Goal: Communication & Community: Share content

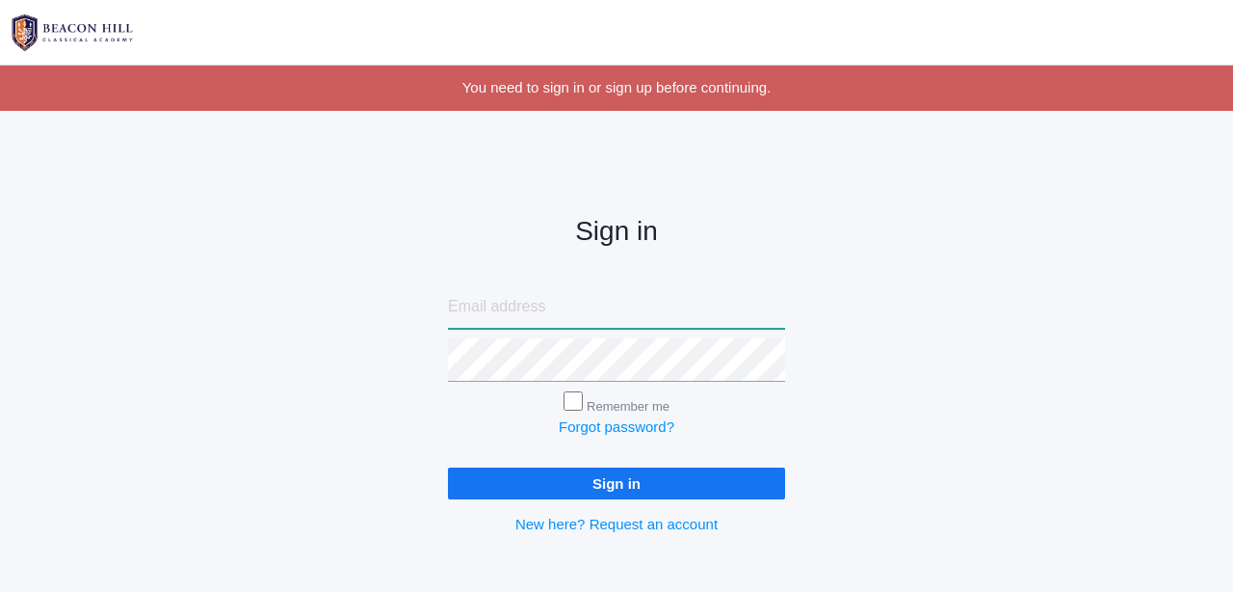
type input "[PERSON_NAME][EMAIL_ADDRESS][DOMAIN_NAME]"
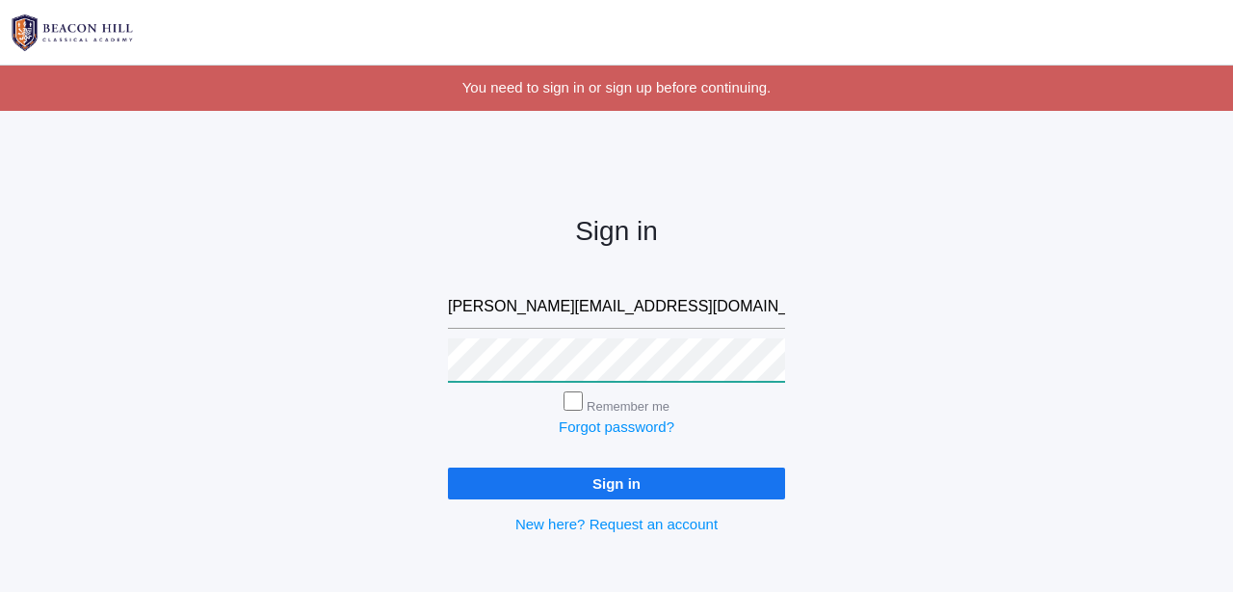
click at [617, 479] on input "Sign in" at bounding box center [616, 483] width 337 height 32
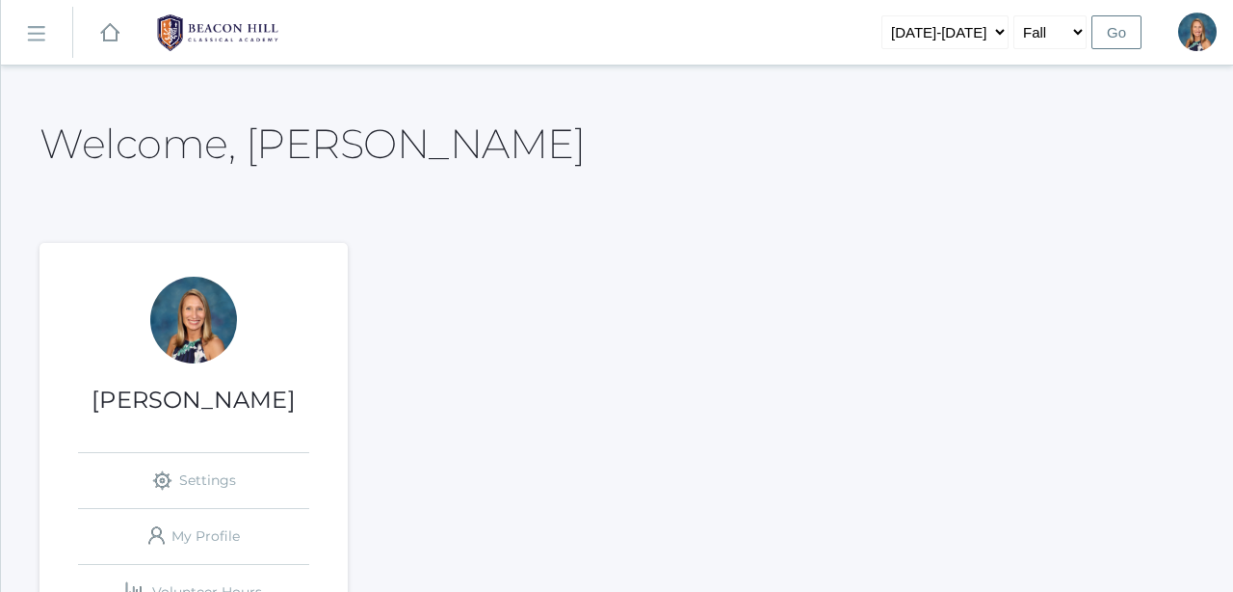
click at [39, 34] on rect at bounding box center [35, 33] width 31 height 31
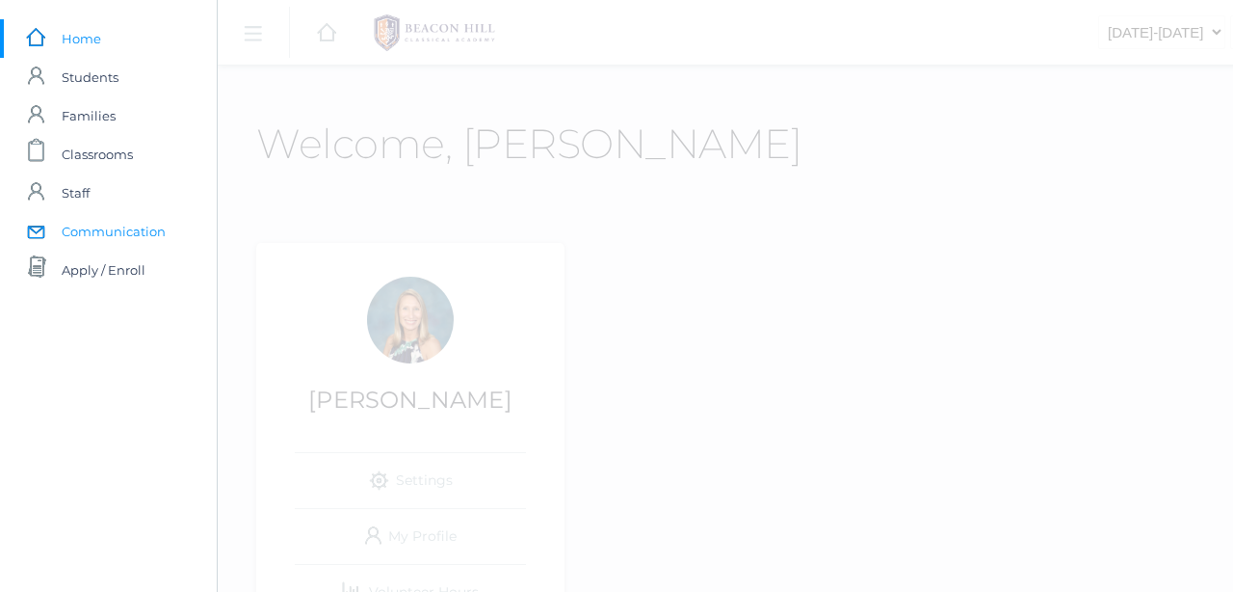
click at [105, 230] on span "Communication" at bounding box center [114, 231] width 104 height 39
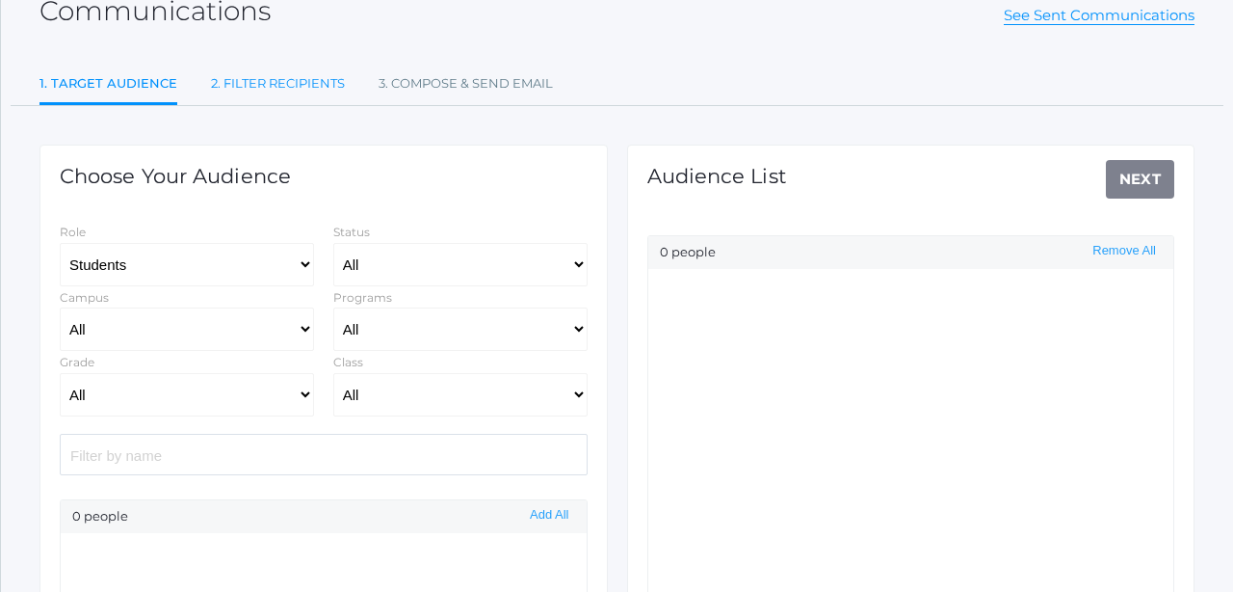
scroll to position [175, 0]
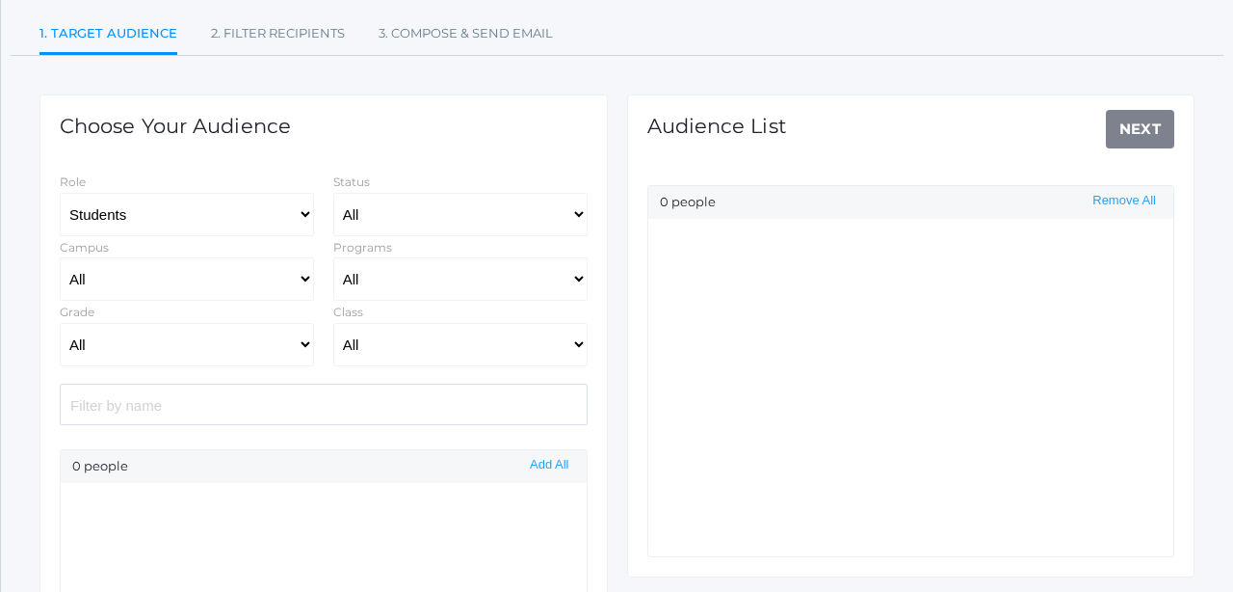
select select "Enrolled"
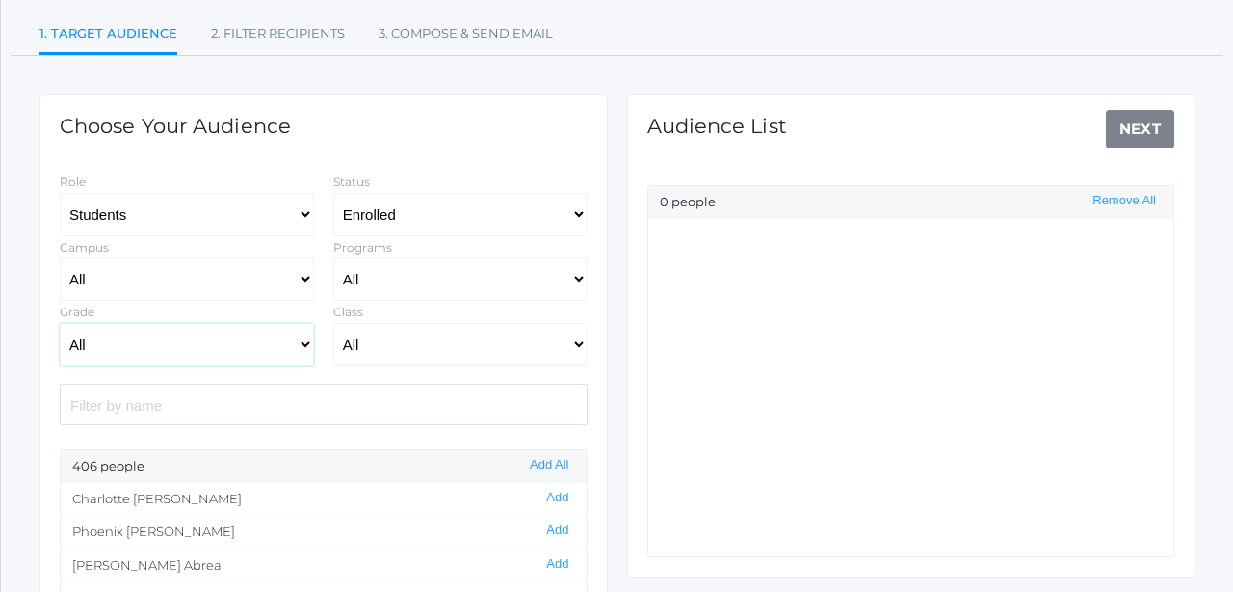
click at [208, 341] on select "All Grammar - Kindergarten - 1st Grade - 2nd Grade - 3rd Grade - 4th Grade - 5t…" at bounding box center [187, 344] width 254 height 43
click at [546, 463] on button "Add All" at bounding box center [549, 465] width 50 height 16
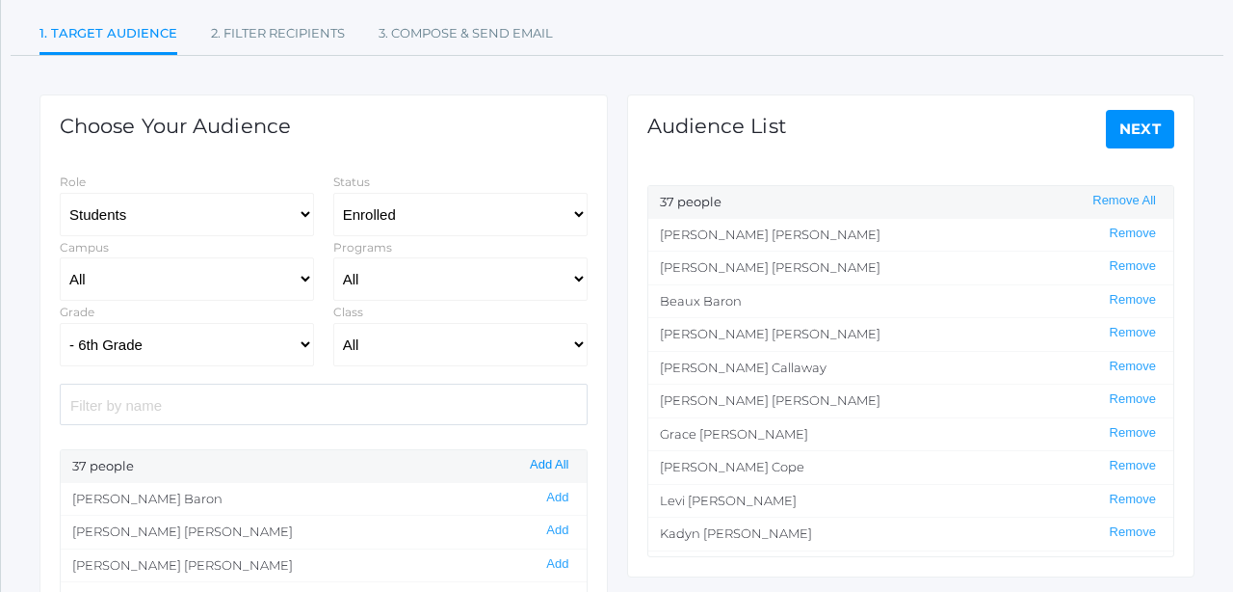
click at [543, 463] on button "Add All" at bounding box center [549, 465] width 50 height 16
click at [543, 462] on button "Add All" at bounding box center [549, 465] width 50 height 16
click at [541, 459] on button "Add All" at bounding box center [549, 465] width 50 height 16
click at [534, 460] on button "Add All" at bounding box center [549, 465] width 50 height 16
click at [540, 460] on button "Add All" at bounding box center [549, 465] width 50 height 16
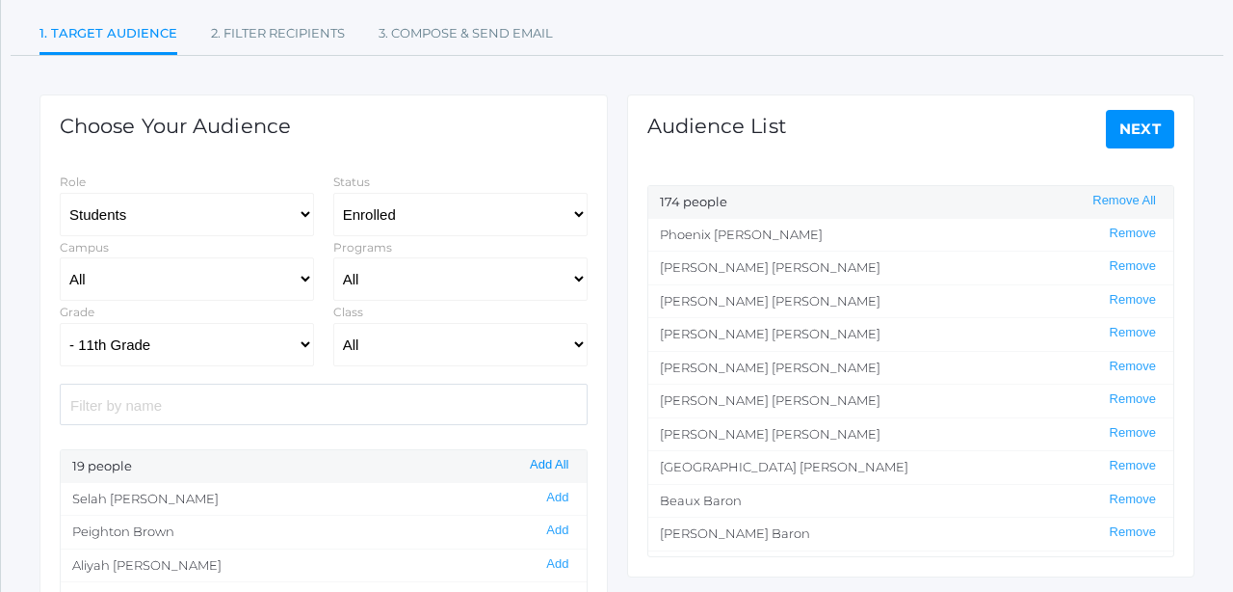
click at [546, 464] on button "Add All" at bounding box center [549, 465] width 50 height 16
select select "12"
click at [543, 463] on button "Add All" at bounding box center [549, 465] width 50 height 16
click at [1144, 130] on link "Next" at bounding box center [1140, 129] width 69 height 39
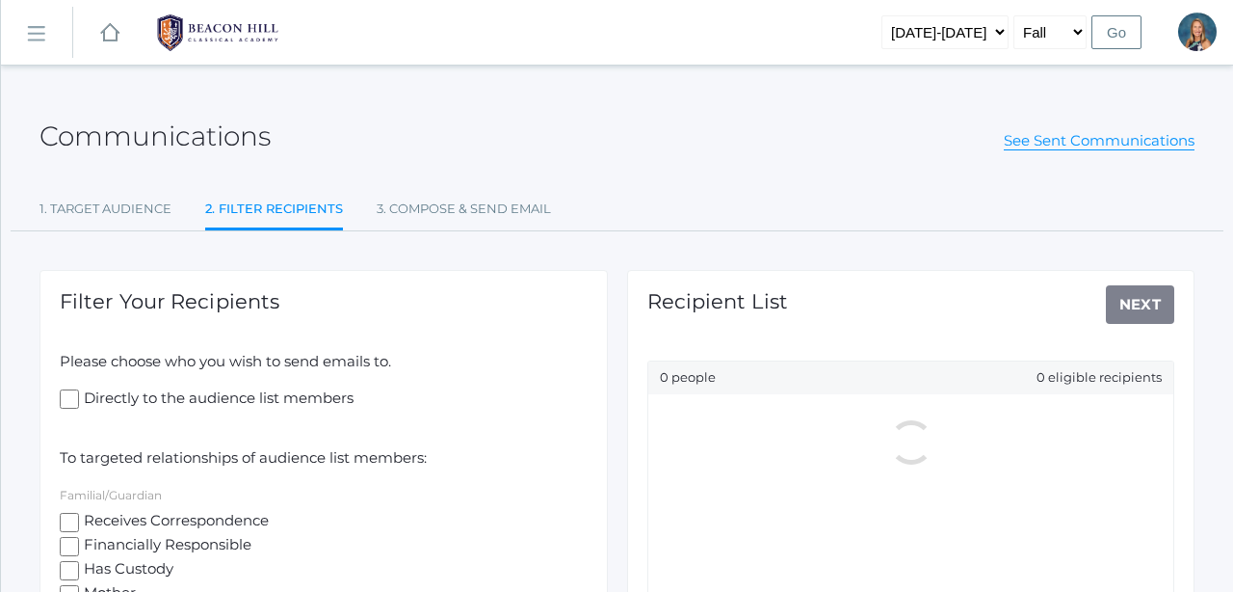
click at [70, 514] on input "Receives Correspondence" at bounding box center [69, 522] width 19 height 19
checkbox input "true"
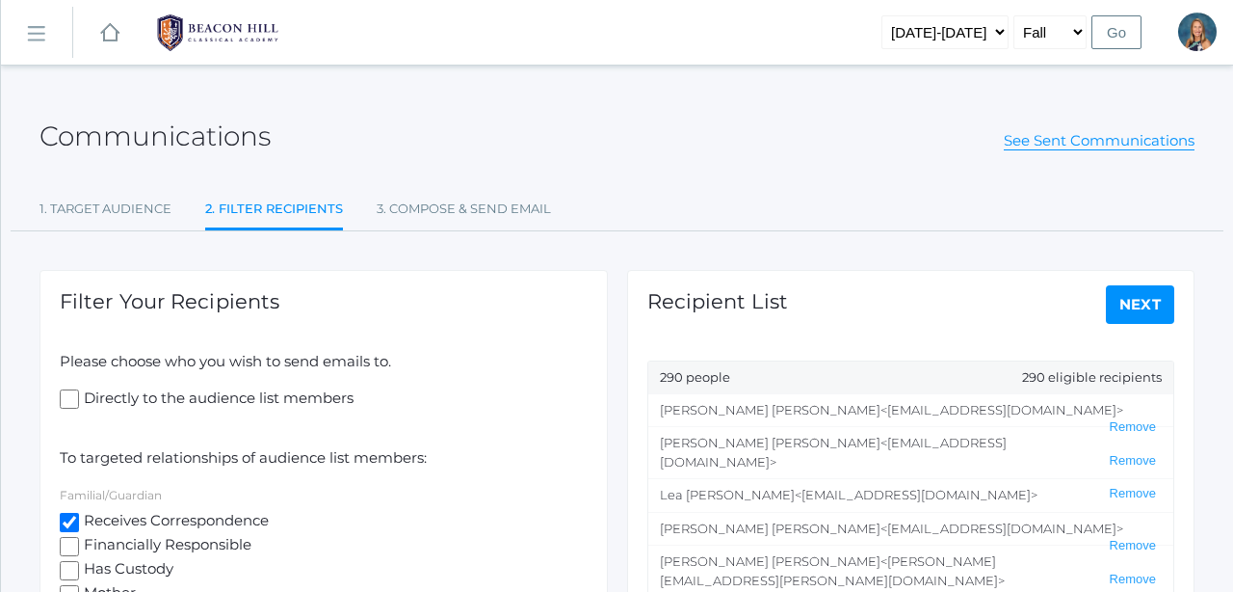
click at [1145, 308] on link "Next" at bounding box center [1140, 304] width 69 height 39
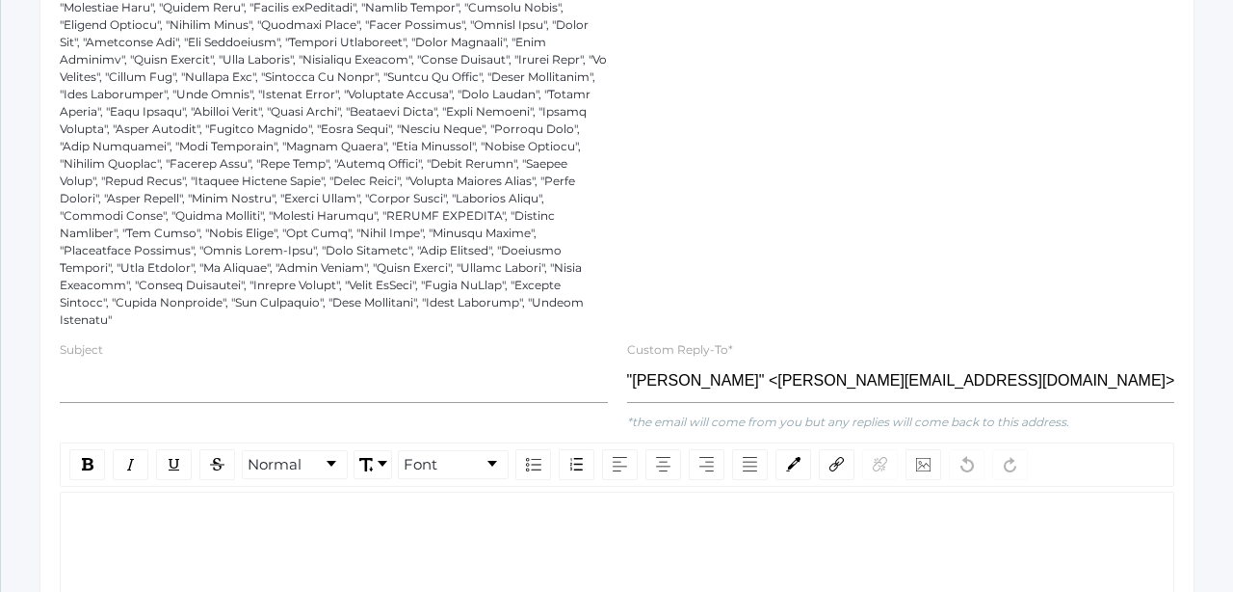
scroll to position [997, 0]
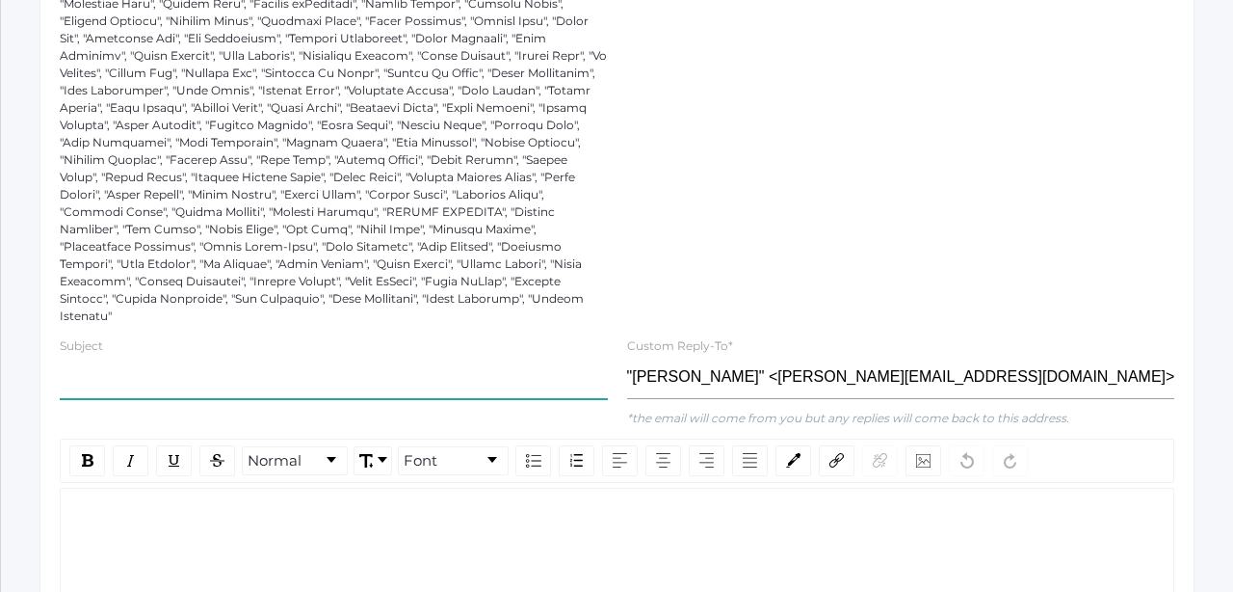
click at [190, 362] on input "text" at bounding box center [334, 377] width 548 height 43
type input "Winter Sports Registration"
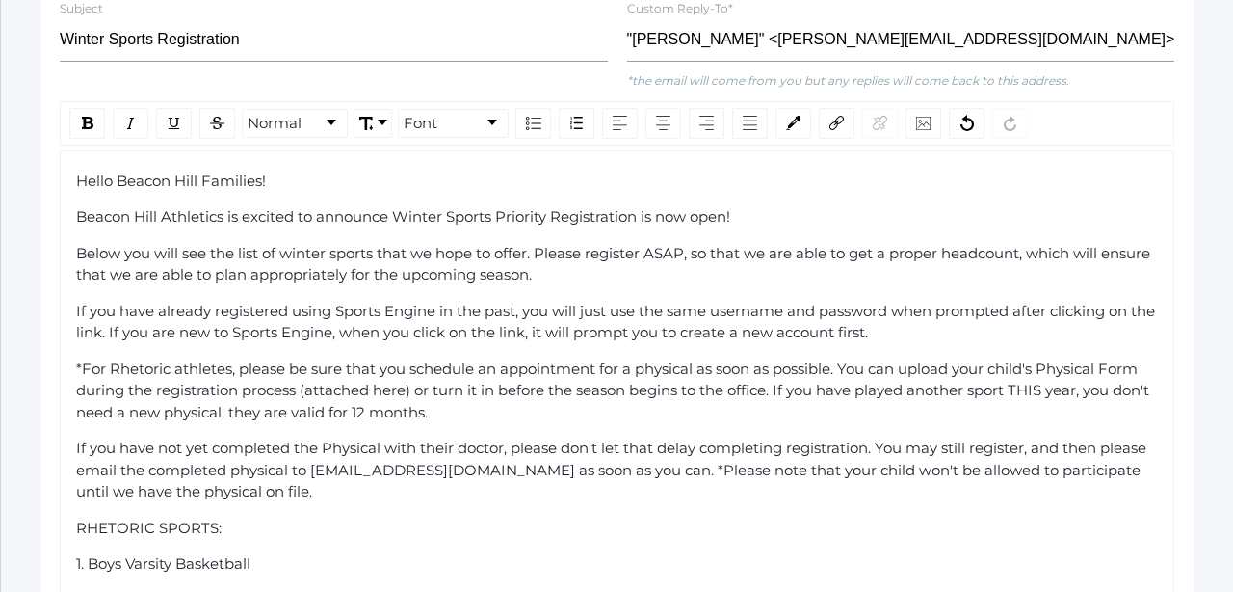
scroll to position [1340, 0]
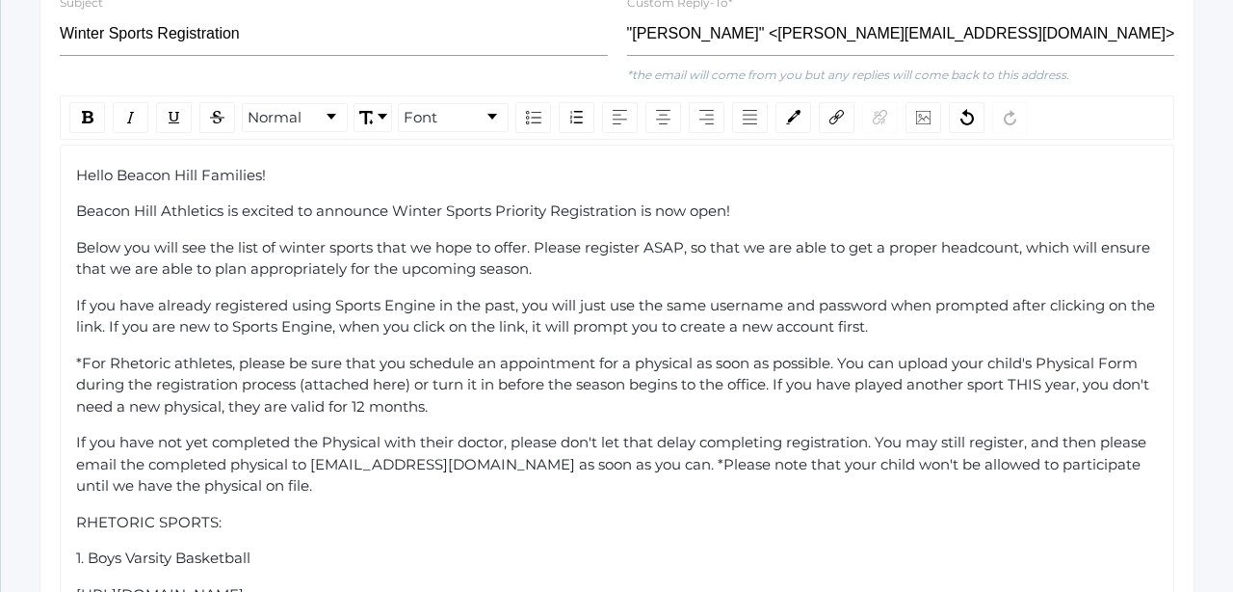
click at [553, 201] on span "Beacon Hill Athletics is excited to announce Winter Sports Priority Registratio…" at bounding box center [403, 210] width 654 height 18
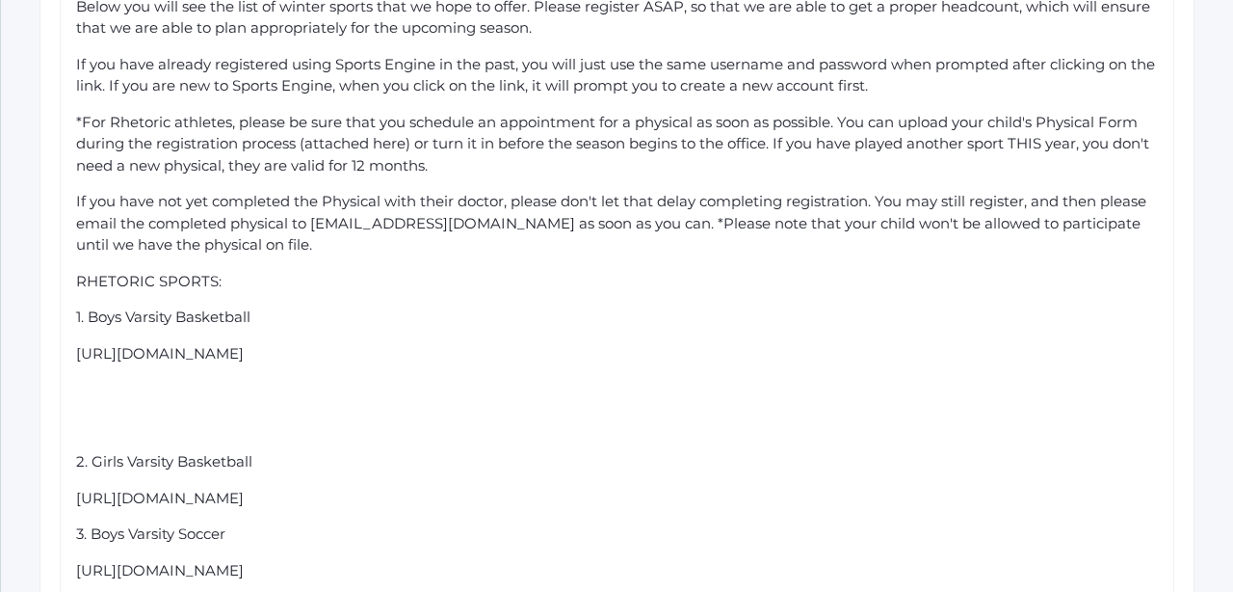
scroll to position [1584, 0]
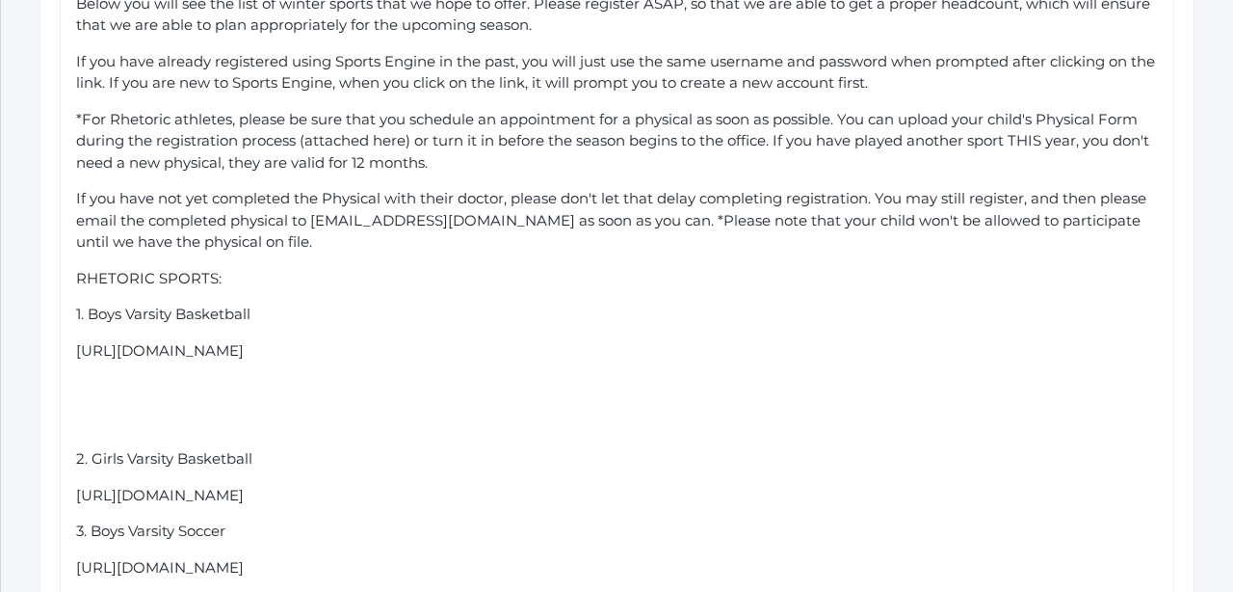
click at [1042, 110] on span "*For Rhetoric athletes, please be sure that you schedule an appointment for a p…" at bounding box center [614, 141] width 1077 height 62
click at [721, 119] on span "*For Rhetoric athletes, please be sure that you schedule an appointment for a p…" at bounding box center [615, 141] width 1078 height 62
drag, startPoint x: 554, startPoint y: 325, endPoint x: 77, endPoint y: 322, distance: 477.0
click at [77, 341] on span "[URL][DOMAIN_NAME]" at bounding box center [160, 350] width 168 height 18
click at [130, 340] on div "rdw-editor" at bounding box center [617, 351] width 1083 height 22
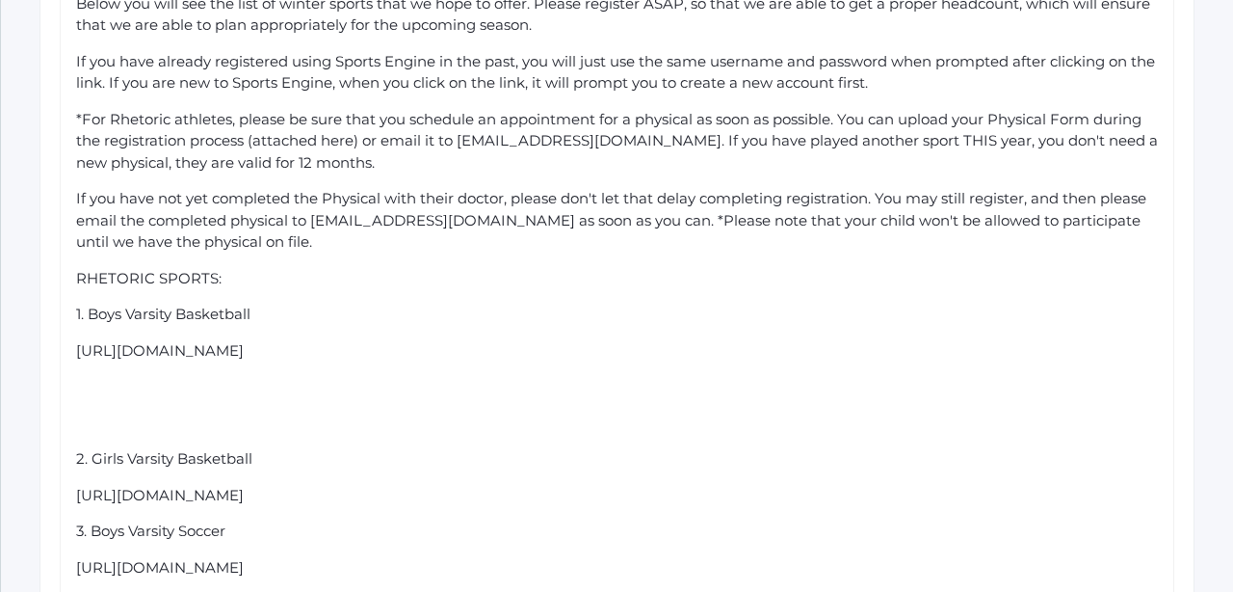
drag, startPoint x: 544, startPoint y: 329, endPoint x: 67, endPoint y: 329, distance: 477.0
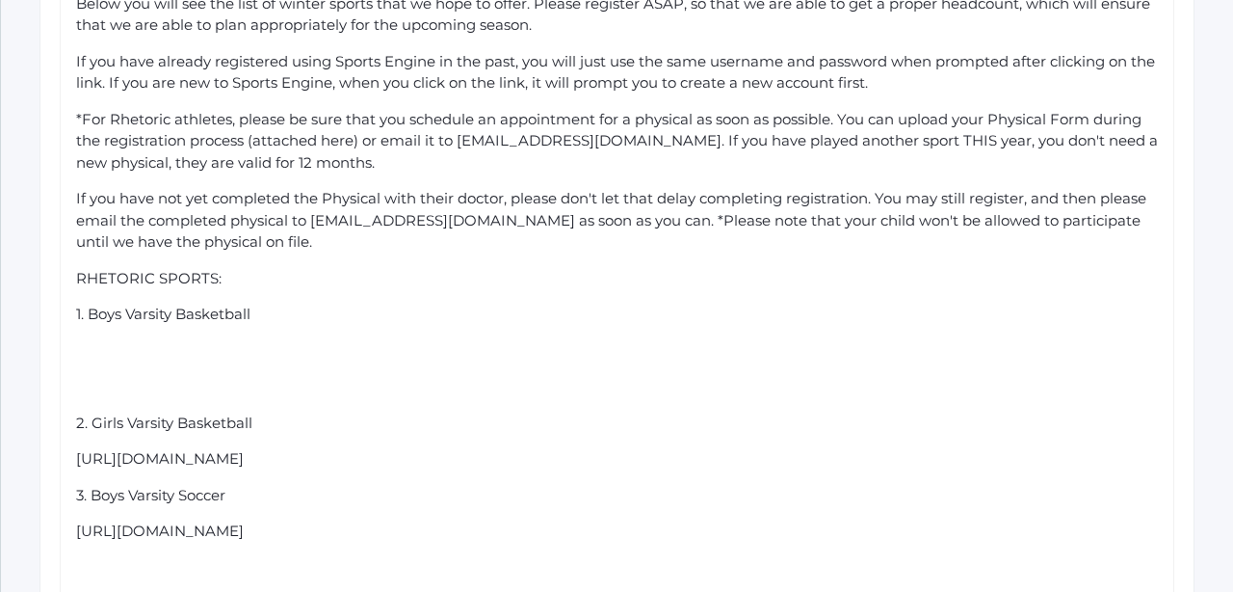
drag, startPoint x: 258, startPoint y: 290, endPoint x: 89, endPoint y: 293, distance: 169.6
click at [89, 304] on div "1. Boys Varsity Basketball" at bounding box center [617, 315] width 1083 height 22
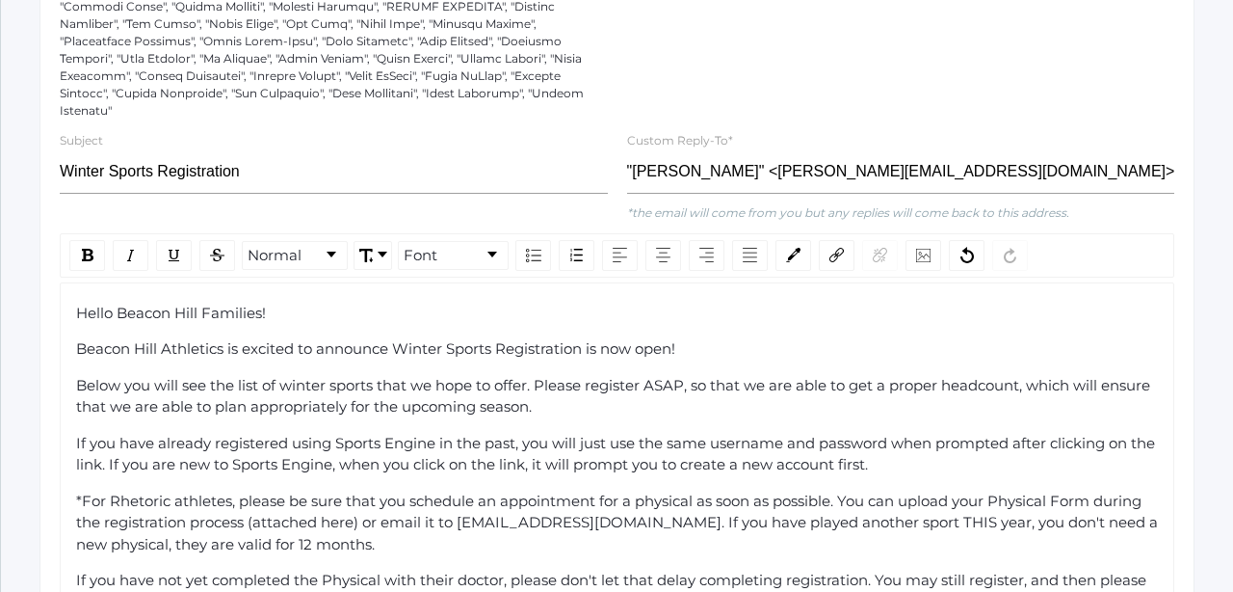
scroll to position [1193, 0]
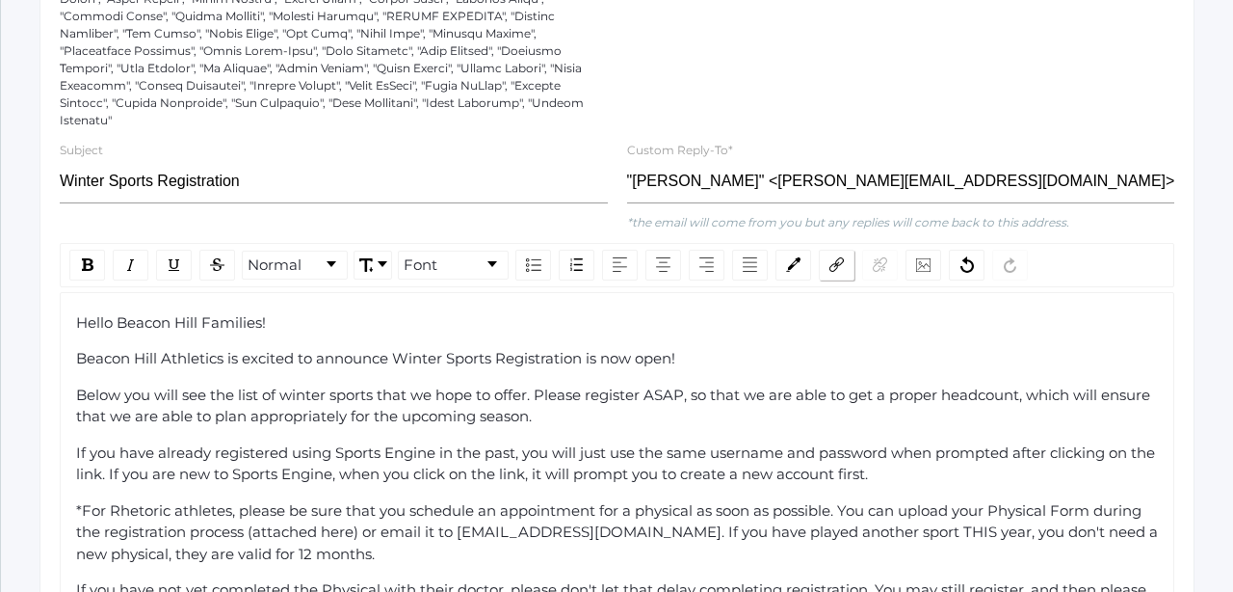
click at [837, 257] on img "rdw-link-control" at bounding box center [837, 264] width 14 height 14
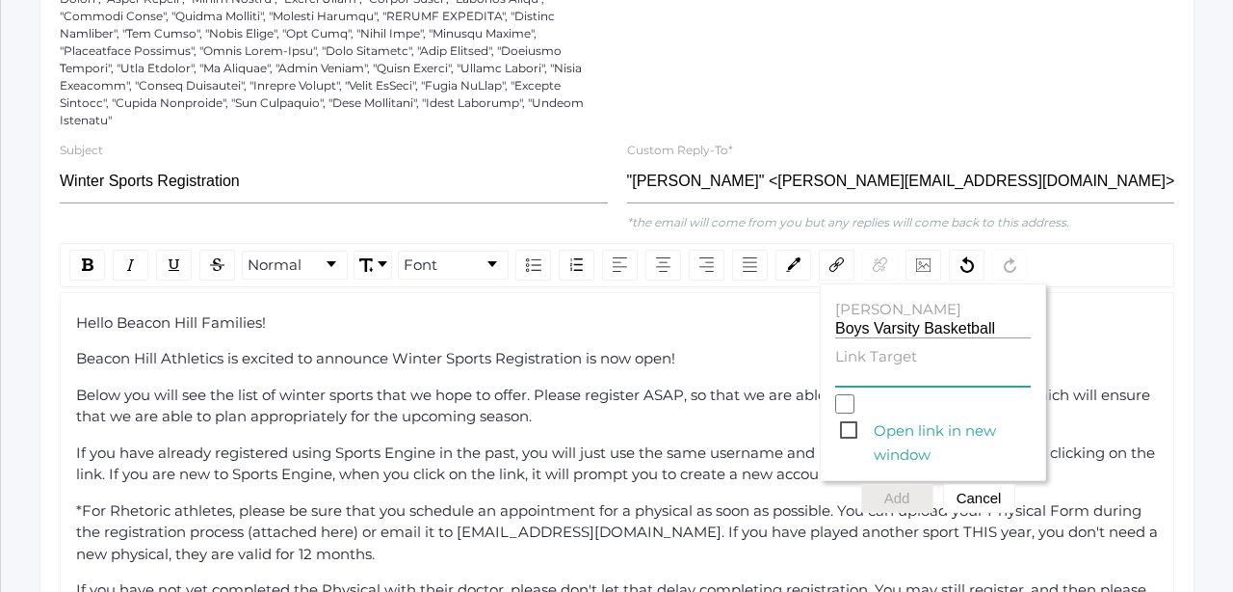
click at [859, 368] on input "Link Target" at bounding box center [933, 377] width 196 height 18
paste input "[URL][DOMAIN_NAME]"
type input "[URL][DOMAIN_NAME]"
click at [847, 418] on span "Open link in new window" at bounding box center [935, 430] width 191 height 24
click at [847, 402] on input "Open link in new window" at bounding box center [844, 403] width 19 height 19
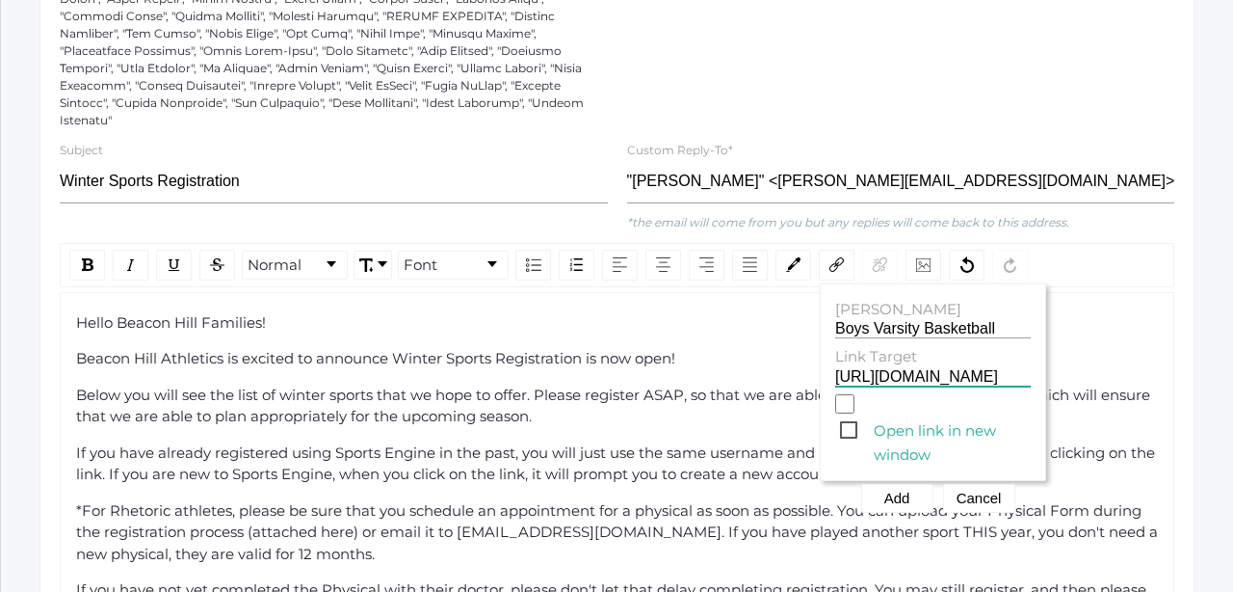
checkbox input "true"
click at [888, 484] on button "Add" at bounding box center [897, 498] width 72 height 29
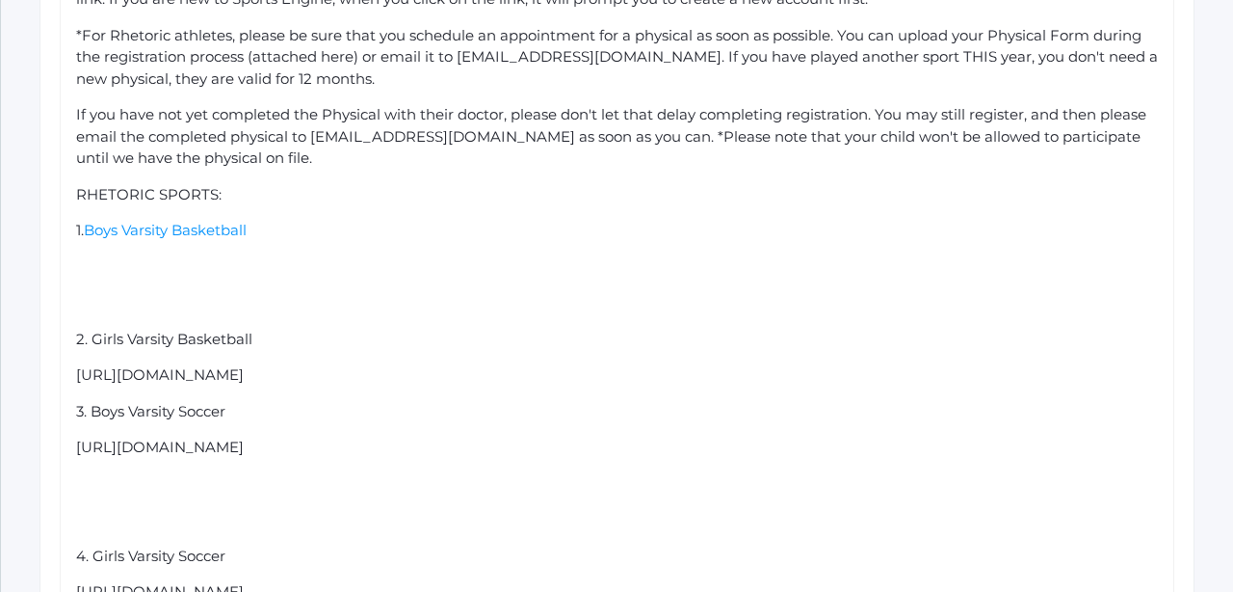
scroll to position [1727, 0]
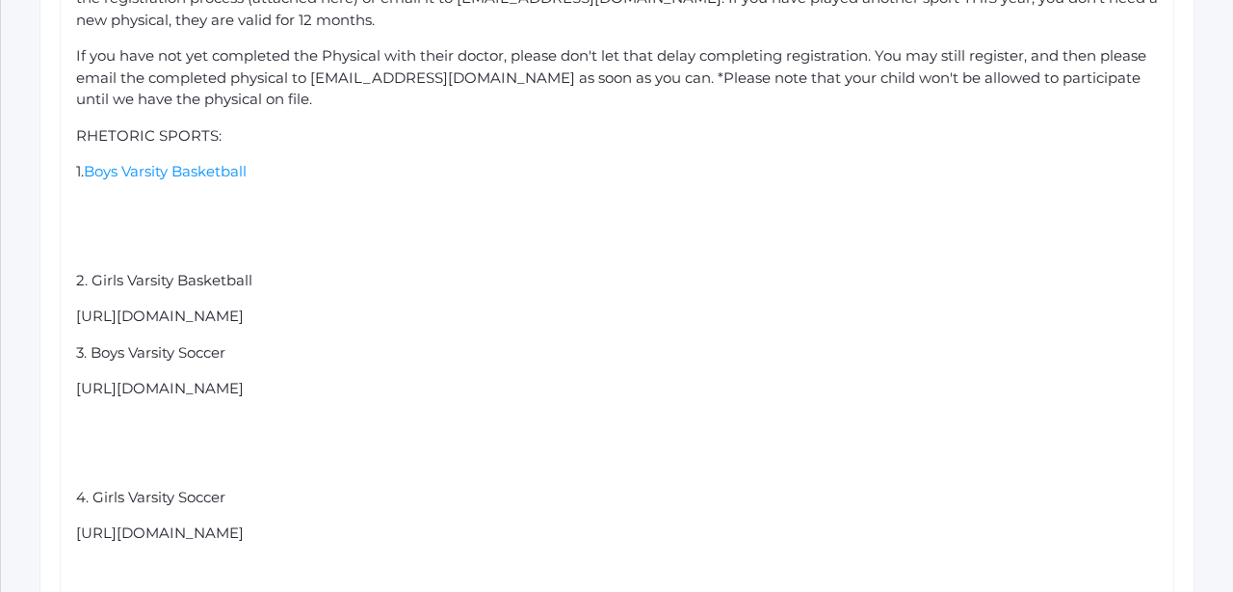
click at [89, 233] on div "rdw-editor" at bounding box center [617, 244] width 1083 height 22
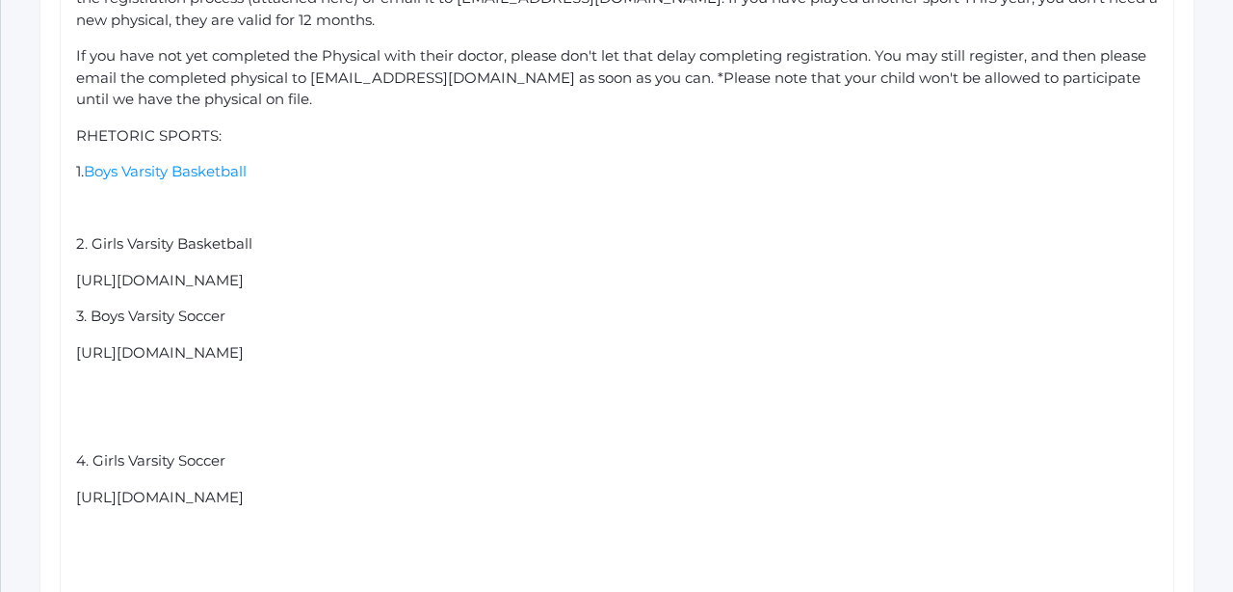
drag, startPoint x: 555, startPoint y: 259, endPoint x: 58, endPoint y: 220, distance: 498.8
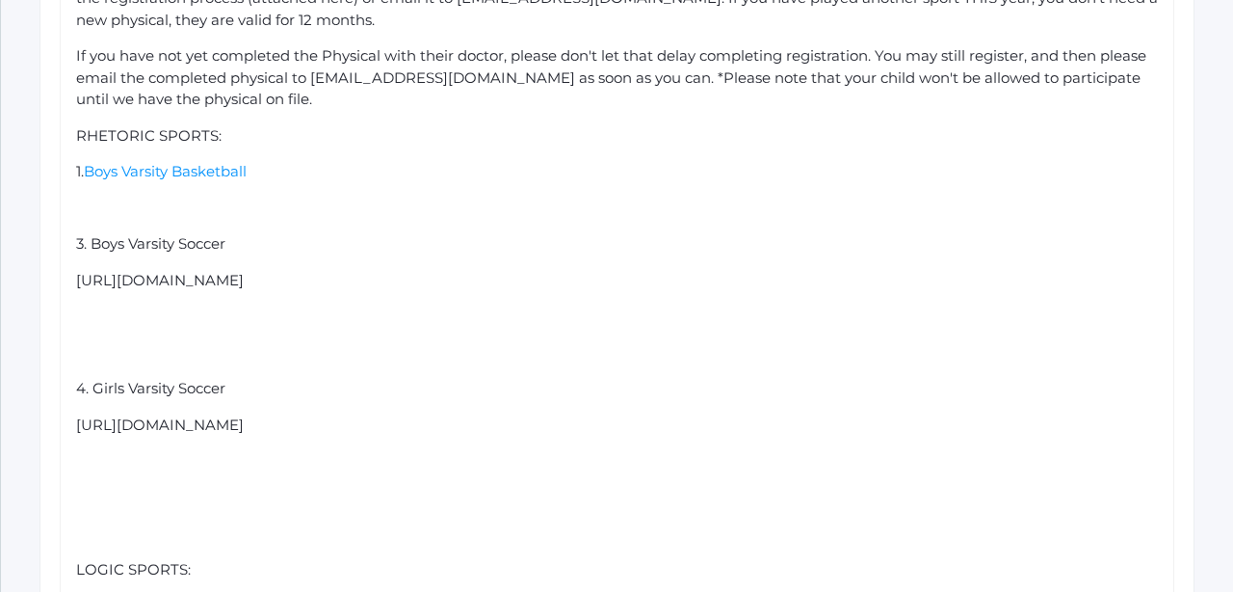
click at [82, 234] on span "3. Boys Varsity Soccer" at bounding box center [150, 243] width 149 height 18
drag, startPoint x: 568, startPoint y: 252, endPoint x: 66, endPoint y: 257, distance: 502.1
drag, startPoint x: 241, startPoint y: 220, endPoint x: 90, endPoint y: 221, distance: 151.3
click at [90, 233] on div "2. Boys Varsity Soccer" at bounding box center [617, 244] width 1083 height 22
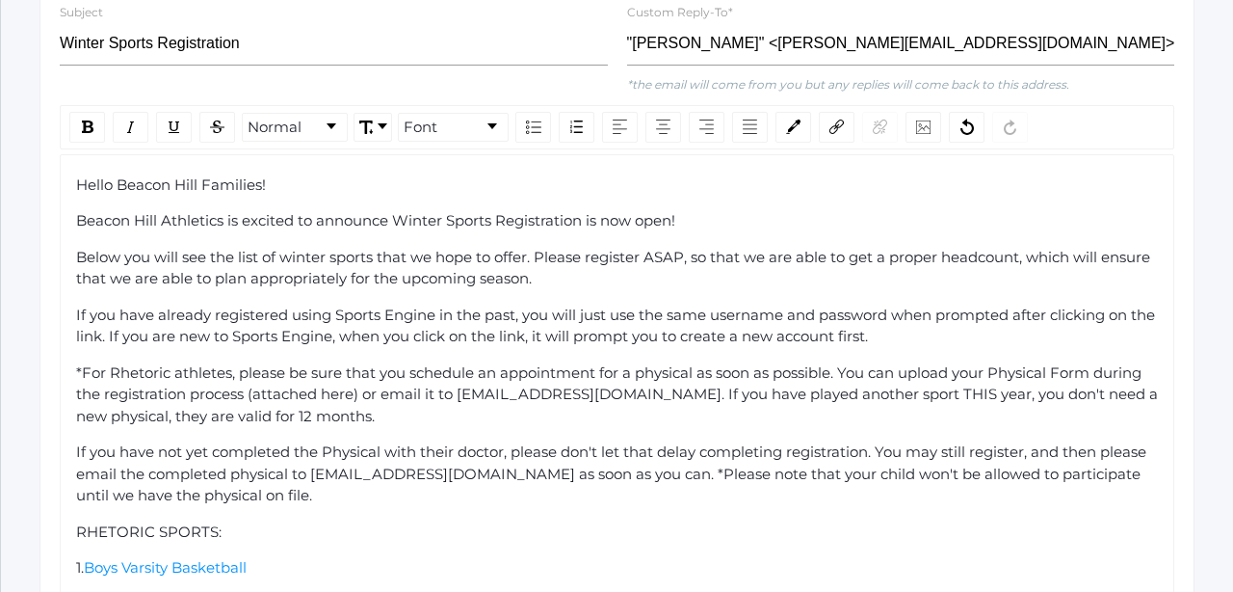
scroll to position [1350, 0]
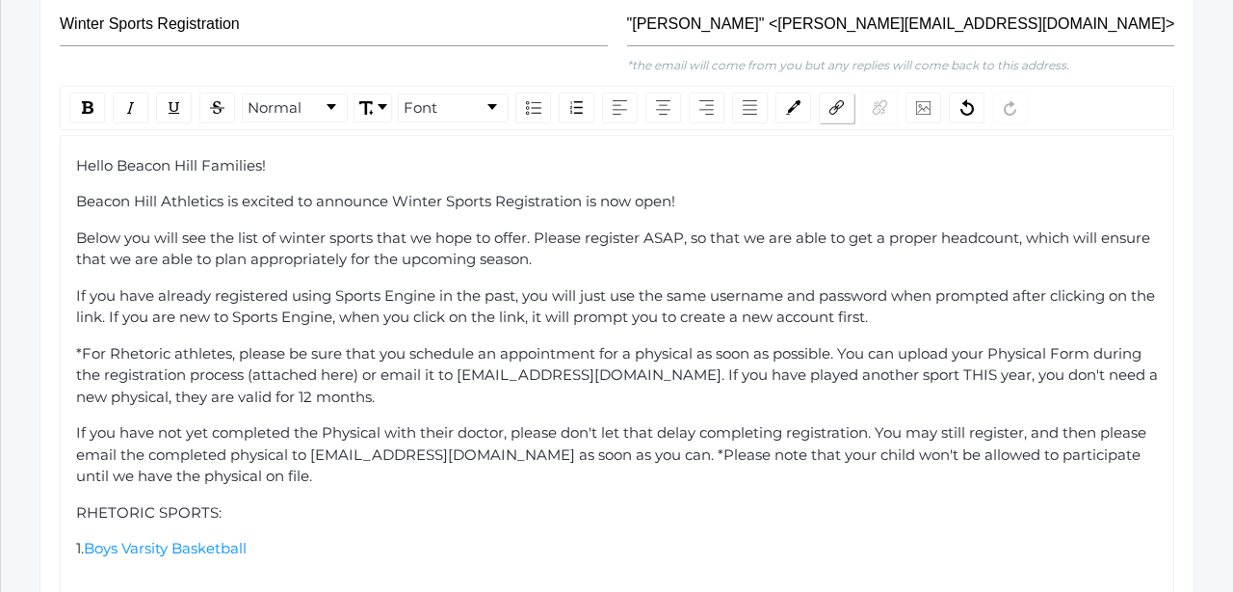
click at [834, 100] on img "rdw-link-control" at bounding box center [837, 107] width 14 height 14
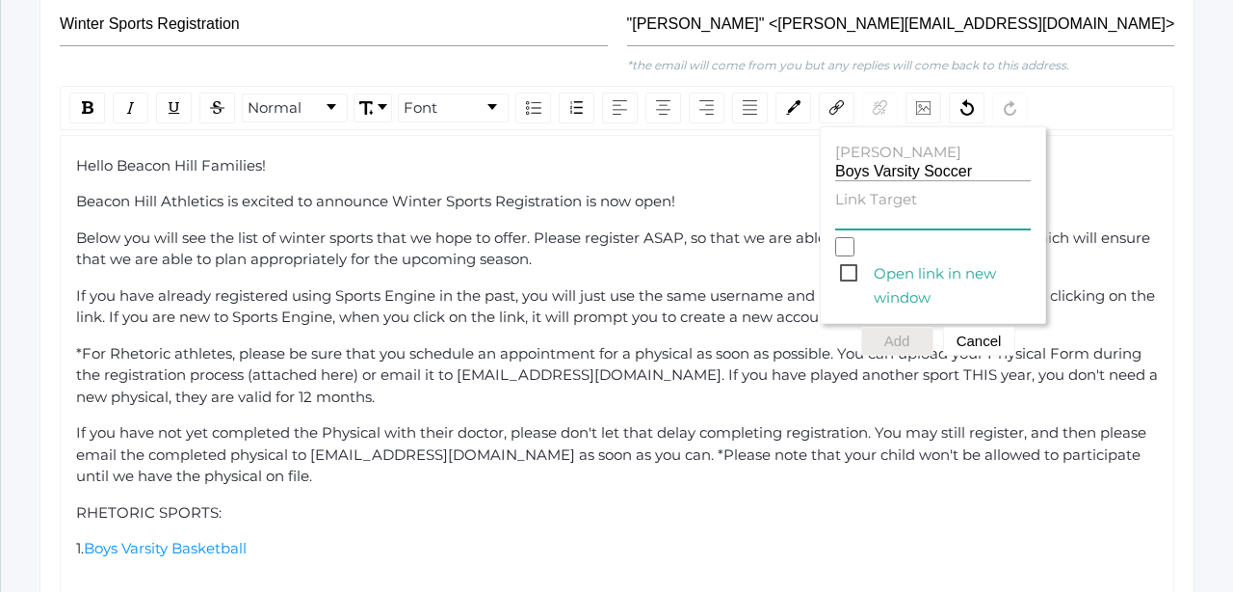
click at [863, 211] on input "Link Target" at bounding box center [933, 220] width 196 height 18
paste input "[URL][DOMAIN_NAME]"
type input "[URL][DOMAIN_NAME]"
click at [850, 261] on span "Open link in new window" at bounding box center [935, 273] width 191 height 24
click at [850, 247] on input "Open link in new window" at bounding box center [844, 246] width 19 height 19
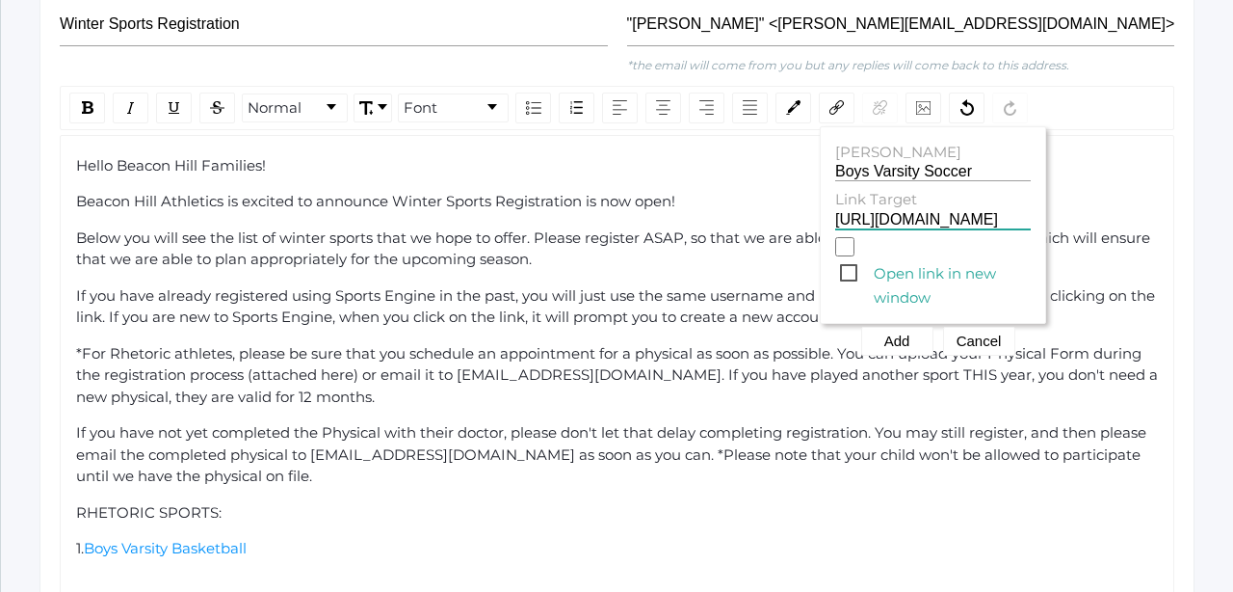
checkbox input "true"
click at [980, 327] on button "Cancel" at bounding box center [979, 341] width 72 height 29
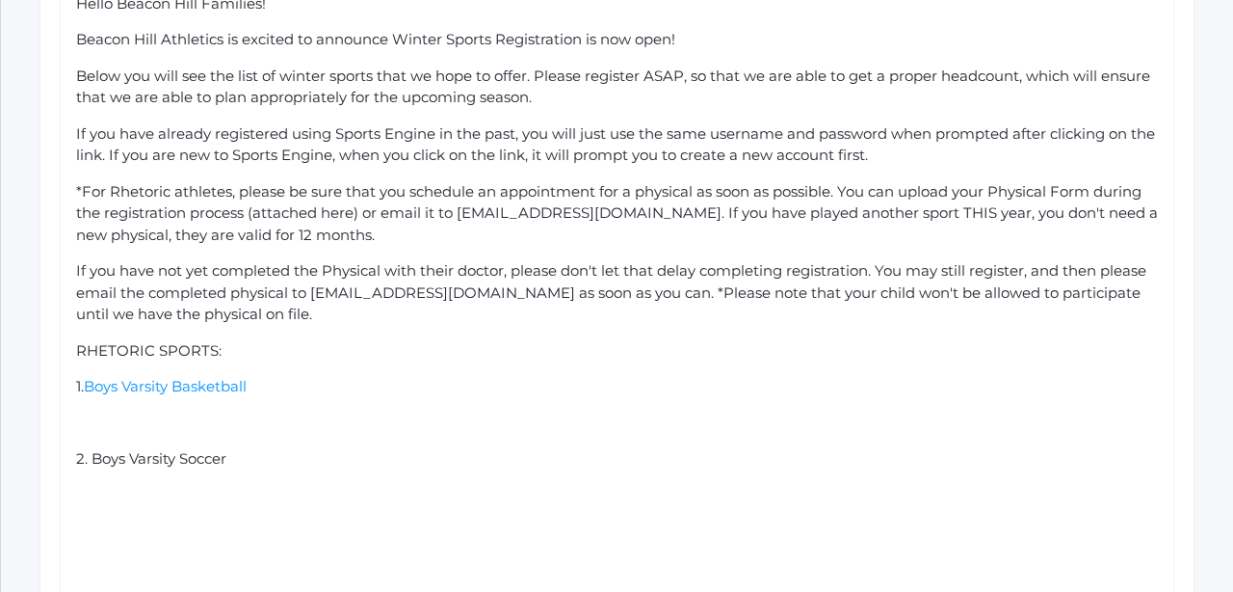
scroll to position [1534, 0]
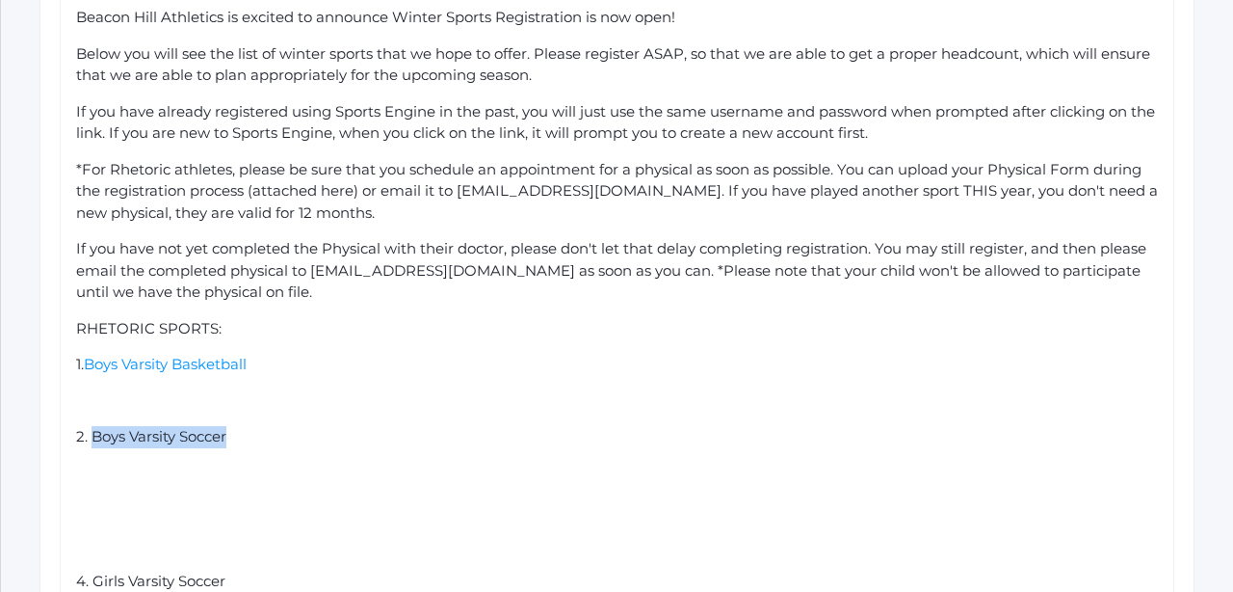
drag, startPoint x: 236, startPoint y: 409, endPoint x: 91, endPoint y: 405, distance: 145.6
click at [91, 426] on div "2. Boys Varsity Soccer" at bounding box center [617, 437] width 1083 height 22
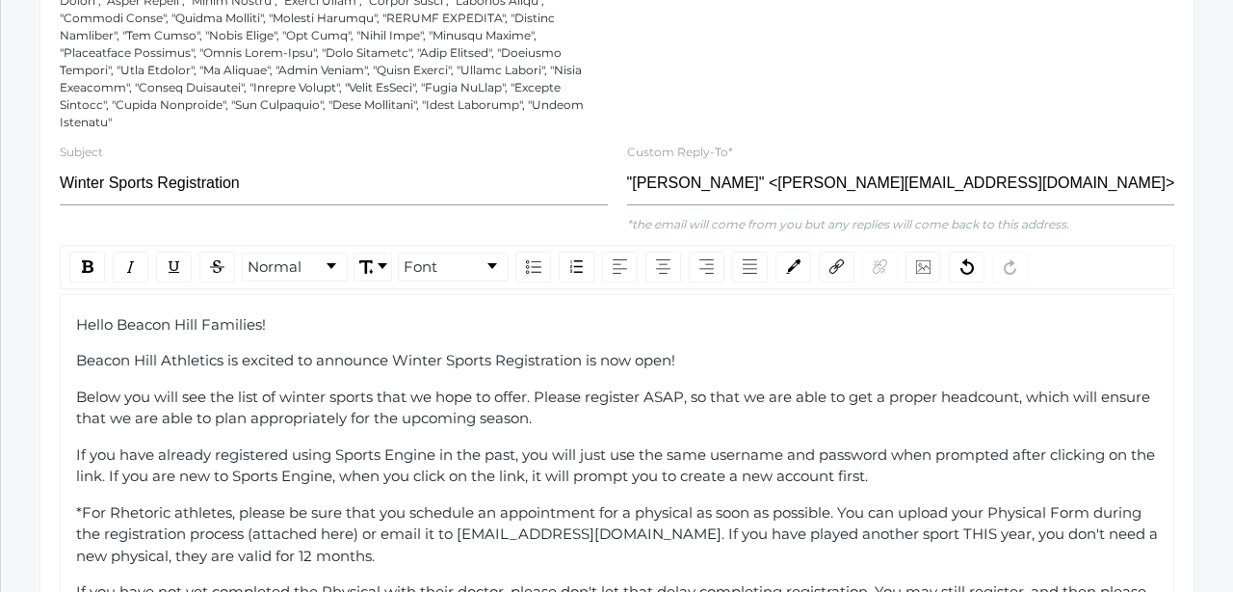
scroll to position [1154, 0]
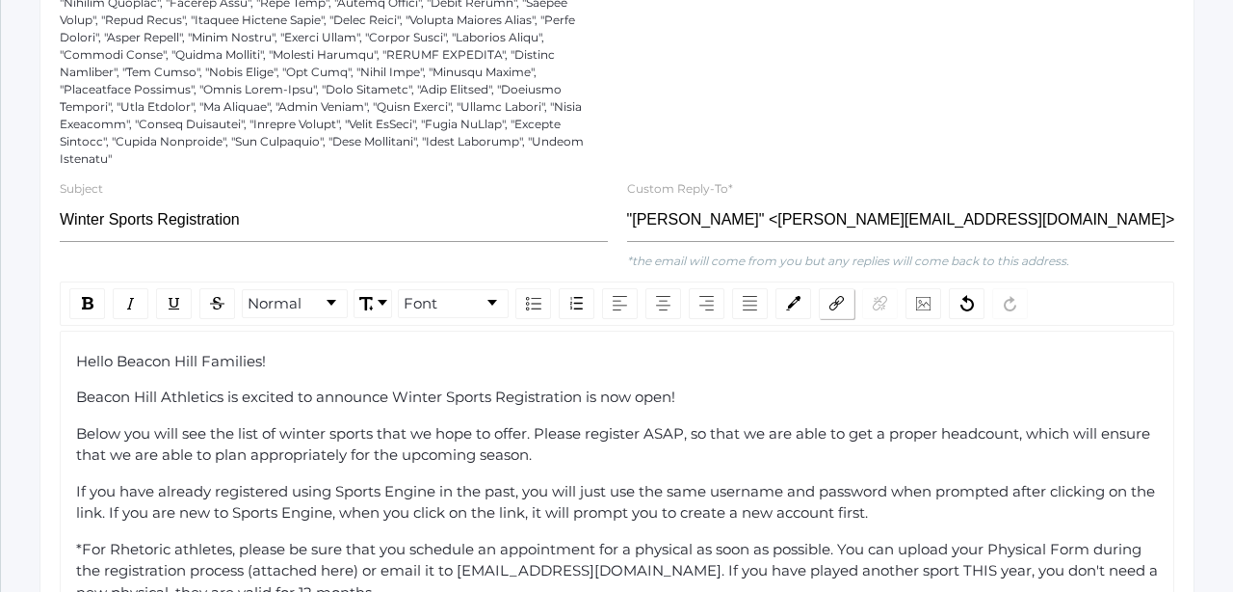
click at [836, 296] on img "rdw-link-control" at bounding box center [837, 303] width 14 height 14
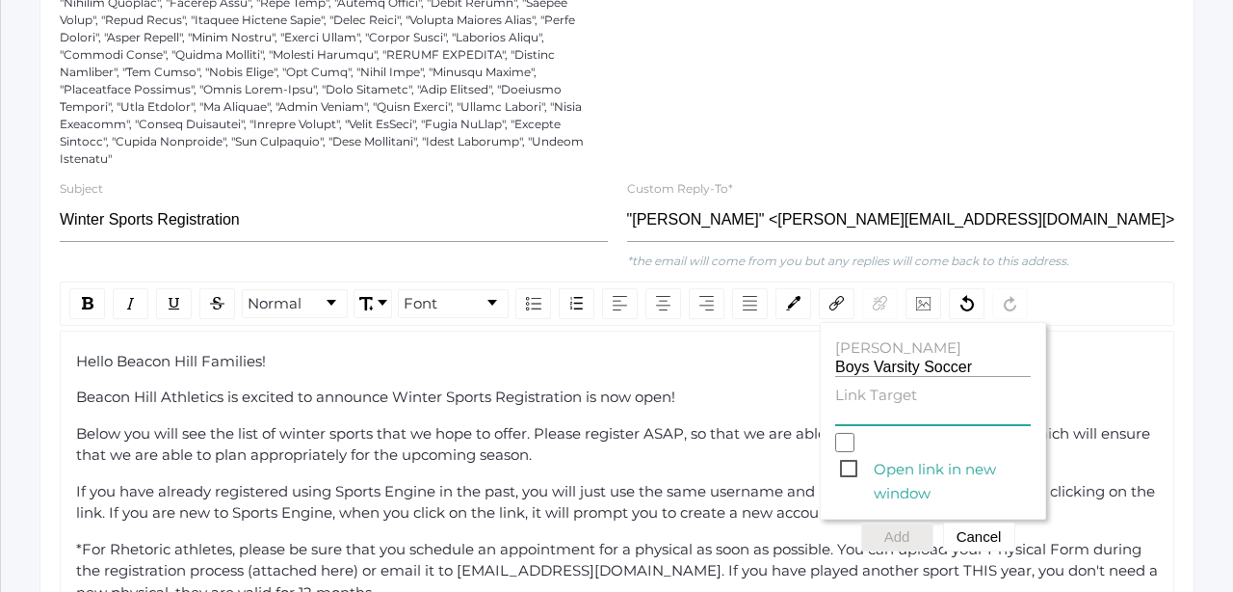
click at [861, 407] on input "Link Target" at bounding box center [933, 416] width 196 height 18
paste input "[URL][DOMAIN_NAME]"
type input "[URL][DOMAIN_NAME]"
click at [845, 457] on span "Open link in new window" at bounding box center [935, 469] width 191 height 24
click at [845, 441] on input "Open link in new window" at bounding box center [844, 442] width 19 height 19
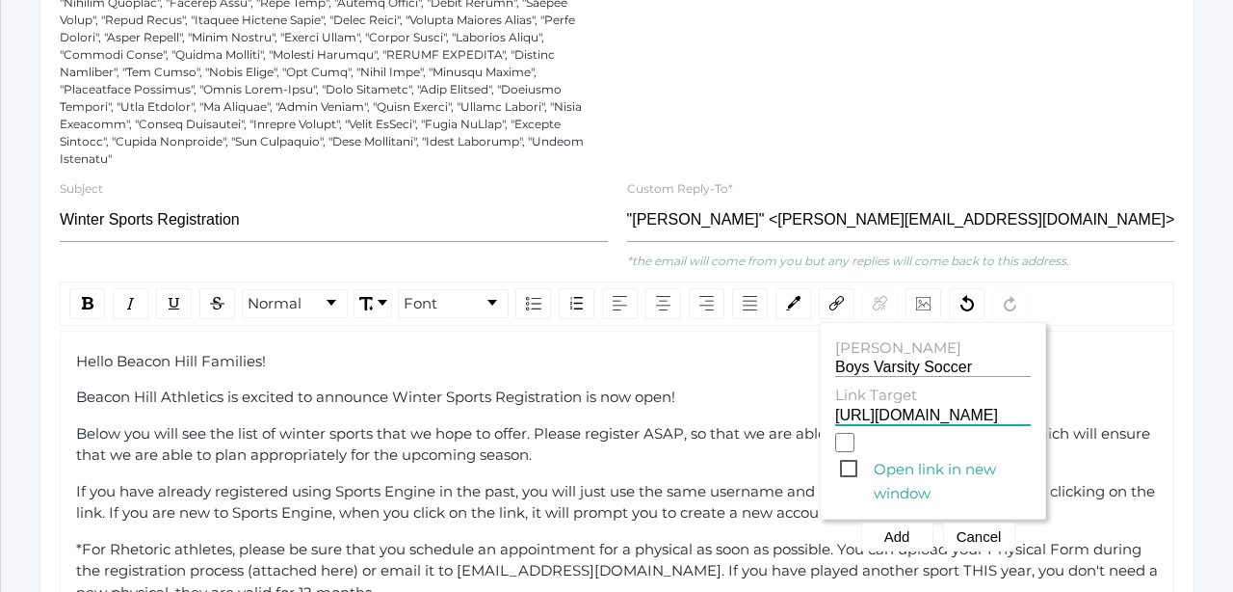
checkbox input "true"
click at [904, 522] on button "Add" at bounding box center [897, 536] width 72 height 29
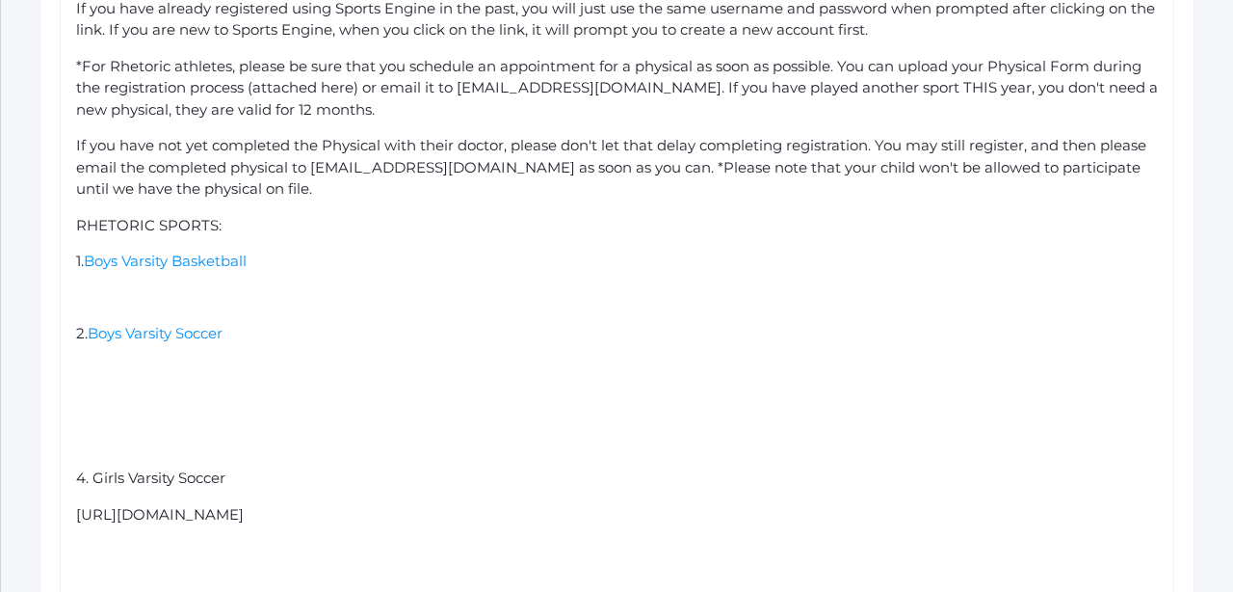
scroll to position [1638, 0]
click at [84, 467] on span "4. Girls Varsity Soccer" at bounding box center [150, 476] width 149 height 18
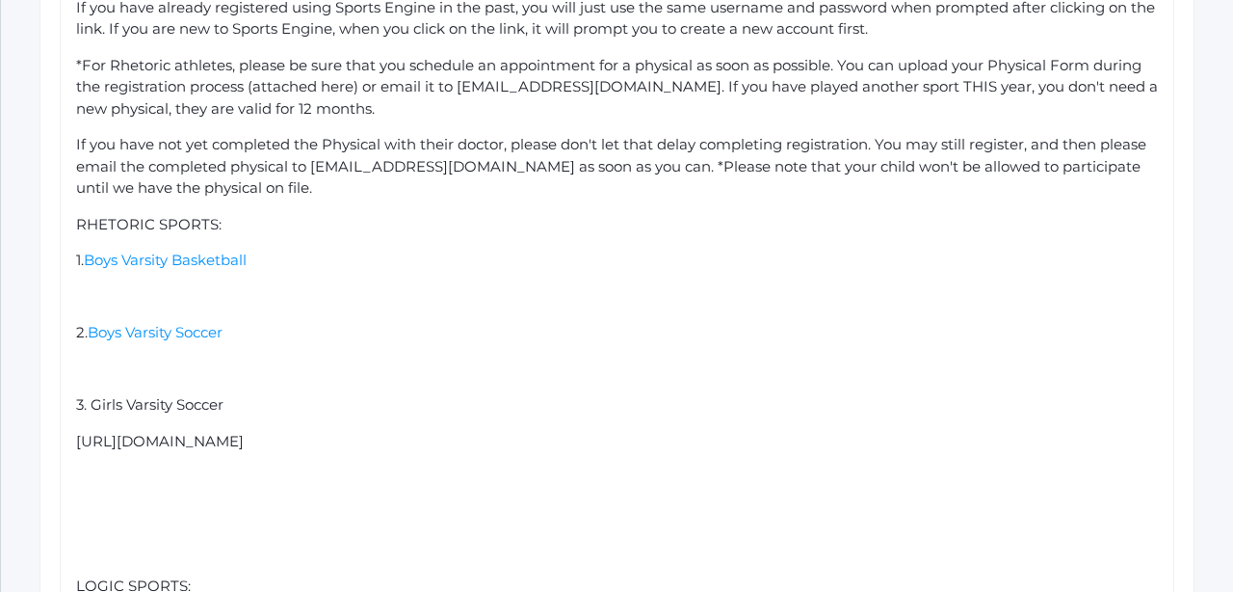
drag, startPoint x: 560, startPoint y: 414, endPoint x: 71, endPoint y: 417, distance: 488.6
drag, startPoint x: 238, startPoint y: 380, endPoint x: 90, endPoint y: 378, distance: 148.4
click at [90, 394] on div "3. Girls Varsity Soccer" at bounding box center [617, 405] width 1083 height 22
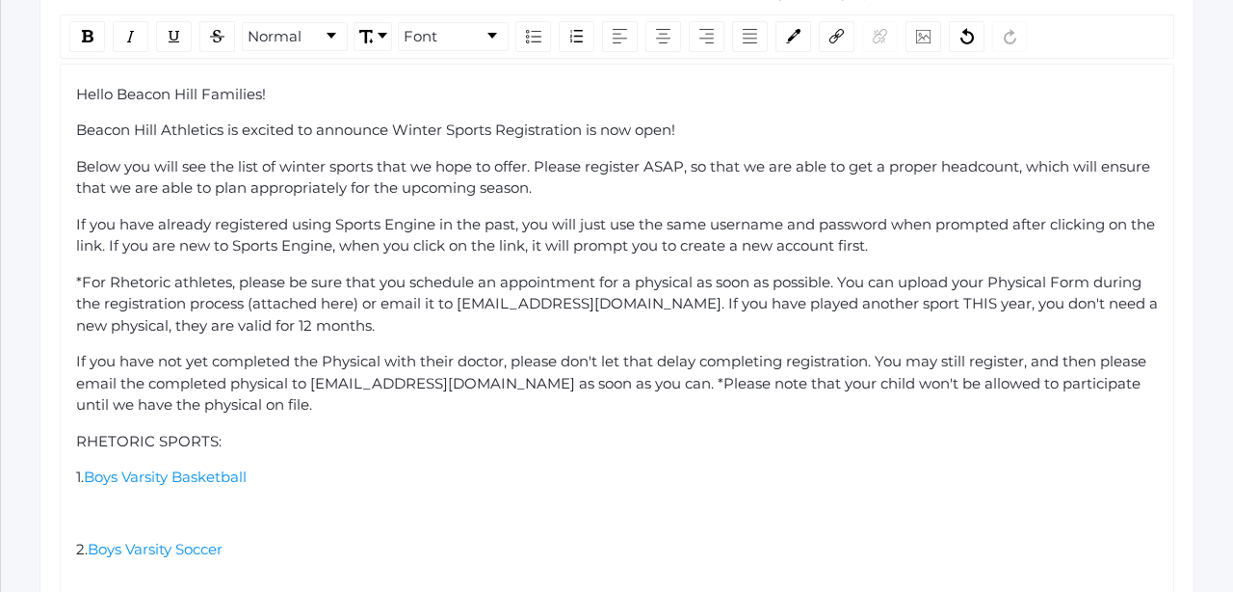
scroll to position [1223, 0]
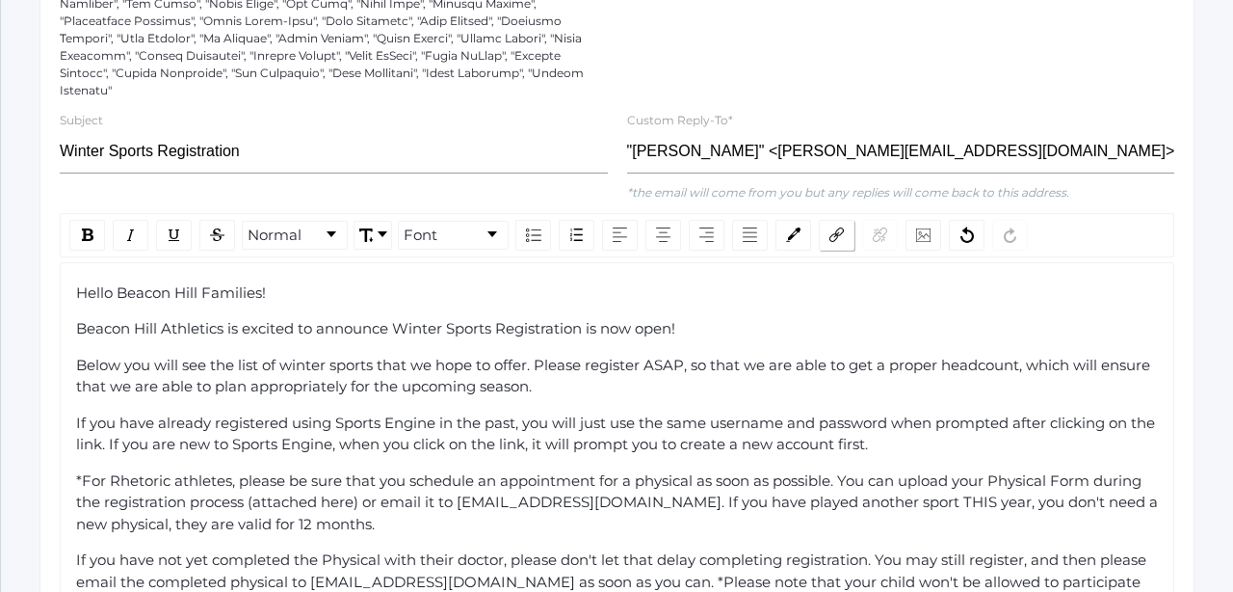
click at [831, 223] on div "rdw-link-control" at bounding box center [837, 235] width 36 height 31
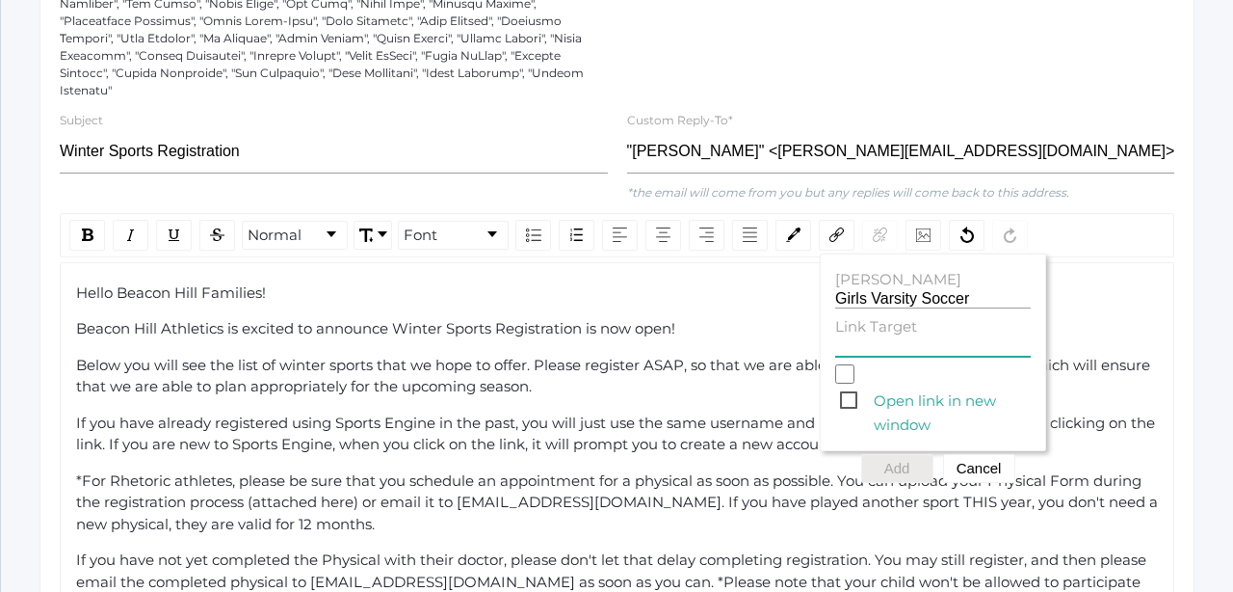
click at [849, 338] on input "Link Target" at bounding box center [933, 347] width 196 height 18
paste input "[URL][DOMAIN_NAME]"
type input "[URL][DOMAIN_NAME]"
click at [852, 388] on span "Open link in new window" at bounding box center [935, 400] width 191 height 24
click at [852, 384] on input "Open link in new window" at bounding box center [844, 373] width 19 height 19
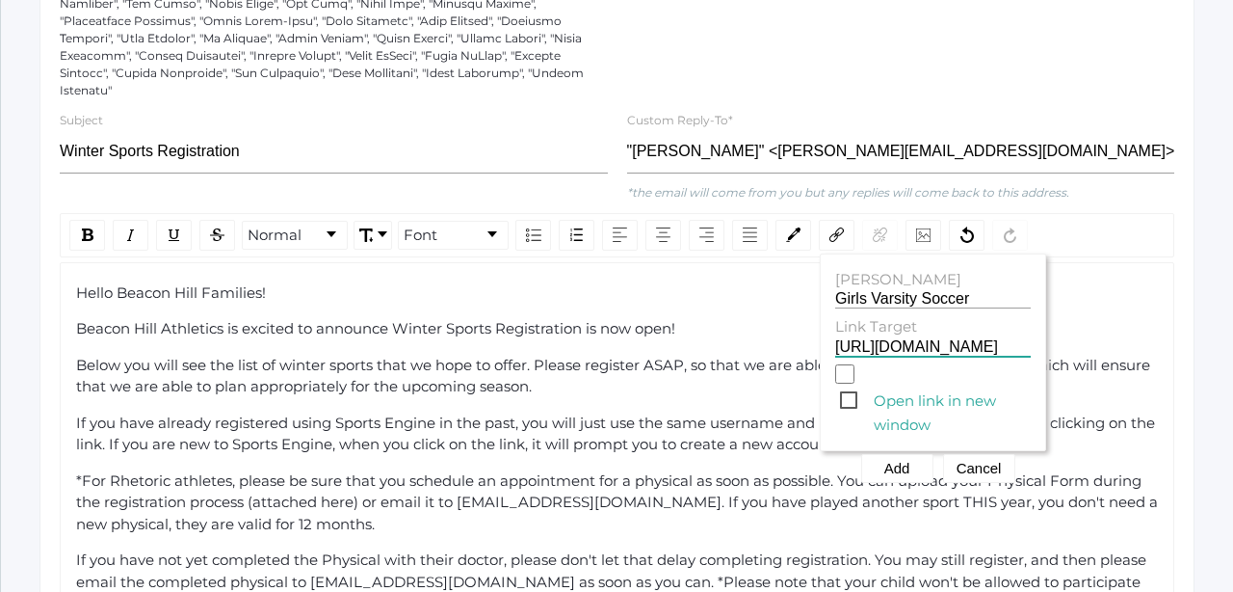
checkbox input "true"
click at [888, 454] on button "Add" at bounding box center [897, 468] width 72 height 29
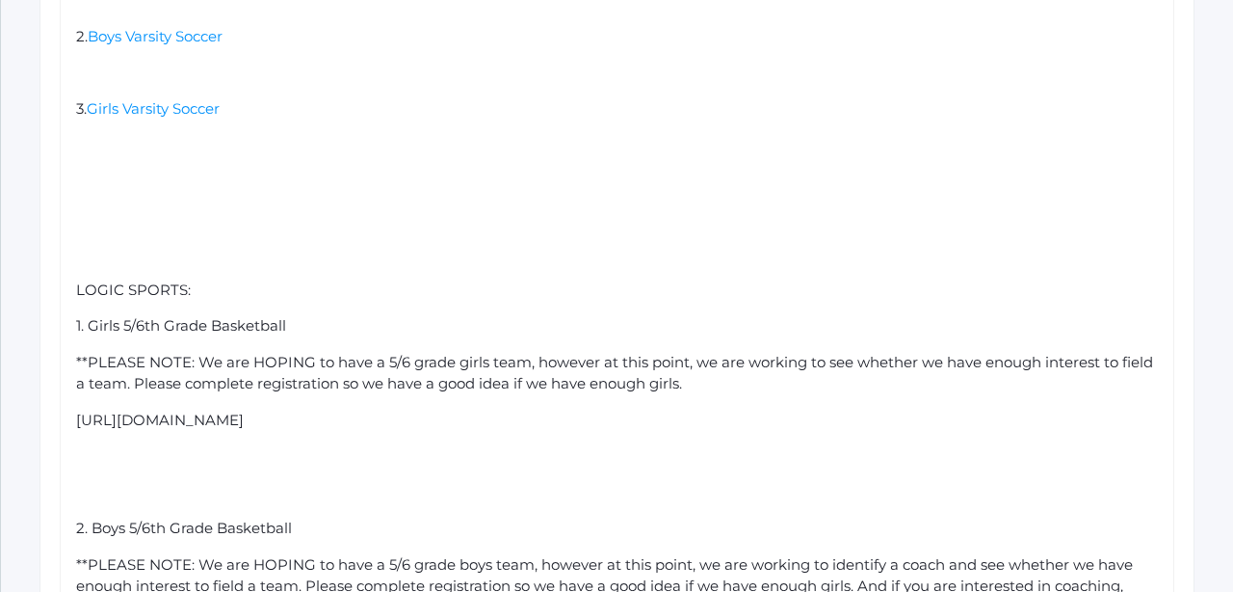
scroll to position [1924, 0]
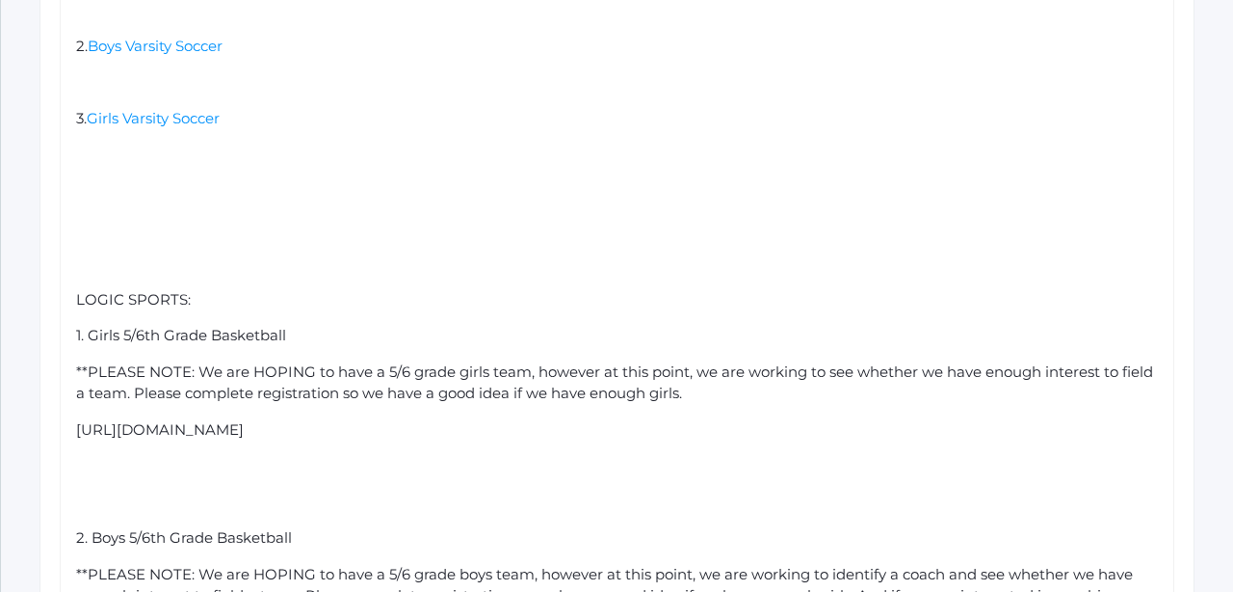
click at [92, 217] on div "rdw-editor" at bounding box center [617, 228] width 1083 height 22
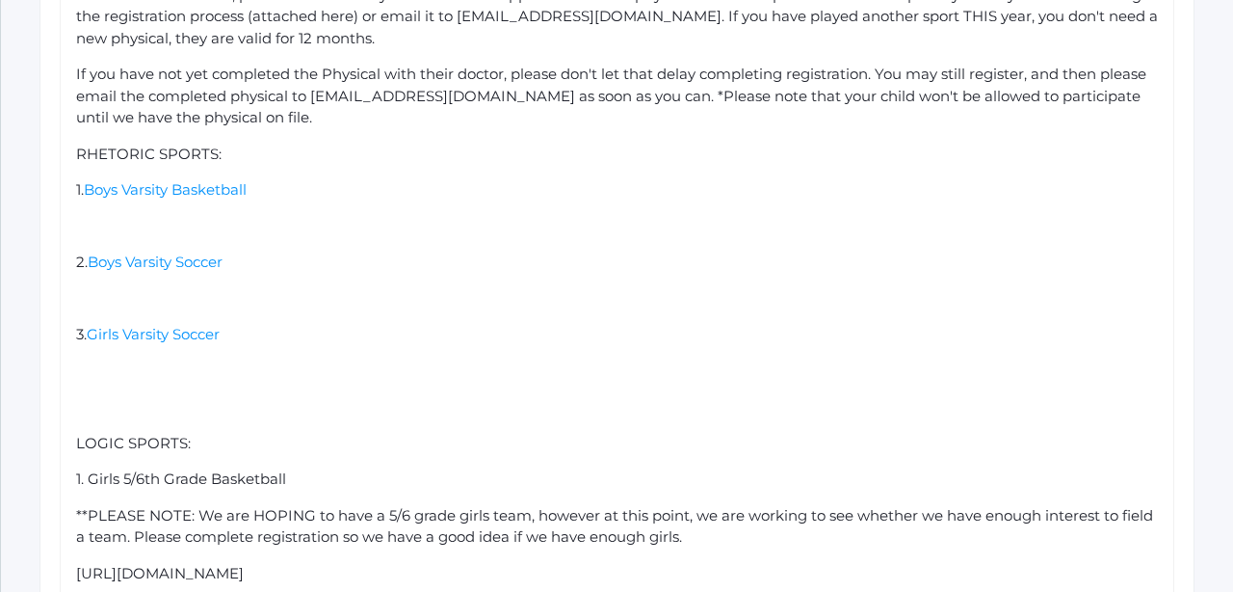
scroll to position [1585, 0]
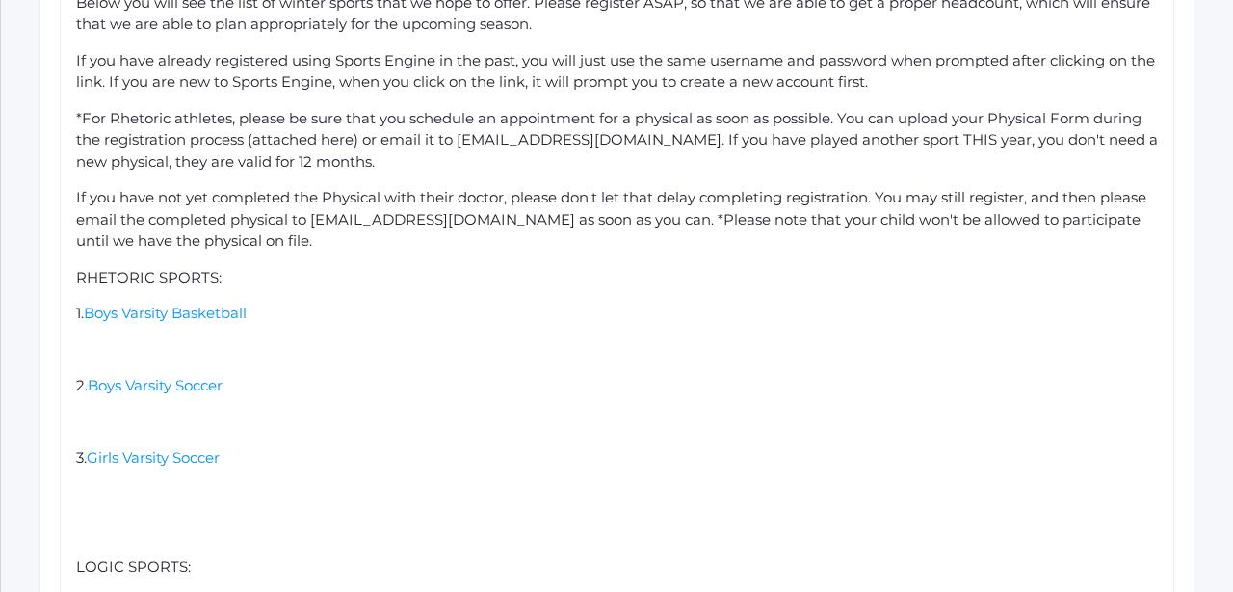
click at [296, 218] on div "If you have not yet completed the Physical with their doctor, please don't let …" at bounding box center [617, 220] width 1083 height 66
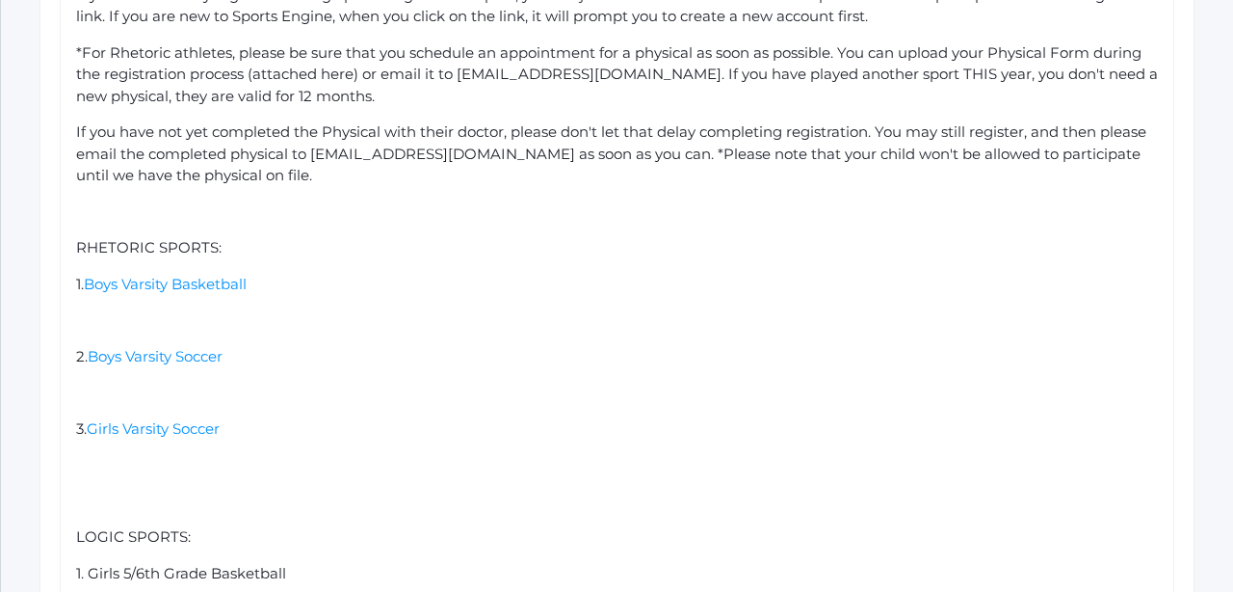
scroll to position [1652, 0]
click at [91, 308] on div "rdw-editor" at bounding box center [617, 319] width 1083 height 22
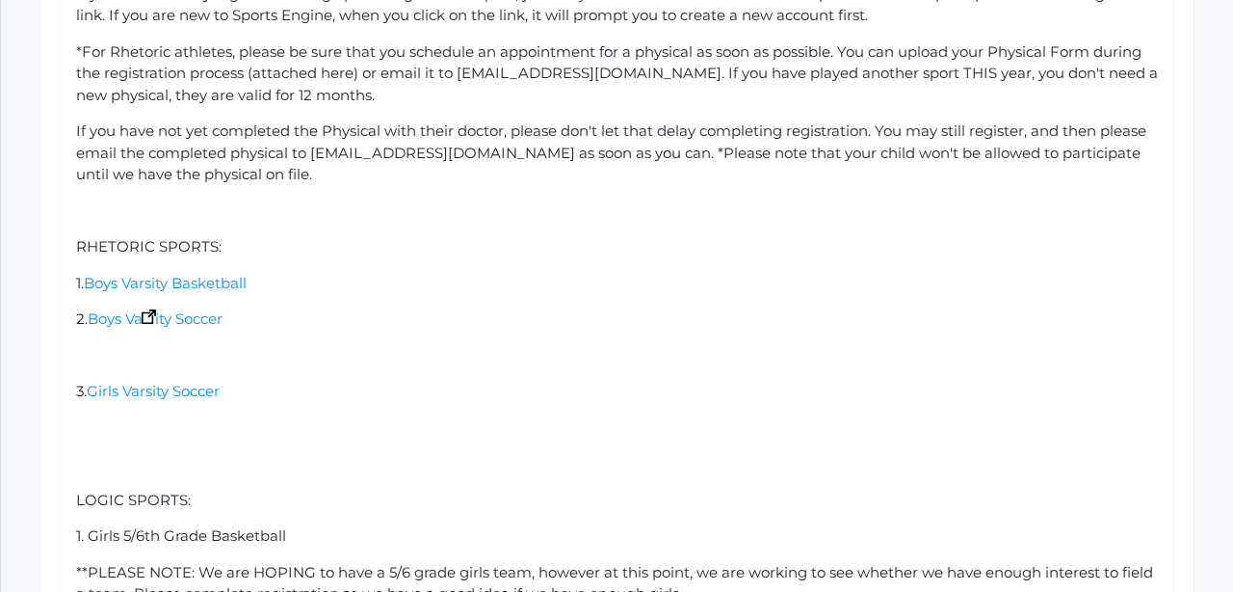
click at [83, 345] on div "rdw-editor" at bounding box center [617, 356] width 1083 height 22
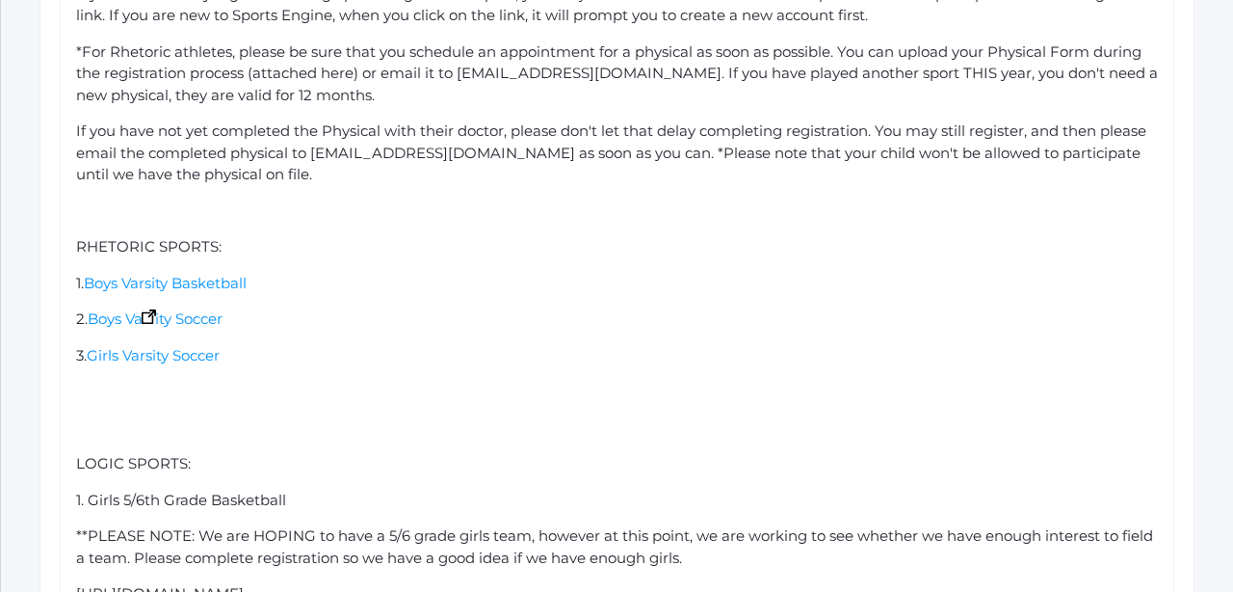
click at [416, 345] on div "3. Girls Varsity Soccer" at bounding box center [617, 356] width 1083 height 22
click at [285, 417] on div "rdw-editor" at bounding box center [617, 428] width 1083 height 22
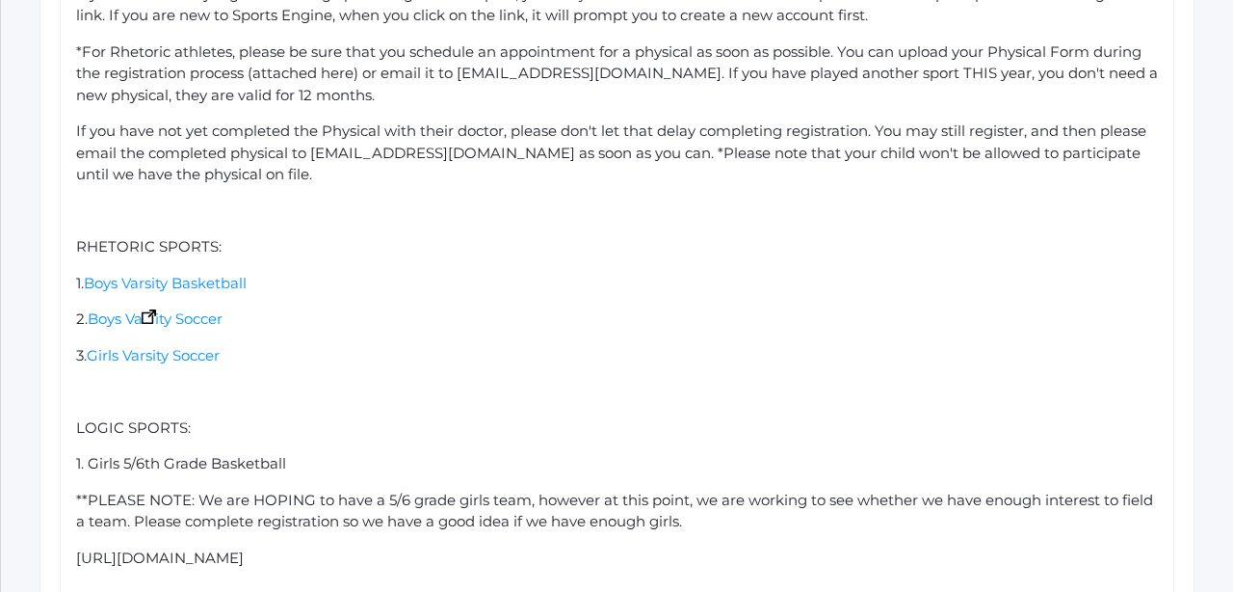
click at [686, 492] on span "**PLEASE NOTE: We are HOPING to have a 5/6 grade girls team, however at this po…" at bounding box center [616, 510] width 1081 height 40
drag, startPoint x: 561, startPoint y: 522, endPoint x: 66, endPoint y: 520, distance: 494.3
click at [405, 490] on span "**PLEASE NOTE: We are HOPING to have a 5/6 grade girls team, however at this po…" at bounding box center [616, 510] width 1081 height 40
click at [137, 454] on span "1. Girls 5/6th Grade Basketball" at bounding box center [181, 463] width 210 height 18
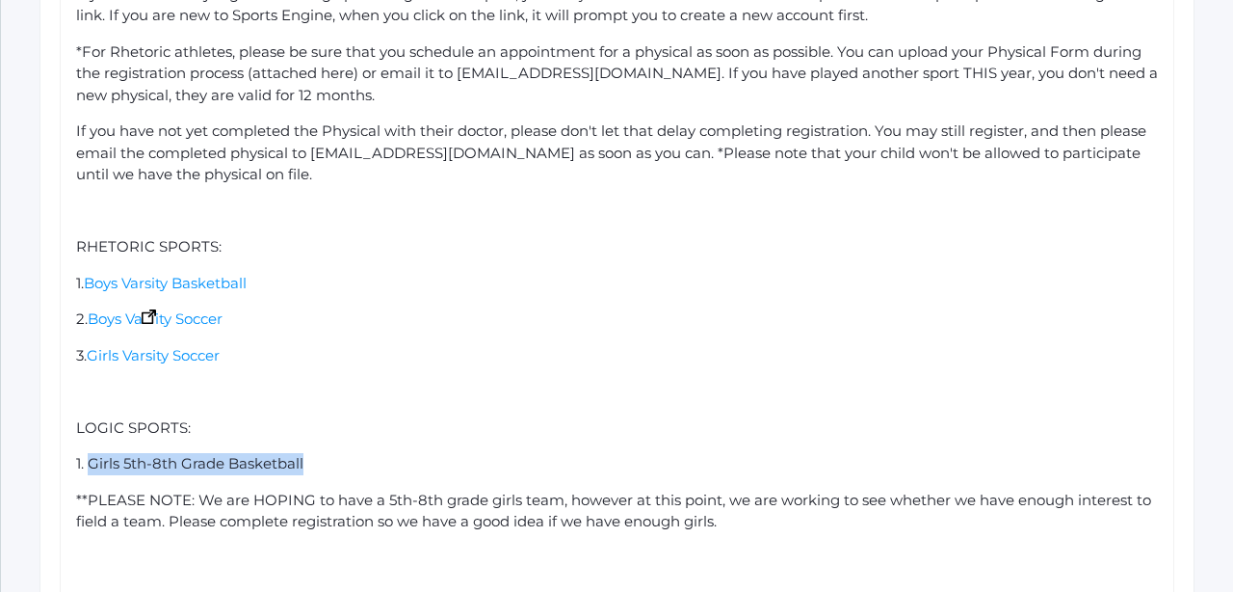
drag, startPoint x: 314, startPoint y: 433, endPoint x: 92, endPoint y: 437, distance: 222.6
click at [92, 453] on div "1. Girls 5th-8th Grade Basketball" at bounding box center [617, 464] width 1083 height 22
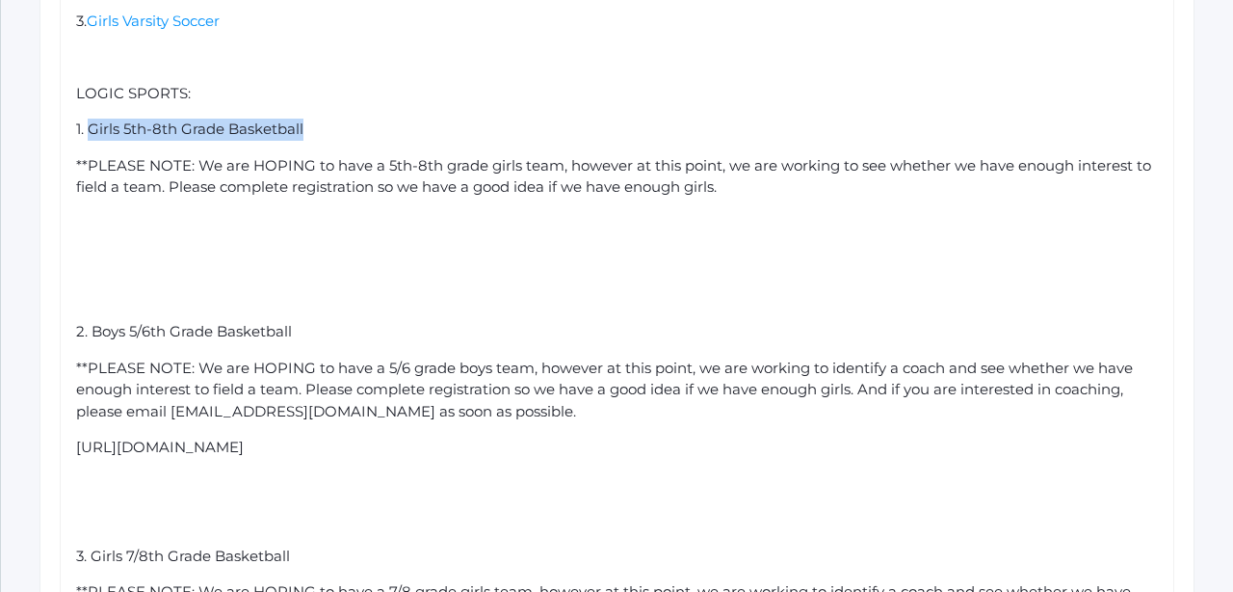
scroll to position [1991, 0]
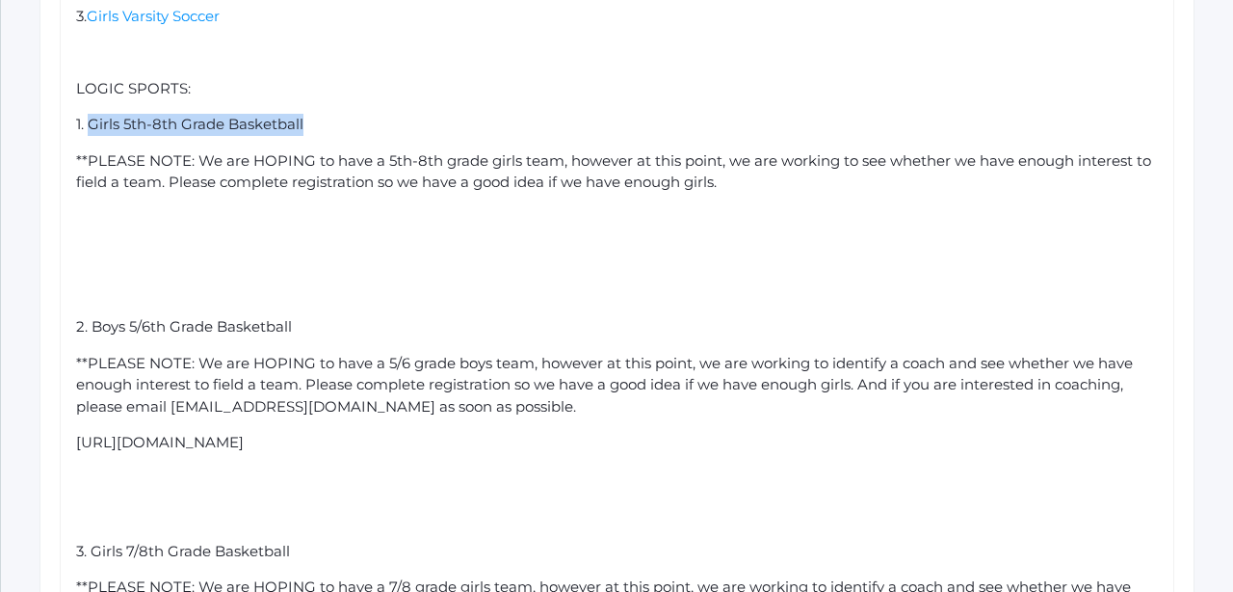
drag, startPoint x: 569, startPoint y: 405, endPoint x: 70, endPoint y: 404, distance: 499.1
click at [70, 404] on div "Hello Beacon Hill Families! Beacon Hill Athletics is excited to announce Winter…" at bounding box center [617, 338] width 1115 height 1688
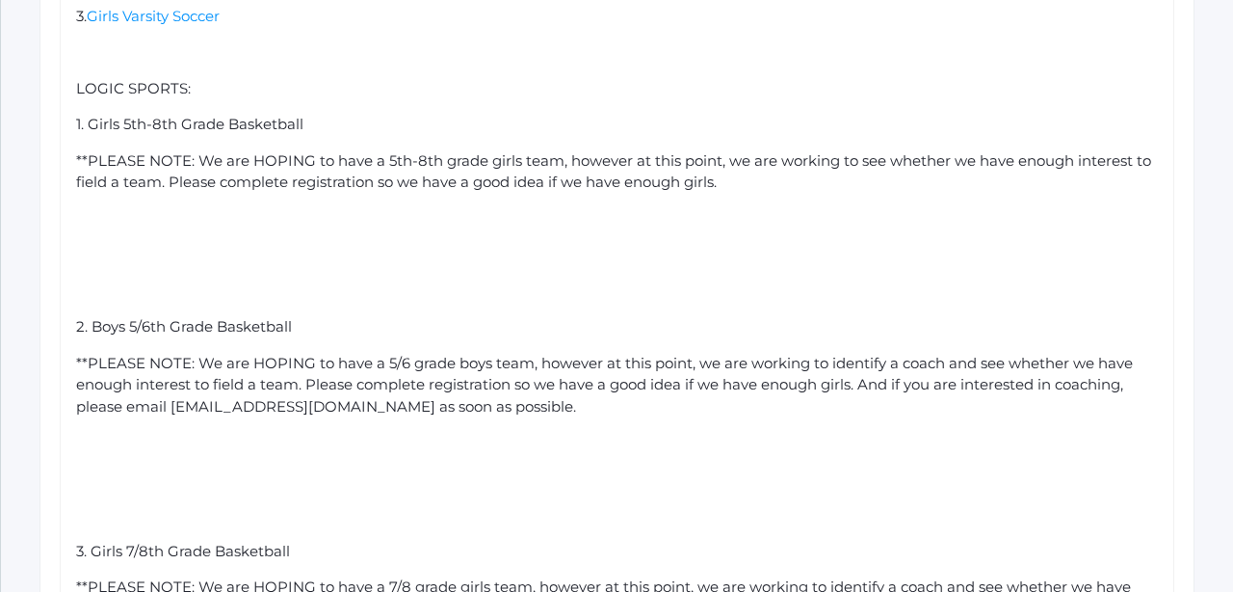
drag, startPoint x: 556, startPoint y: 381, endPoint x: 53, endPoint y: 332, distance: 505.3
click at [53, 332] on div "Normal Font Hello Beacon Hill Families! Beacon Hill Athletics is excited to ann…" at bounding box center [617, 313] width 1134 height 1737
click at [311, 468] on div "rdw-editor" at bounding box center [617, 479] width 1083 height 22
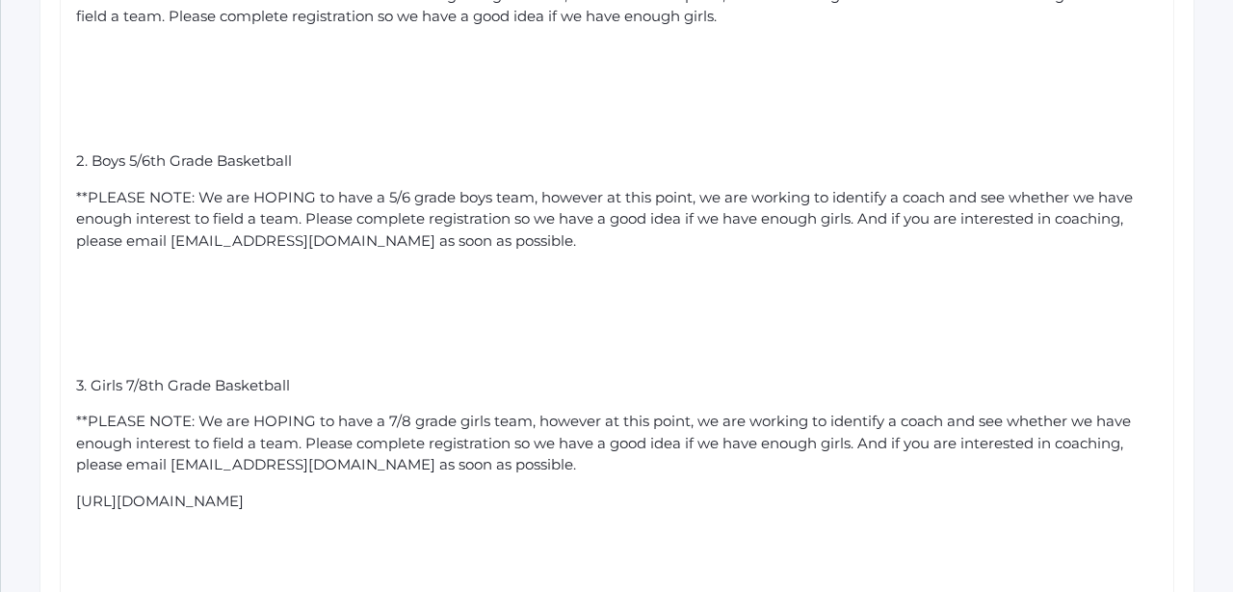
scroll to position [2202, 0]
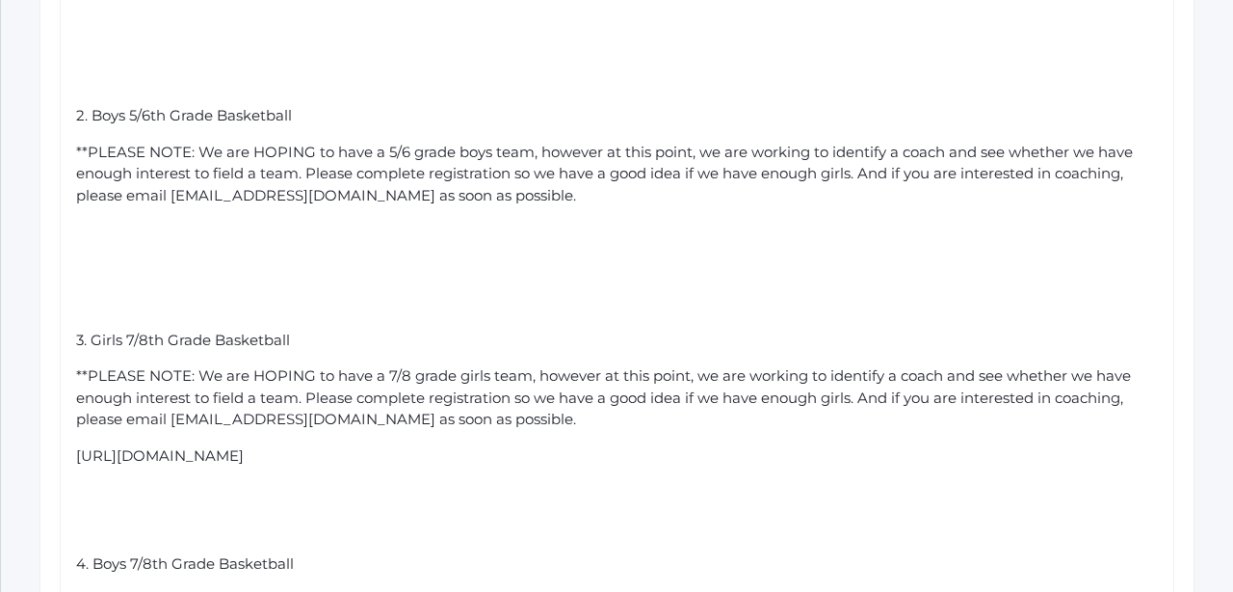
click at [87, 293] on div "rdw-editor" at bounding box center [617, 304] width 1083 height 22
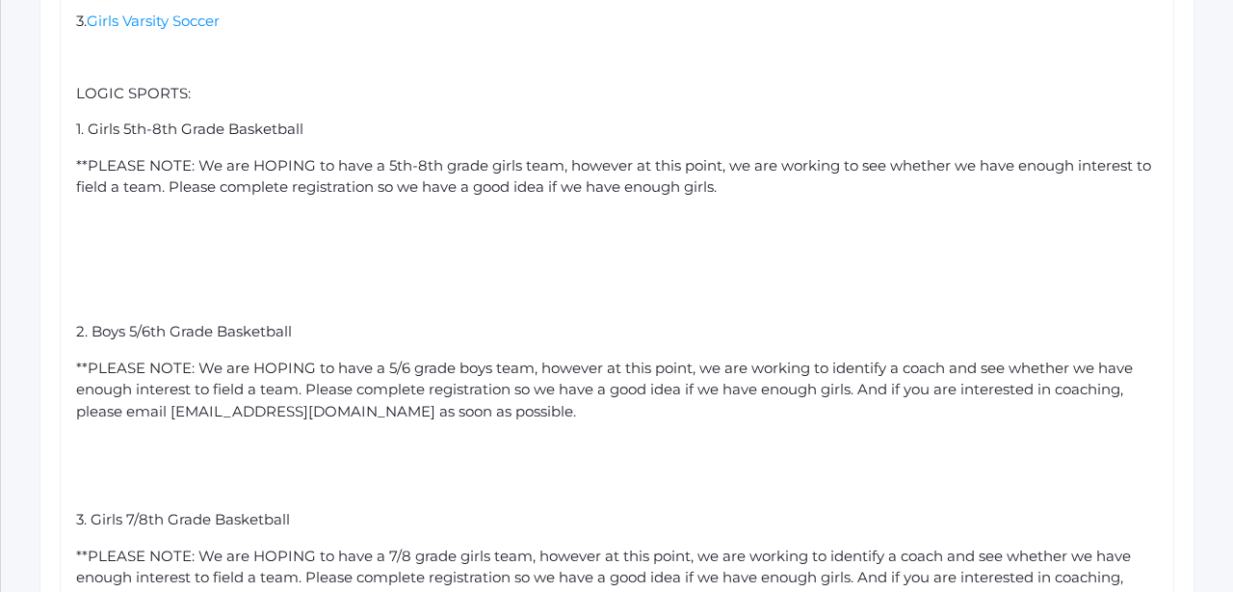
scroll to position [1964, 0]
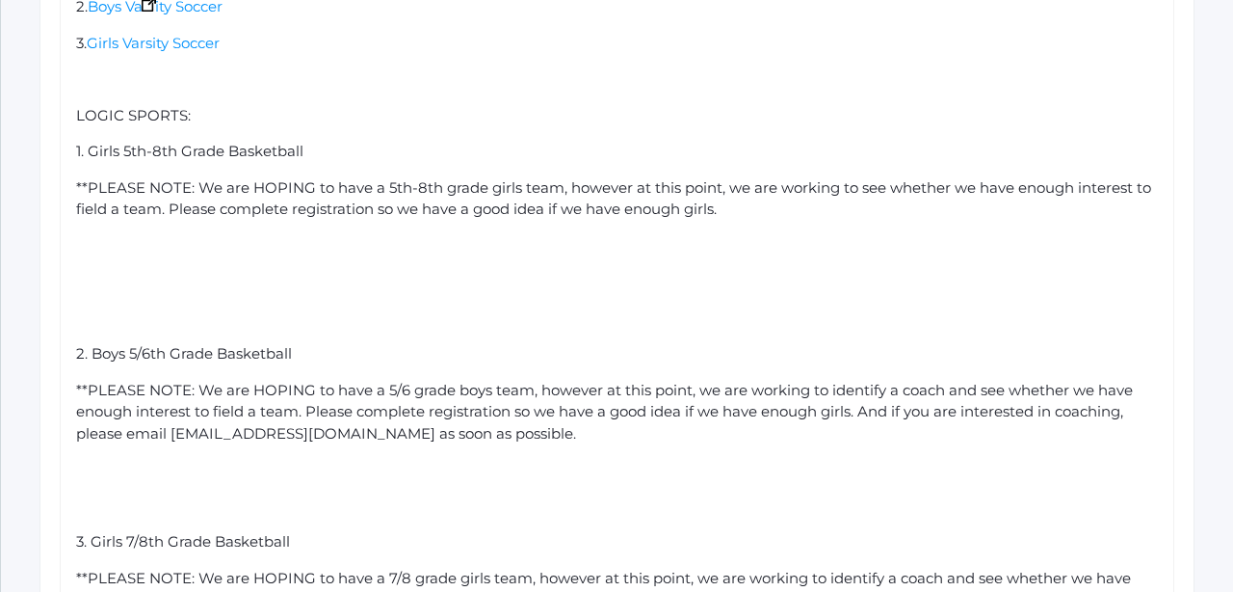
click at [96, 271] on div "rdw-editor" at bounding box center [617, 282] width 1083 height 22
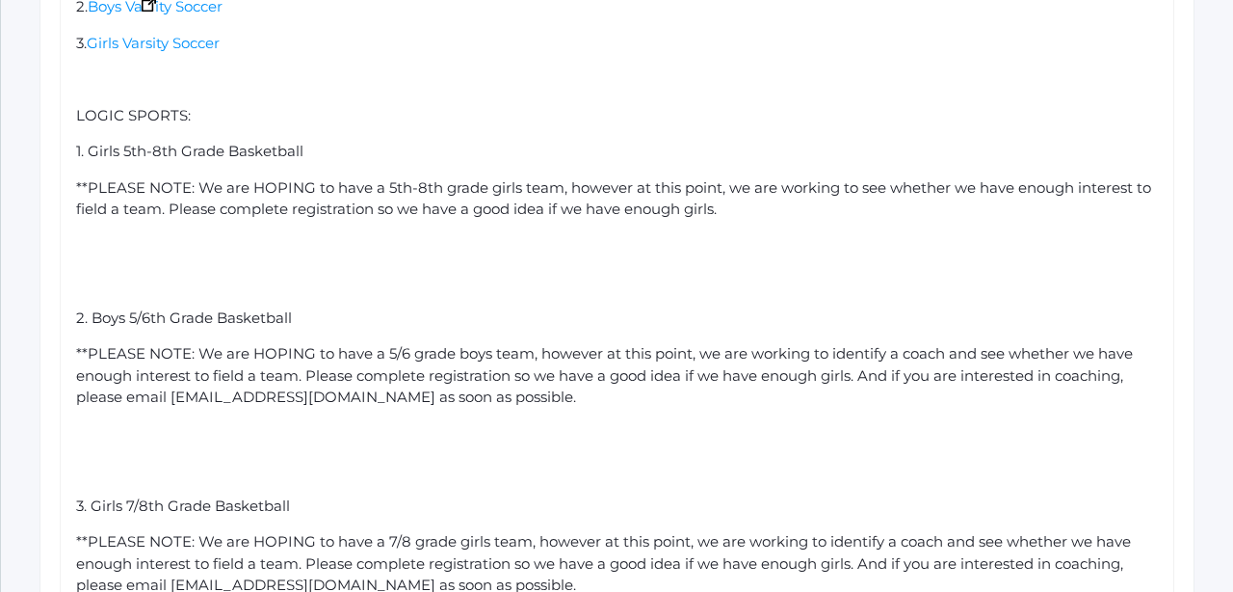
click at [84, 271] on div "rdw-editor" at bounding box center [617, 282] width 1083 height 22
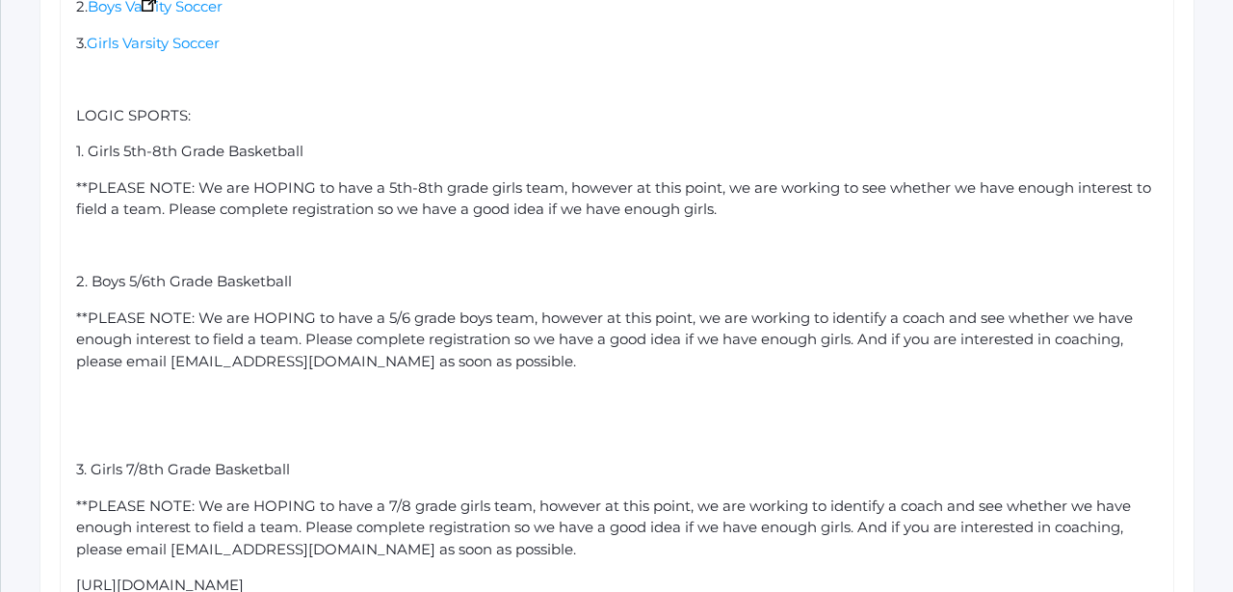
click at [90, 423] on div "rdw-editor" at bounding box center [617, 434] width 1083 height 22
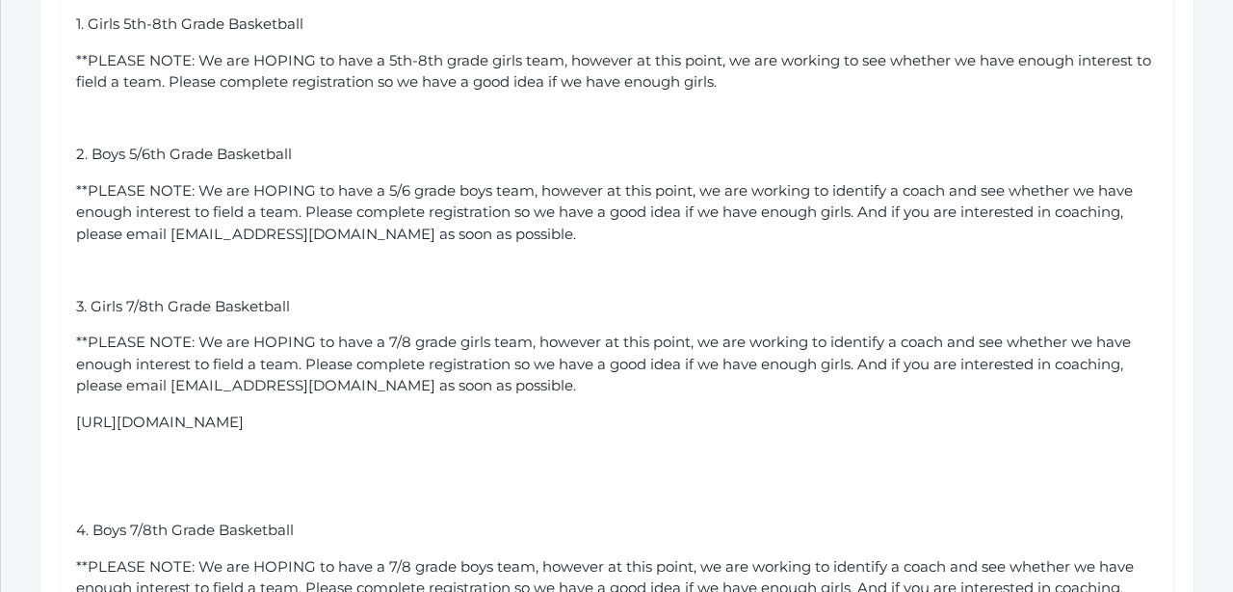
scroll to position [2130, 0]
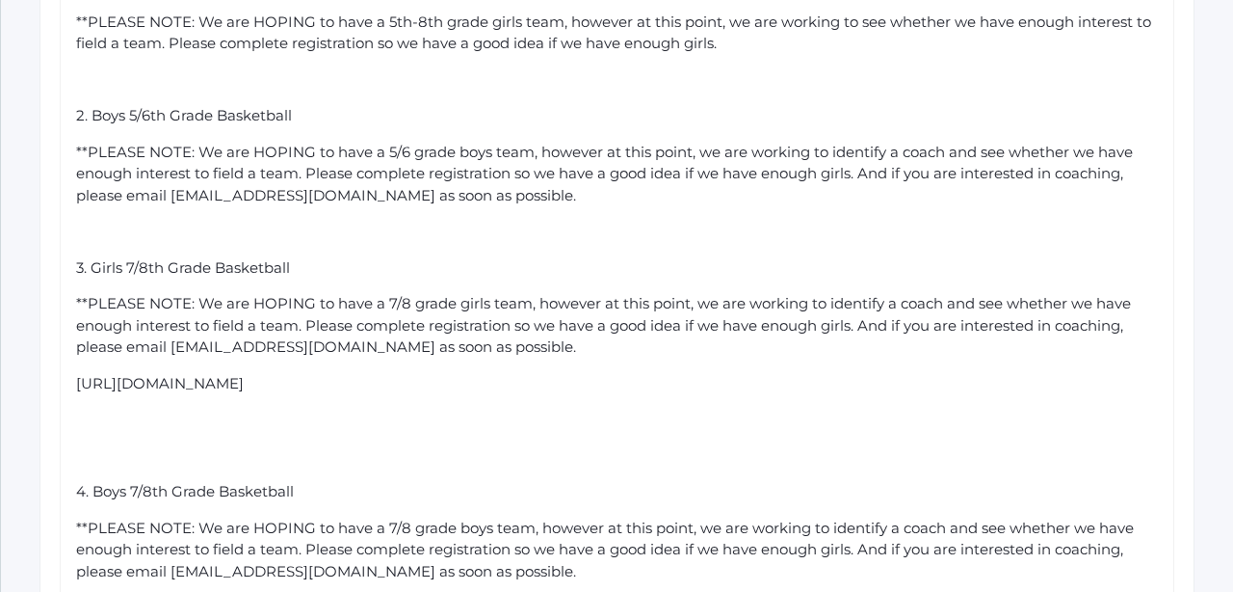
click at [87, 445] on div "rdw-editor" at bounding box center [617, 456] width 1083 height 22
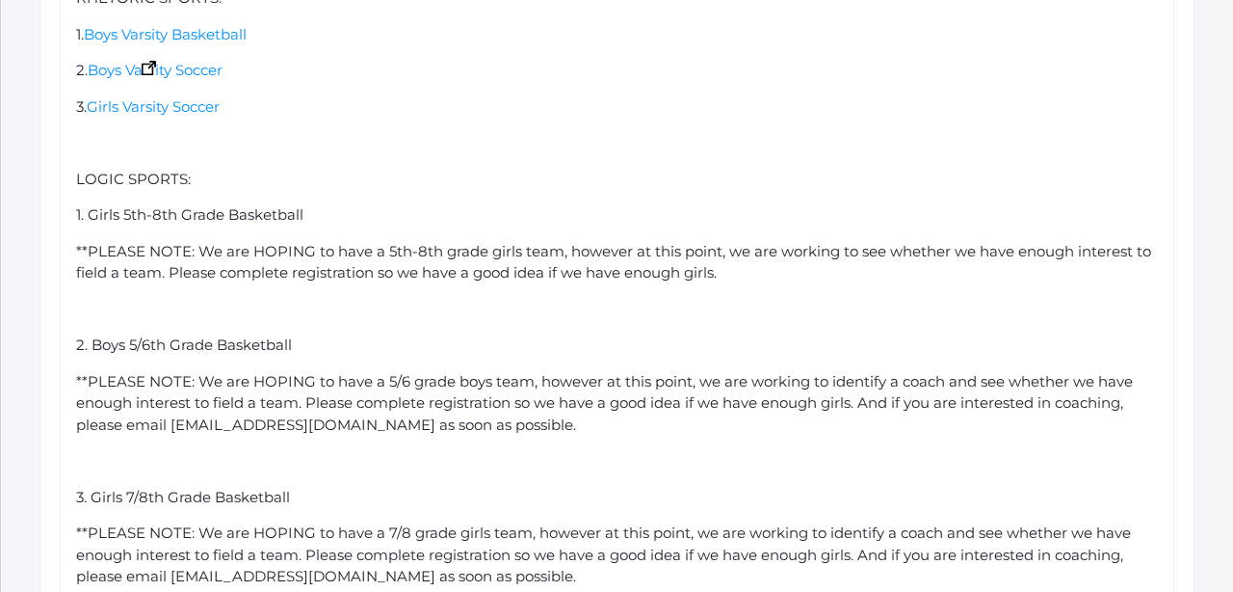
scroll to position [1900, 0]
click at [723, 247] on div "**PLEASE NOTE: We are HOPING to have a 5th-8th grade girls team, however at thi…" at bounding box center [617, 262] width 1083 height 43
click at [512, 96] on div "3. Girls Varsity Soccer" at bounding box center [617, 107] width 1083 height 22
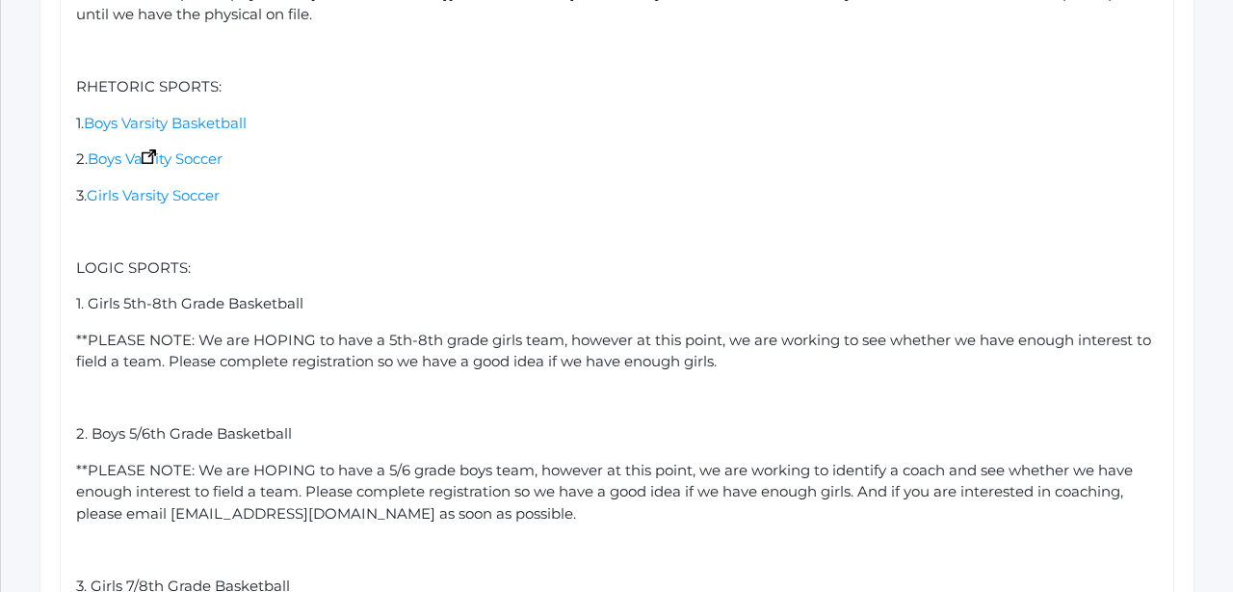
scroll to position [1814, 0]
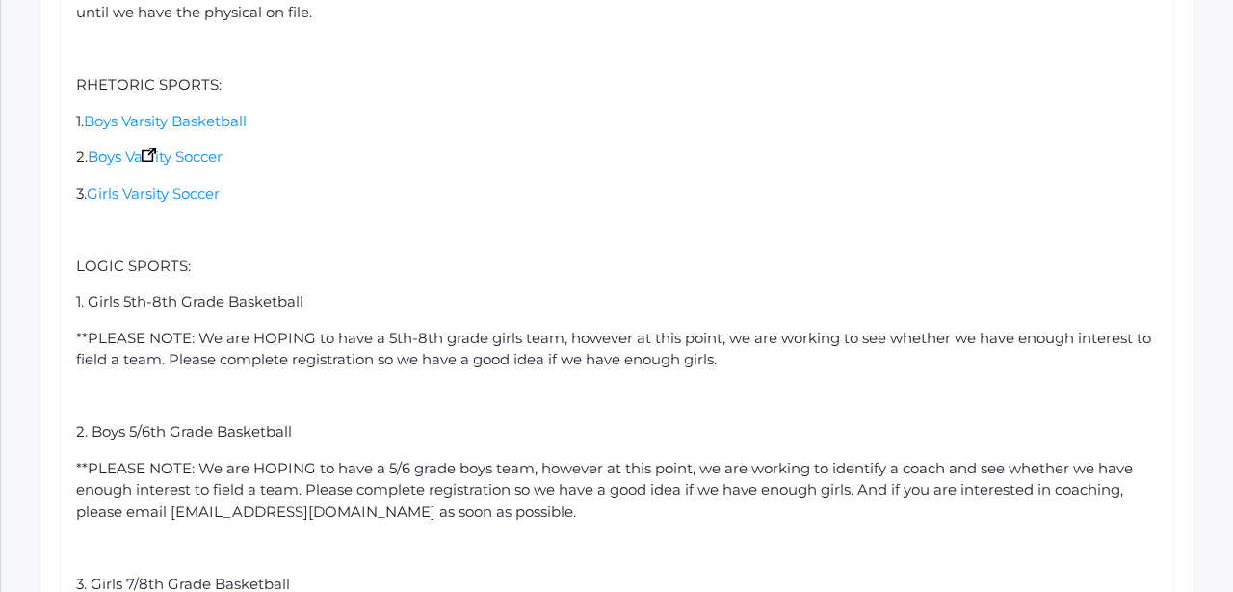
click at [417, 114] on div "Hello Beacon Hill Families! Beacon Hill Athletics is excited to announce Winter…" at bounding box center [617, 426] width 1083 height 1468
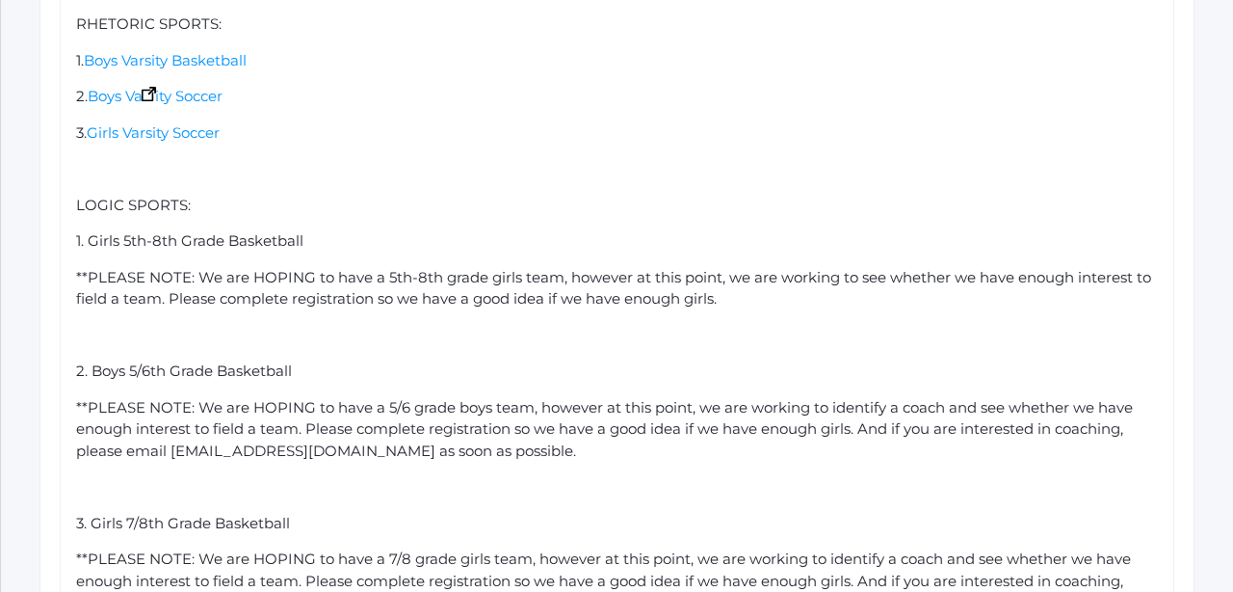
scroll to position [1887, 0]
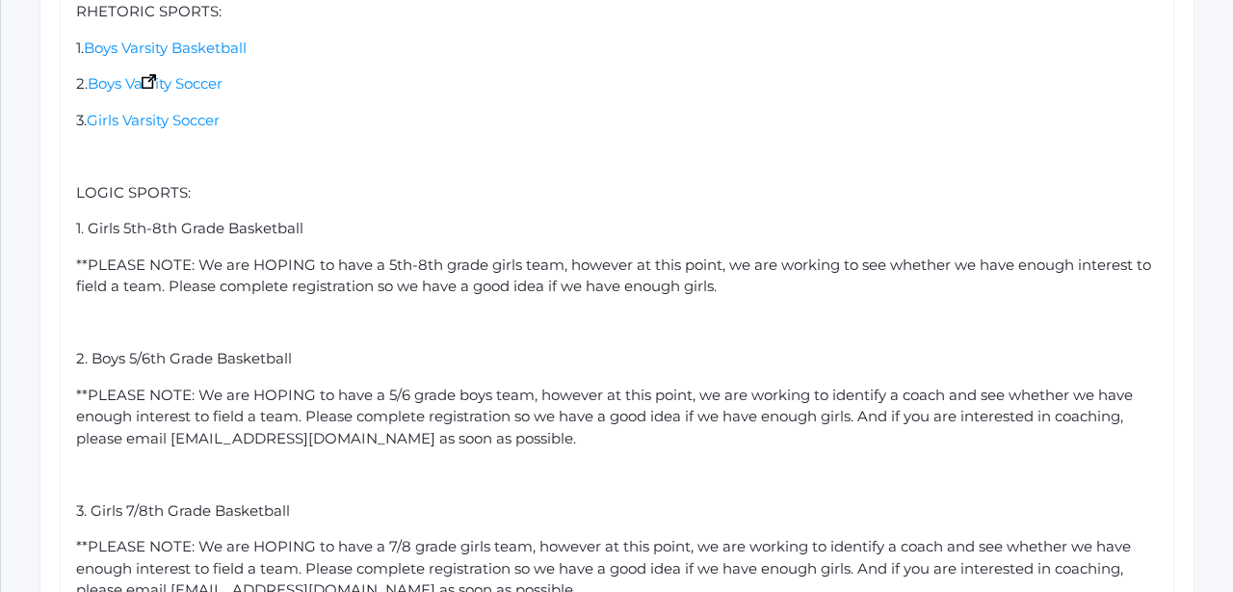
click at [736, 262] on div "**PLEASE NOTE: We are HOPING to have a 5th-8th grade girls team, however at thi…" at bounding box center [617, 275] width 1083 height 43
click at [556, 409] on div "**PLEASE NOTE: We are HOPING to have a 5/6 grade boys team, however at this poi…" at bounding box center [617, 417] width 1083 height 66
click at [476, 500] on div "3. Girls 7/8th Grade Basketball" at bounding box center [617, 511] width 1083 height 22
drag, startPoint x: 562, startPoint y: 409, endPoint x: 826, endPoint y: 391, distance: 264.6
click at [826, 391] on div "**PLEASE NOTE: We are HOPING to have a 5/6 grade boys team, however at this poi…" at bounding box center [617, 417] width 1083 height 66
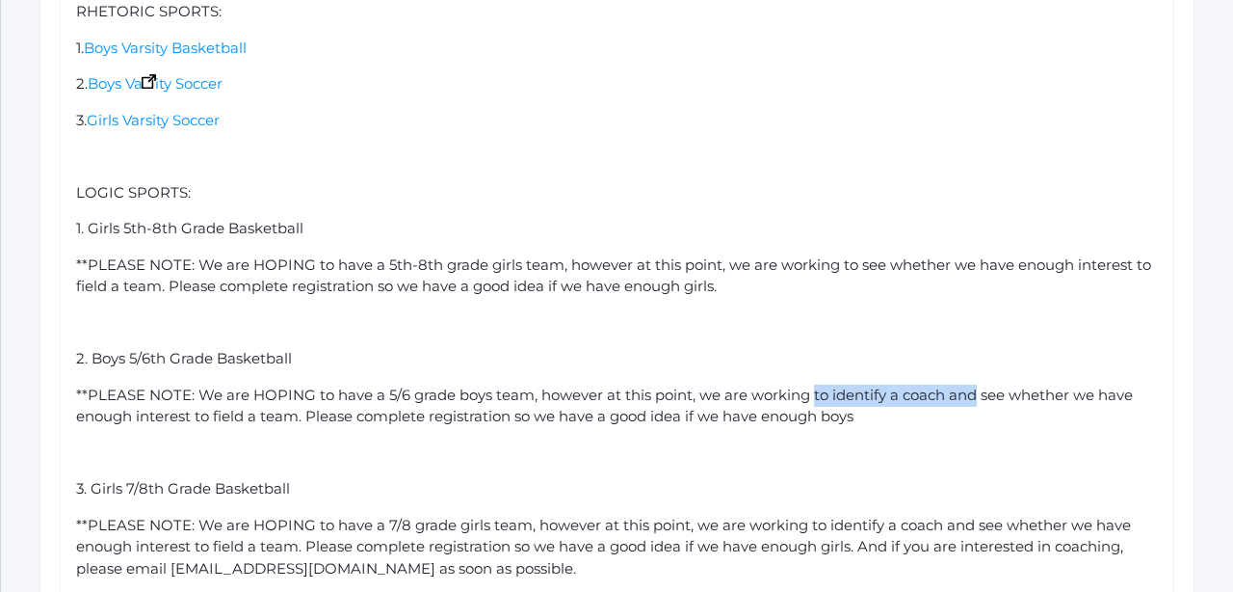
drag, startPoint x: 976, startPoint y: 363, endPoint x: 815, endPoint y: 363, distance: 160.9
click at [815, 385] on span "**PLEASE NOTE: We are HOPING to have a 5/6 grade boys team, however at this poi…" at bounding box center [606, 405] width 1061 height 40
click at [696, 390] on div "**PLEASE NOTE: We are HOPING to have a 5/6 grade boys team, however at this poi…" at bounding box center [617, 405] width 1083 height 43
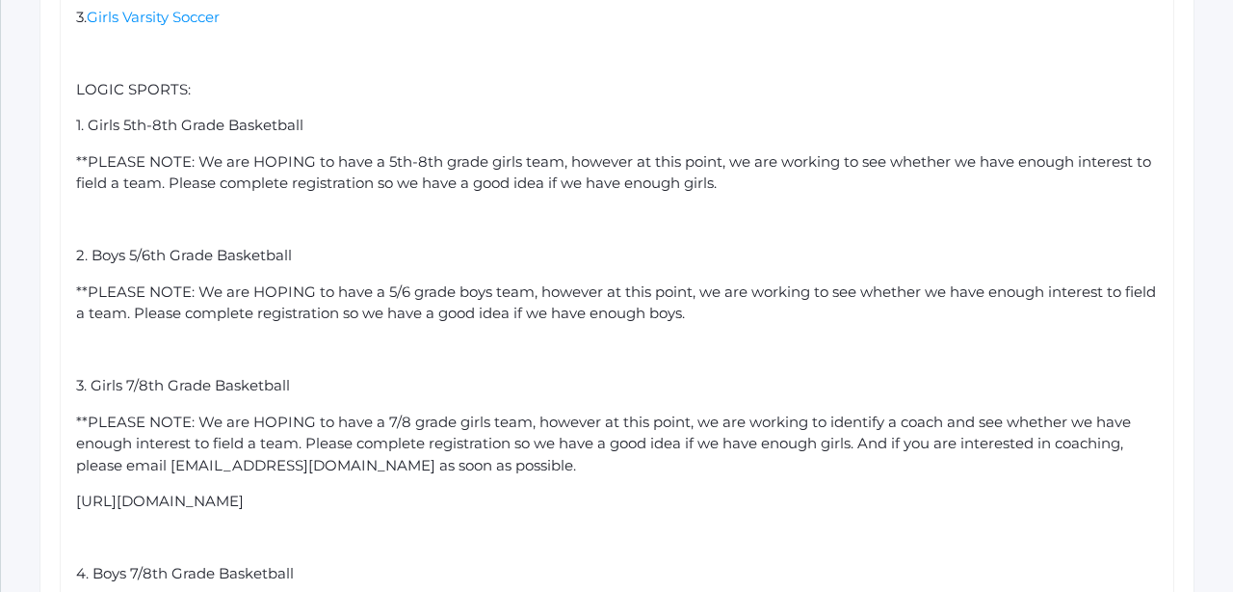
scroll to position [2010, 0]
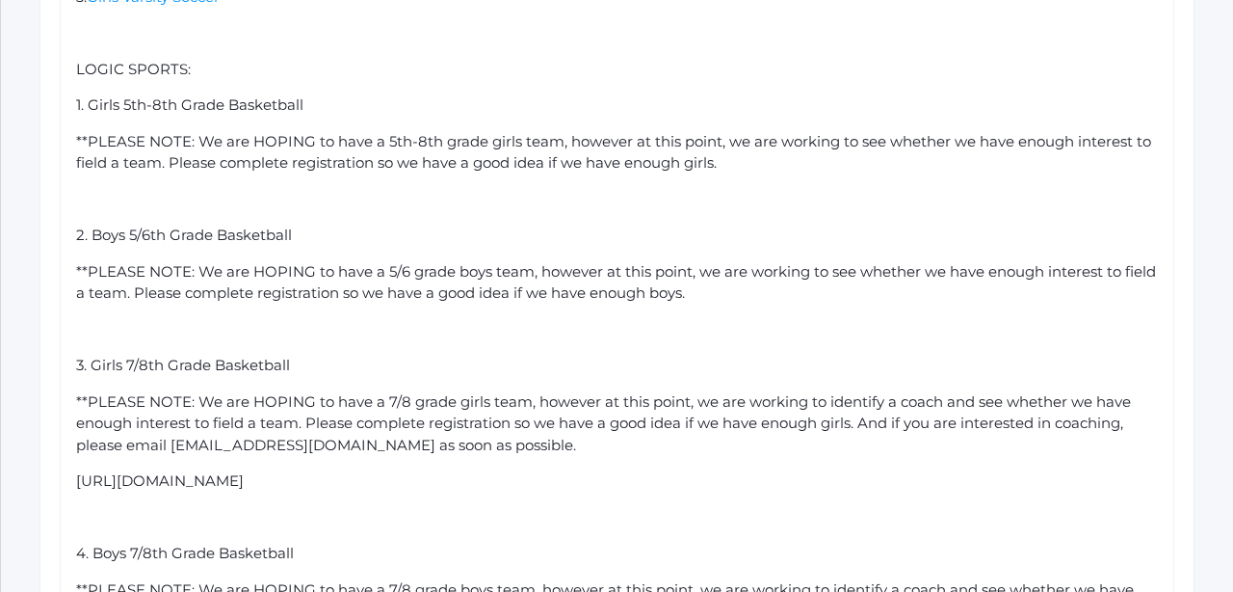
drag, startPoint x: 561, startPoint y: 445, endPoint x: 74, endPoint y: 323, distance: 501.8
click at [74, 323] on div "Hello Beacon Hill Families! Beacon Hill Athletics is excited to announce Winter…" at bounding box center [617, 218] width 1115 height 1486
click at [83, 356] on span "4. Boys 7/8th Grade Basketball" at bounding box center [185, 365] width 218 height 18
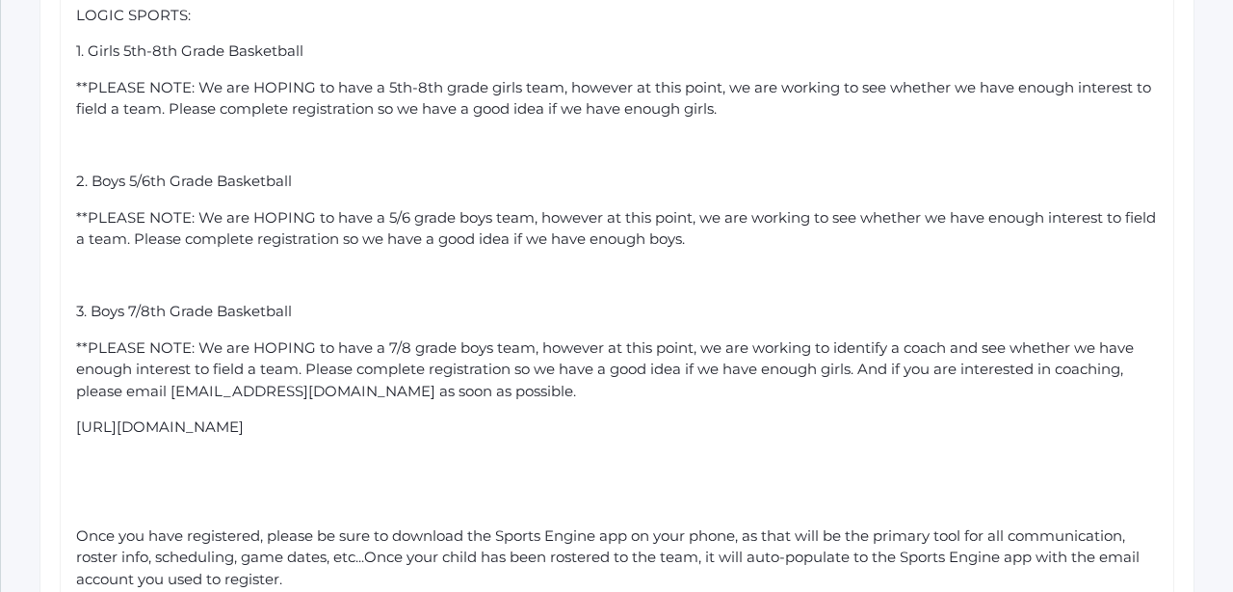
scroll to position [2057, 0]
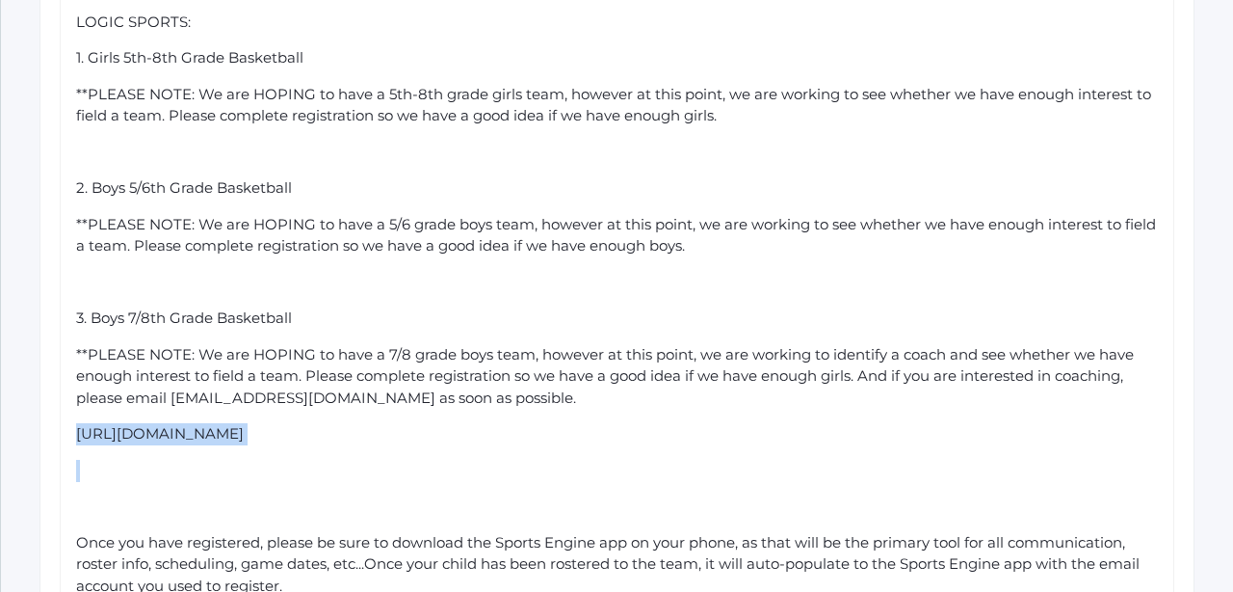
drag, startPoint x: 581, startPoint y: 411, endPoint x: 62, endPoint y: 404, distance: 519.4
click at [62, 404] on div "Hello Beacon Hill Families! Beacon Hill Athletics is excited to announce Winter…" at bounding box center [617, 77] width 1115 height 1298
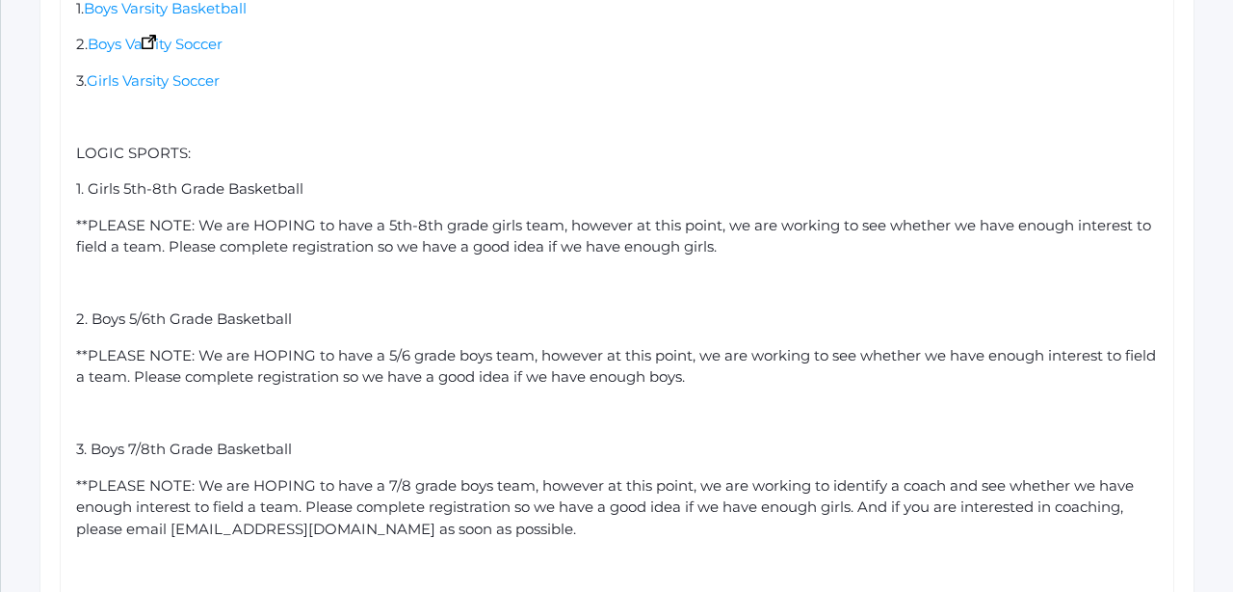
scroll to position [1918, 0]
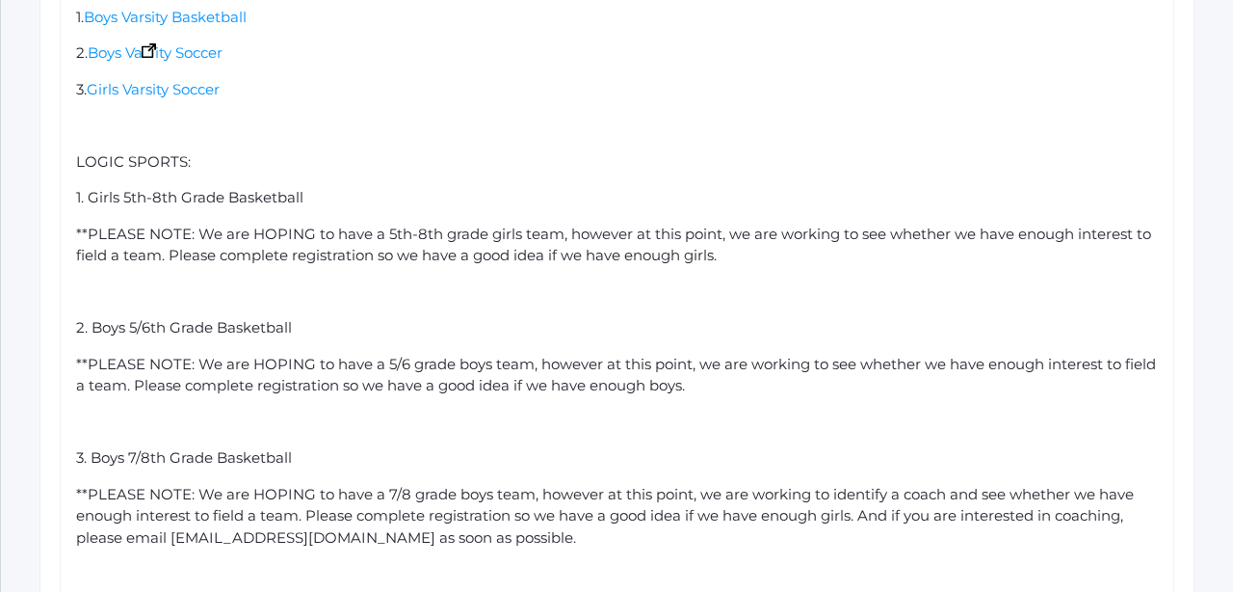
click at [742, 228] on div "**PLEASE NOTE: We are HOPING to have a 5th-8th grade girls team, however at thi…" at bounding box center [617, 245] width 1083 height 43
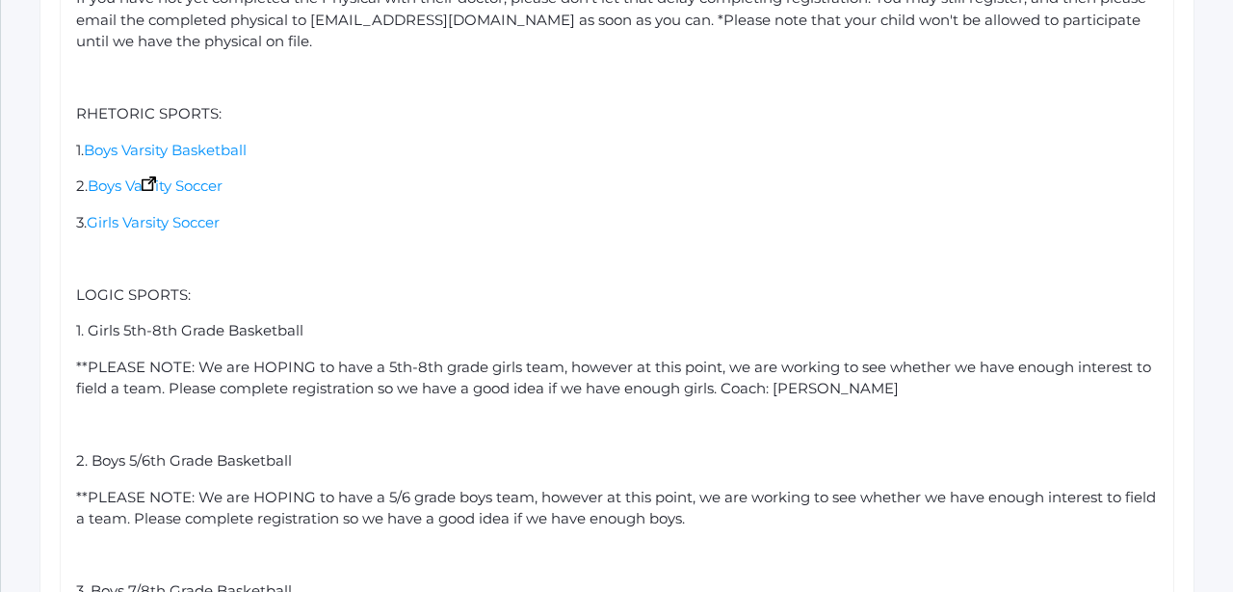
scroll to position [1763, 0]
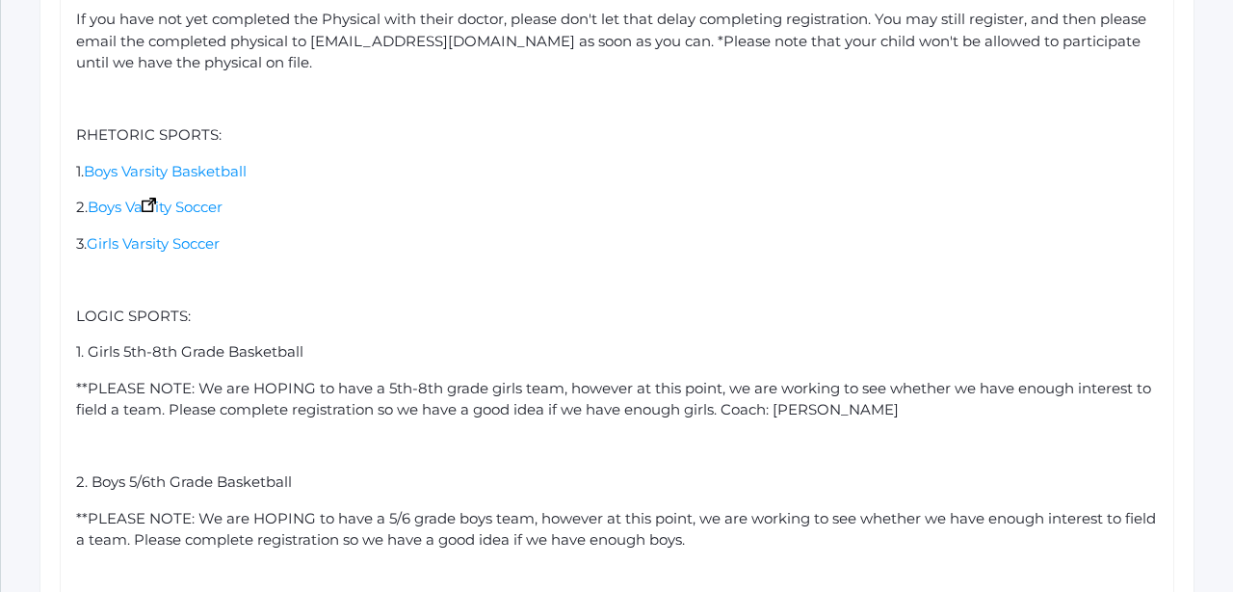
click at [264, 161] on div "1. Boys Varsity Basketball" at bounding box center [617, 172] width 1083 height 22
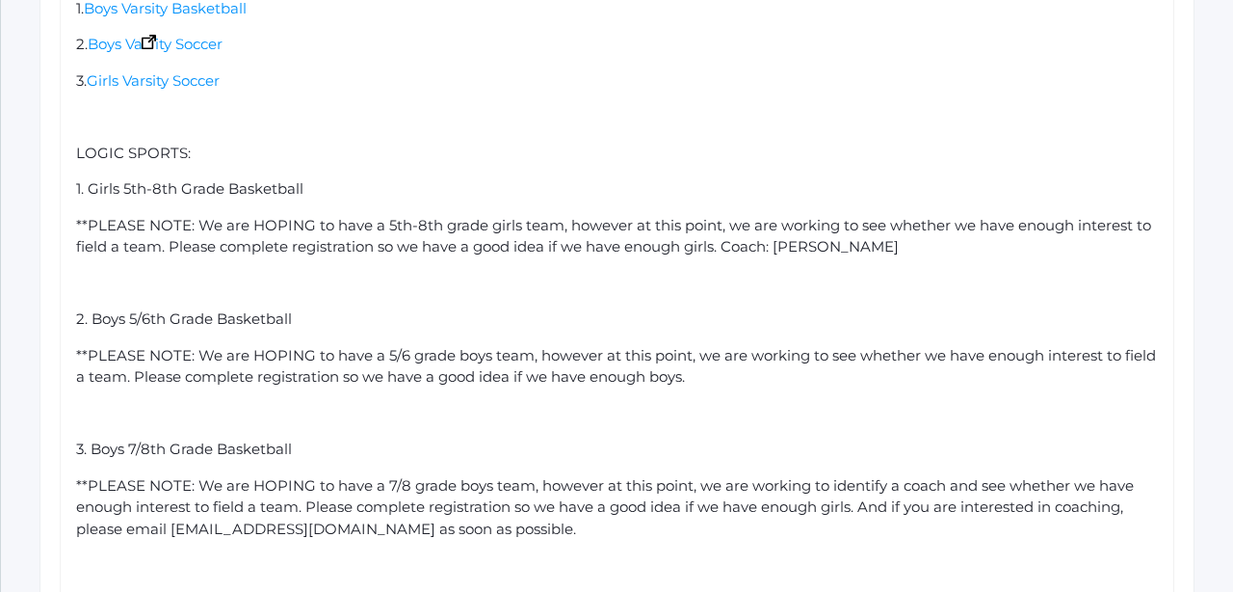
scroll to position [1953, 0]
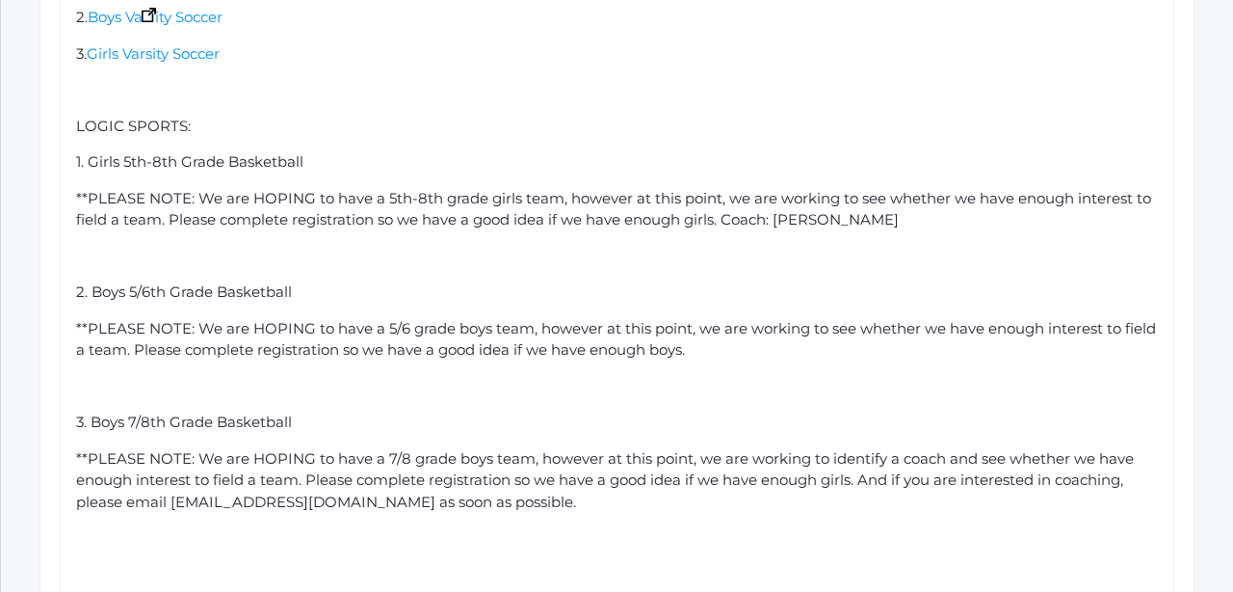
click at [726, 326] on div "**PLEASE NOTE: We are HOPING to have a 5/6 grade boys team, however at this poi…" at bounding box center [617, 339] width 1083 height 43
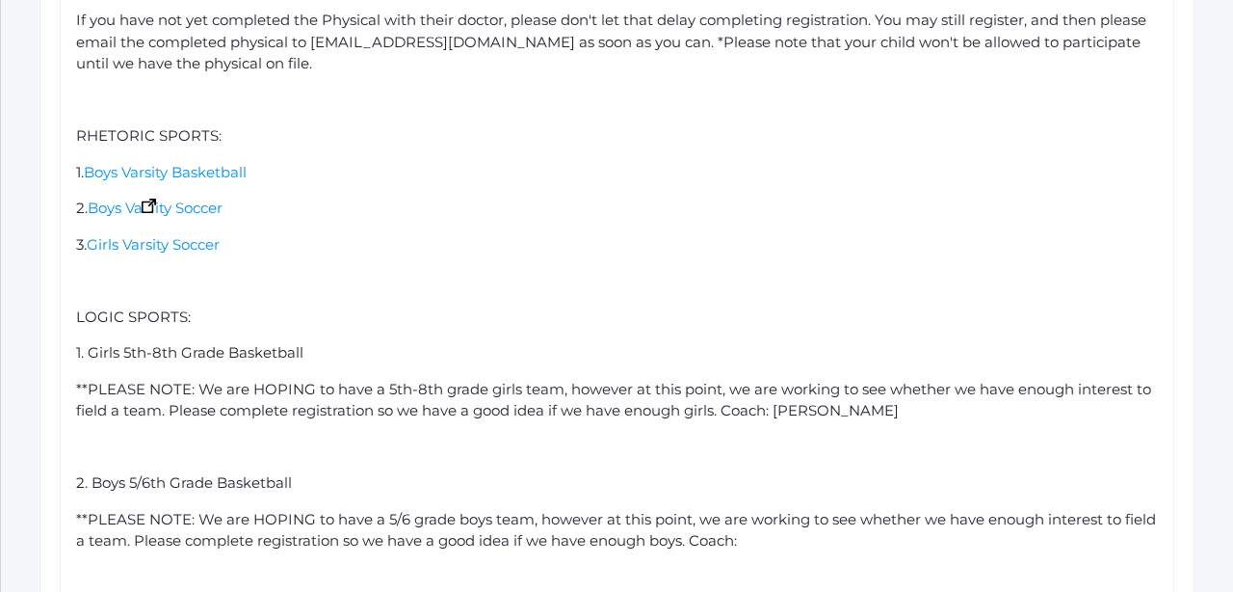
scroll to position [1751, 0]
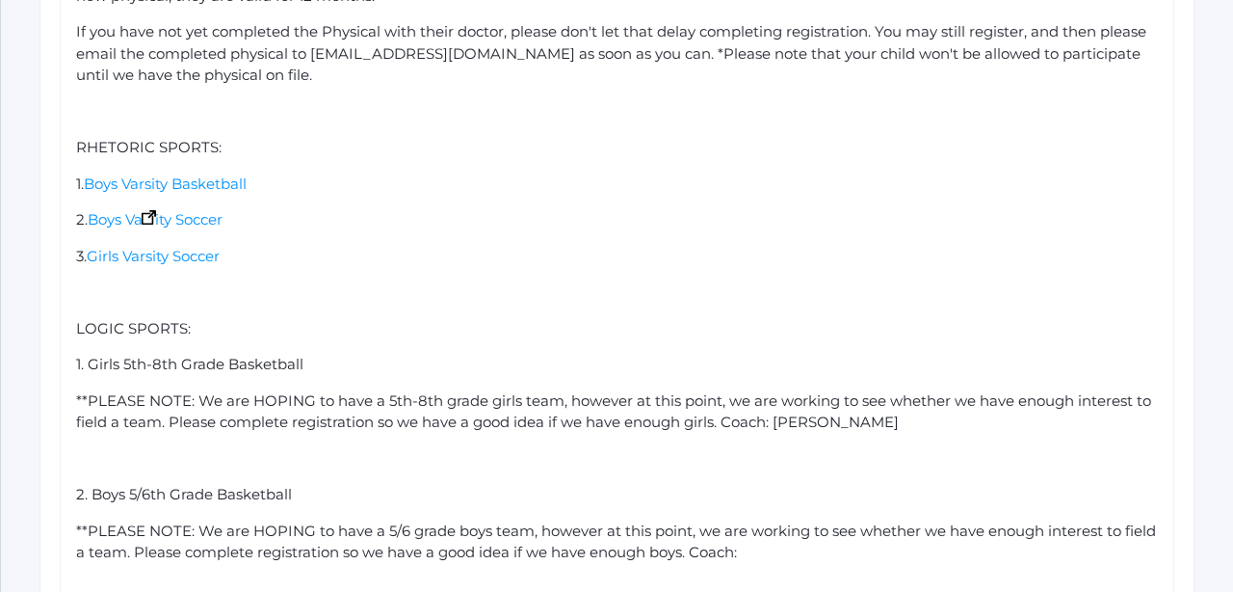
click at [264, 173] on div "1. Boys Varsity Basketball" at bounding box center [617, 184] width 1083 height 22
click at [280, 209] on div "2. Boys Varsity Soccer" at bounding box center [617, 220] width 1083 height 22
click at [240, 246] on div "3. Girls Varsity Soccer" at bounding box center [617, 257] width 1083 height 22
click at [261, 174] on span "Coach: [PERSON_NAME]" at bounding box center [336, 183] width 178 height 18
click at [303, 246] on div "3. Girls Varsity Soccer Coach:" at bounding box center [617, 257] width 1083 height 22
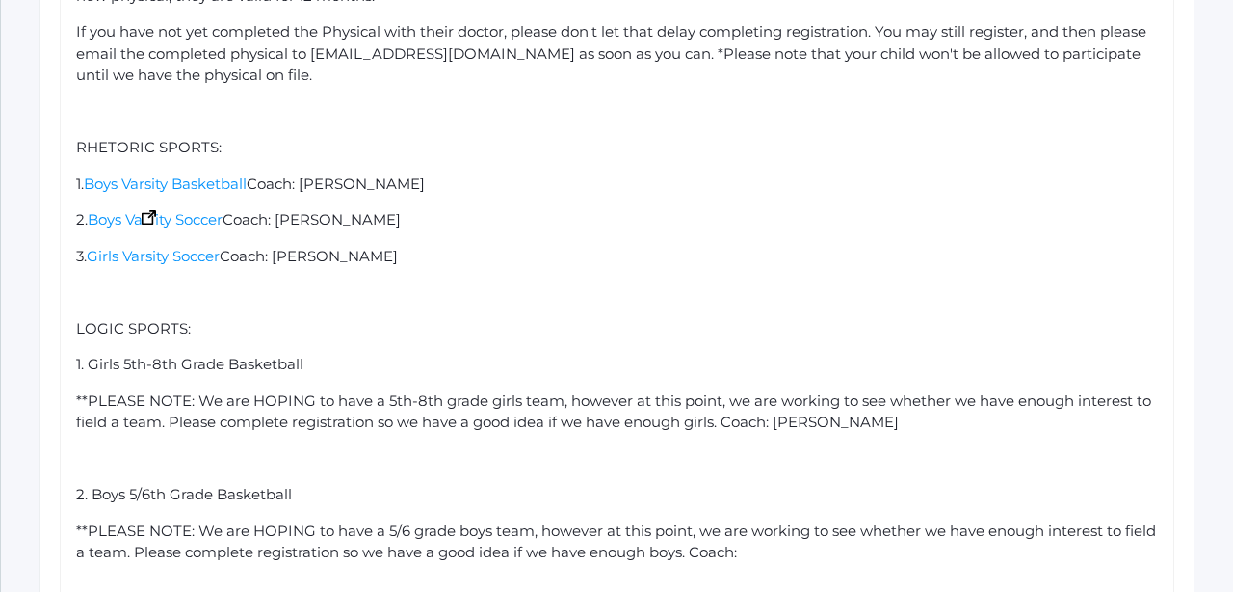
click at [546, 239] on div "Hello Beacon Hill Families! Beacon Hill Athletics is excited to announce Winter…" at bounding box center [617, 365] width 1083 height 1222
click at [493, 281] on div "rdw-editor" at bounding box center [617, 292] width 1083 height 22
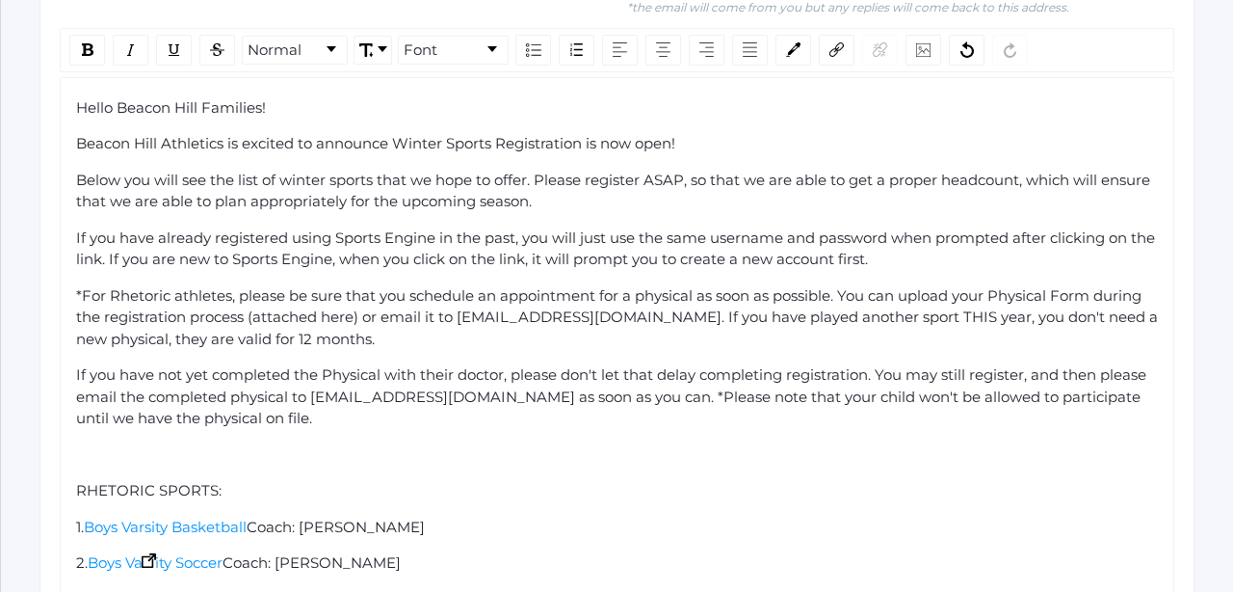
scroll to position [1402, 0]
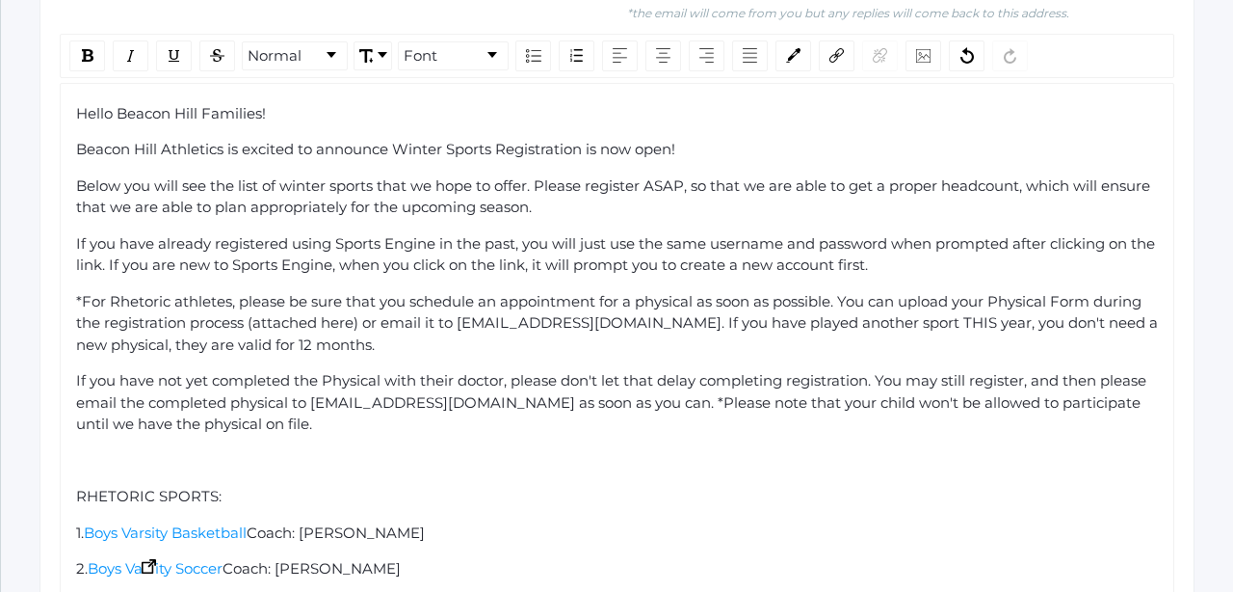
click at [555, 188] on div "Below you will see the list of winter sports that we hope to offer. Please regi…" at bounding box center [617, 196] width 1083 height 43
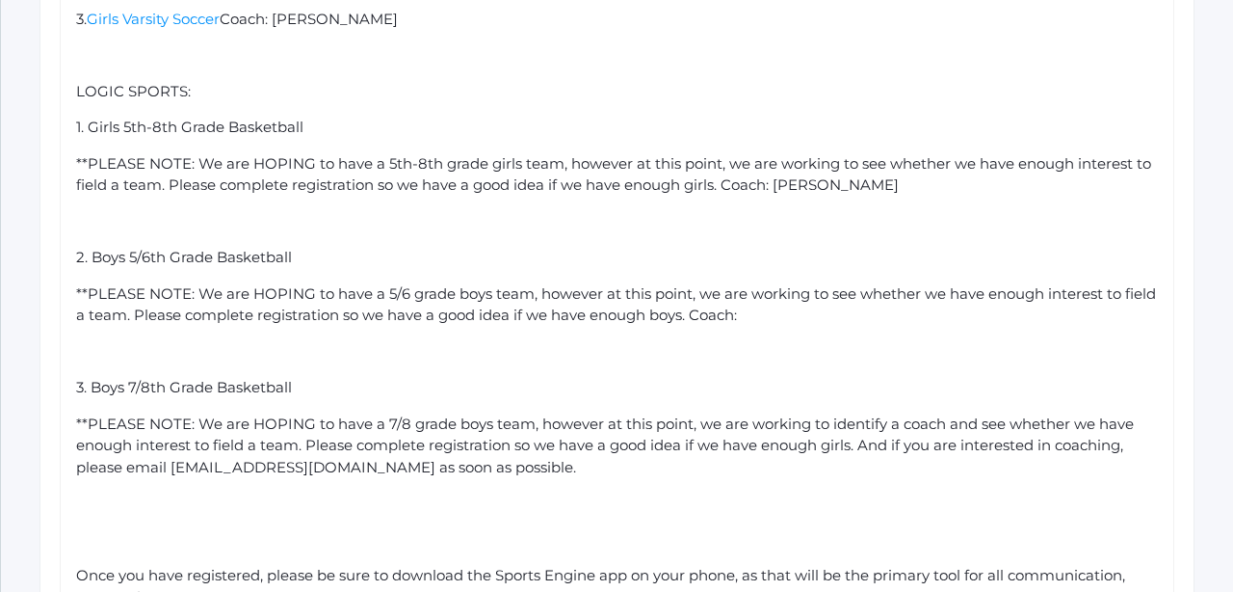
scroll to position [1993, 0]
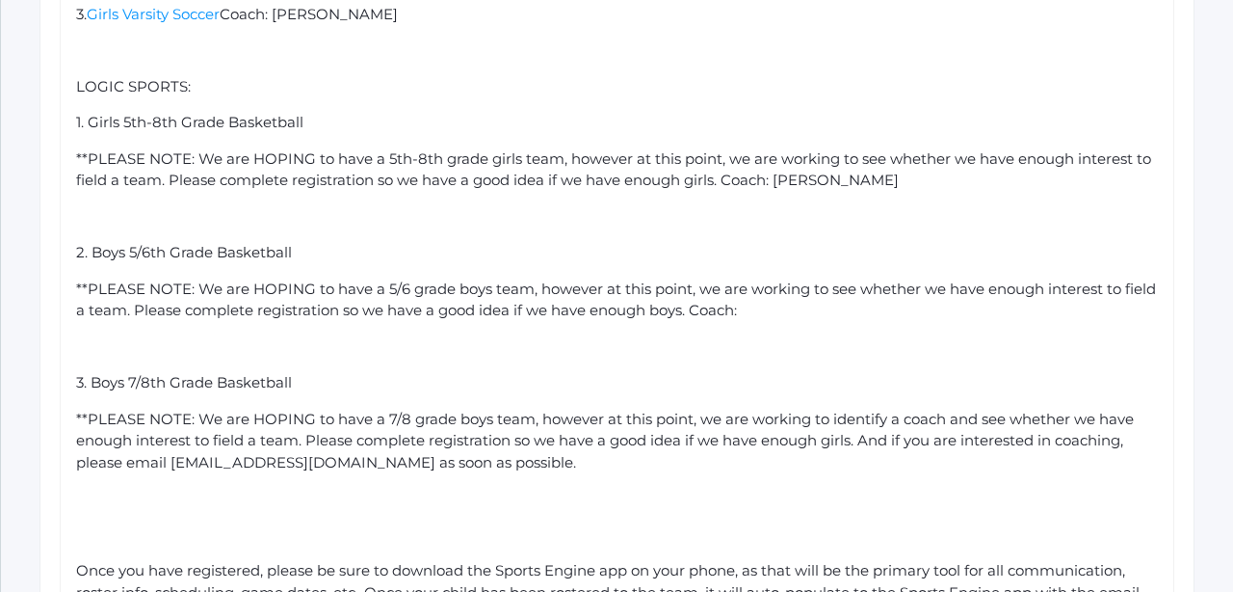
click at [754, 278] on div "**PLEASE NOTE: We are HOPING to have a 5/6 grade boys team, however at this poi…" at bounding box center [617, 299] width 1083 height 43
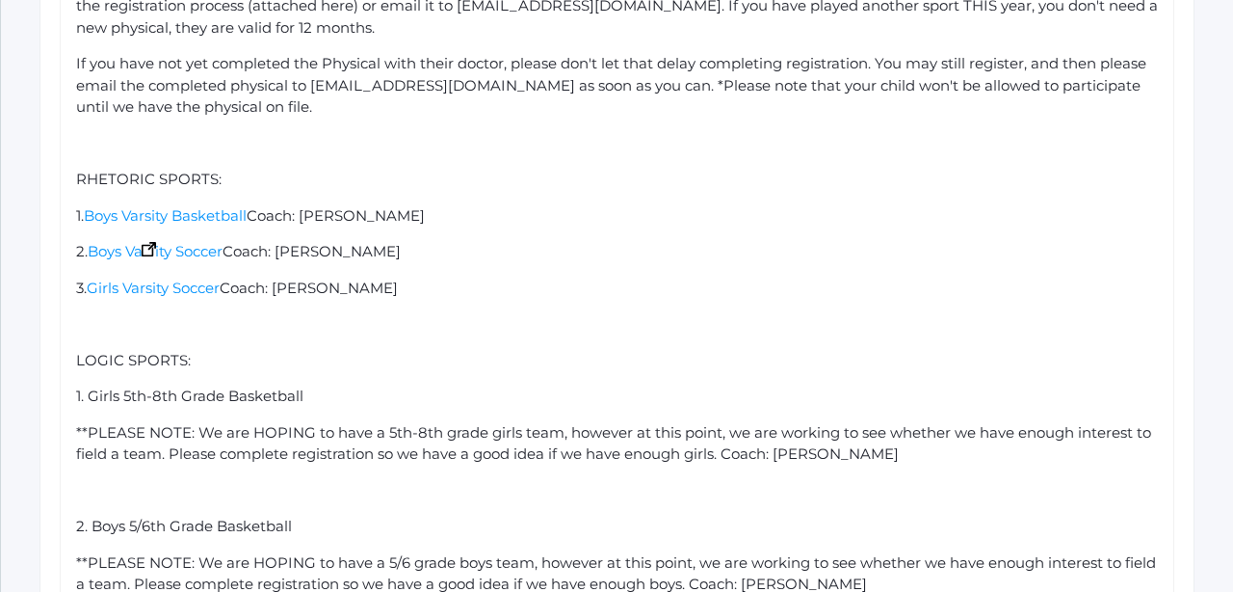
scroll to position [1718, 0]
drag, startPoint x: 307, startPoint y: 365, endPoint x: 88, endPoint y: 366, distance: 219.7
click at [88, 386] on div "1. Girls 5th-8th Grade Basketball" at bounding box center [617, 397] width 1083 height 22
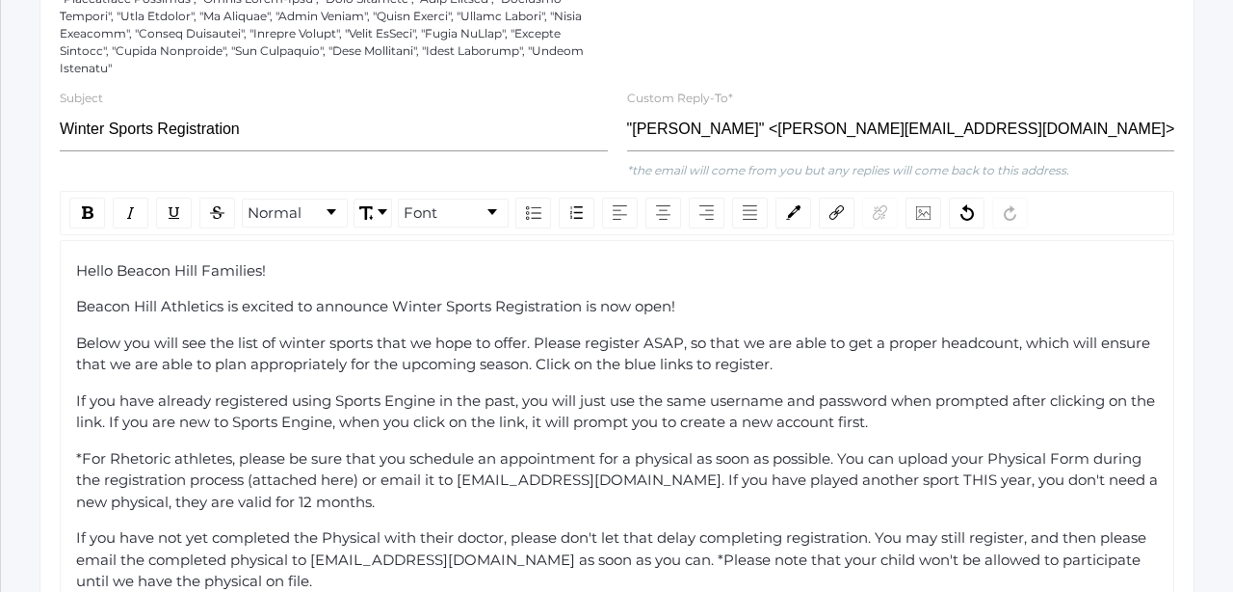
scroll to position [1136, 0]
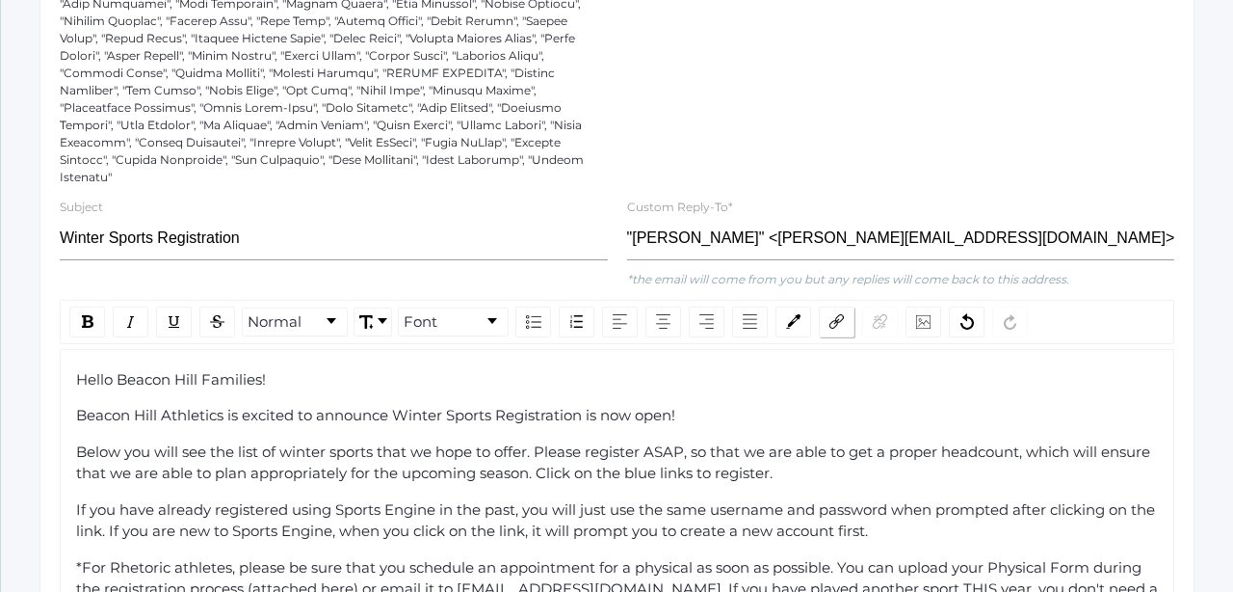
click at [832, 314] on img "rdw-link-control" at bounding box center [837, 321] width 14 height 14
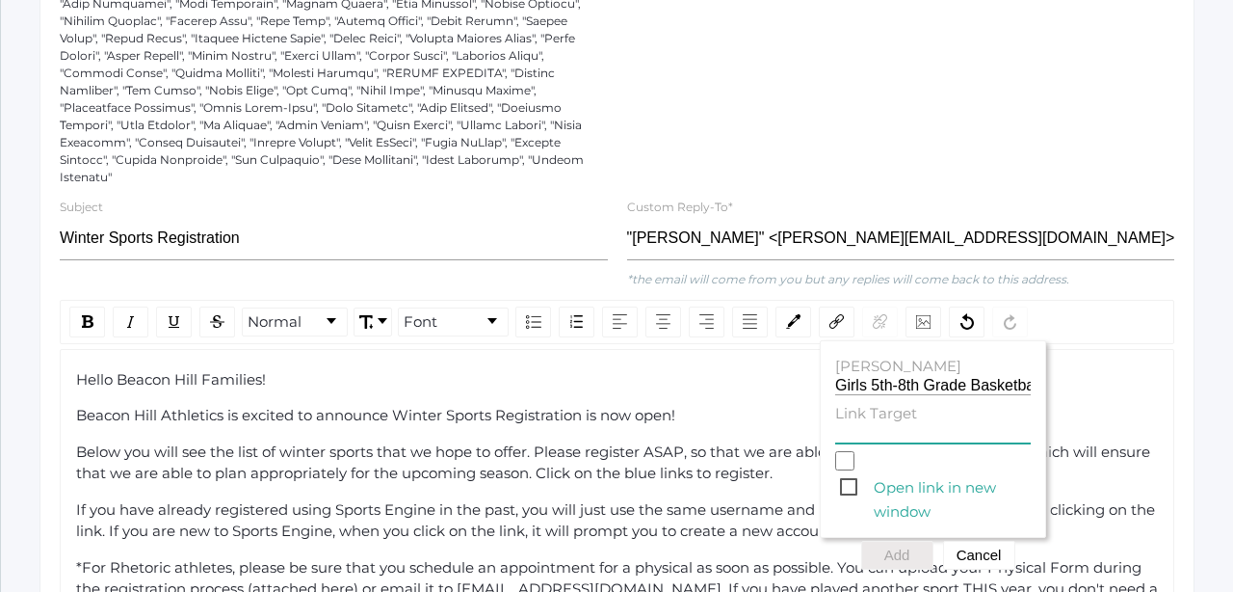
click at [855, 425] on input "Link Target" at bounding box center [933, 434] width 196 height 18
paste input "[URL][DOMAIN_NAME]"
type input "[URL][DOMAIN_NAME]"
click at [845, 475] on span "Open link in new window" at bounding box center [935, 487] width 191 height 24
click at [845, 466] on input "Open link in new window" at bounding box center [844, 460] width 19 height 19
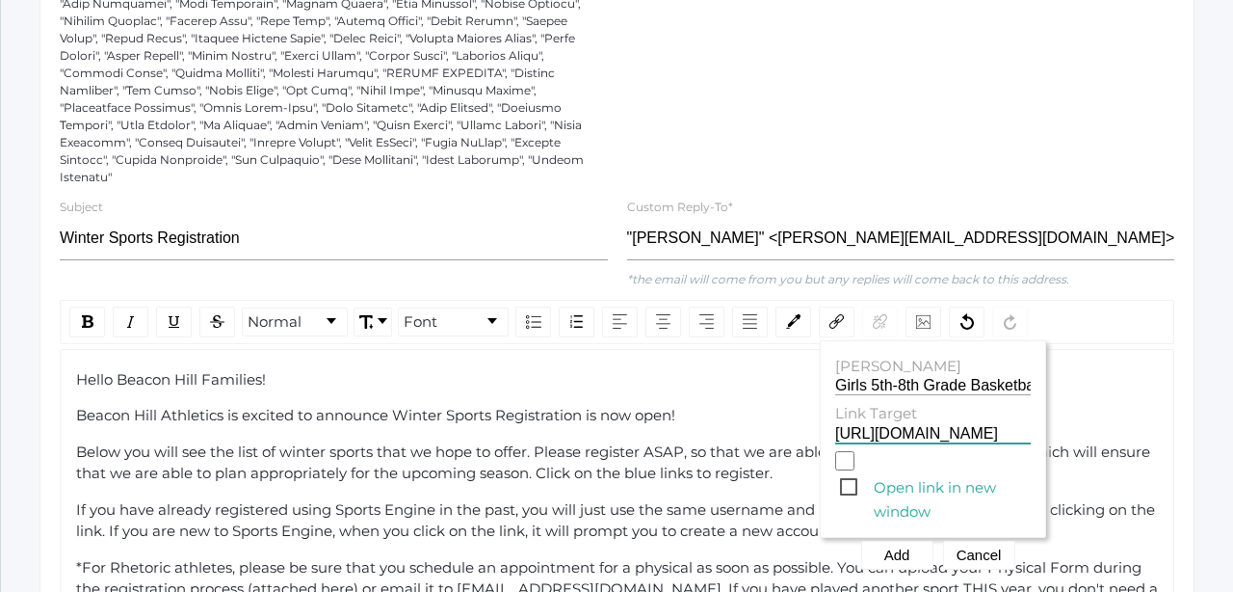
checkbox input "true"
click at [896, 541] on button "Add" at bounding box center [897, 555] width 72 height 29
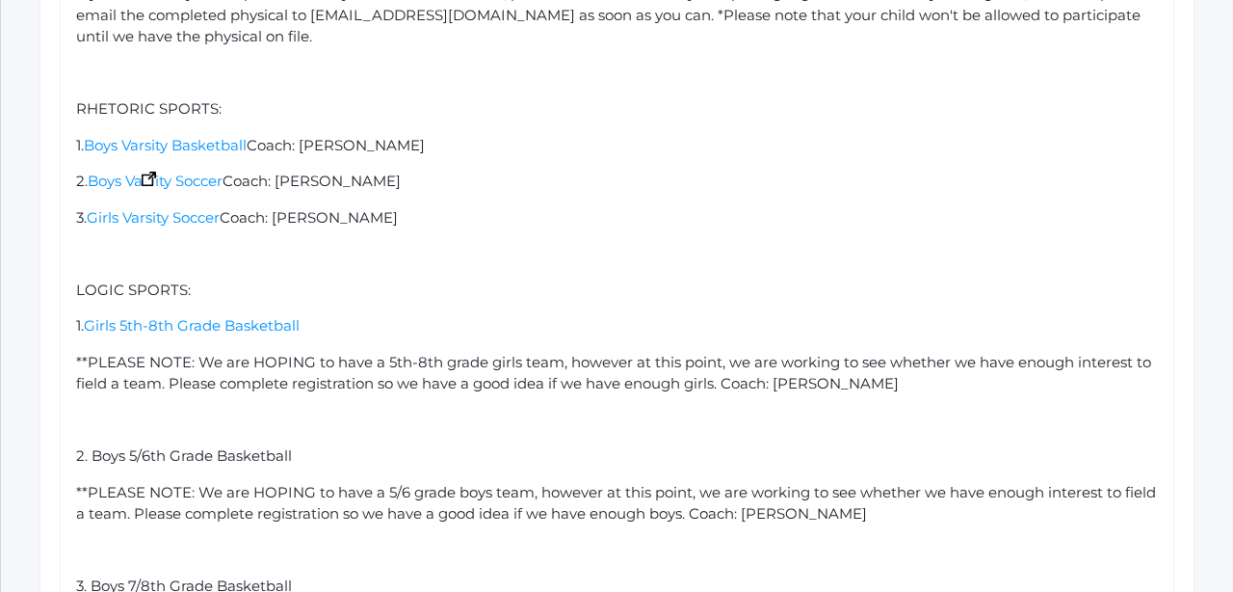
scroll to position [1788, 0]
drag, startPoint x: 298, startPoint y: 423, endPoint x: 93, endPoint y: 420, distance: 205.3
click at [93, 446] on div "2. Boys 5/6th Grade Basketball" at bounding box center [617, 457] width 1083 height 22
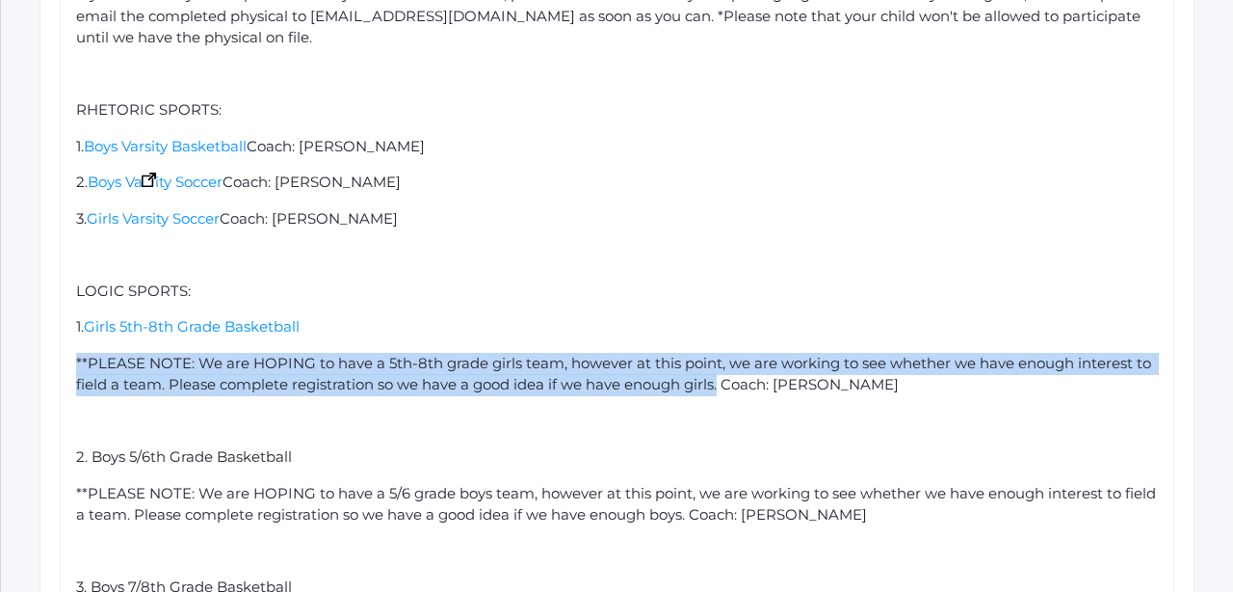
drag, startPoint x: 722, startPoint y: 356, endPoint x: 66, endPoint y: 331, distance: 656.7
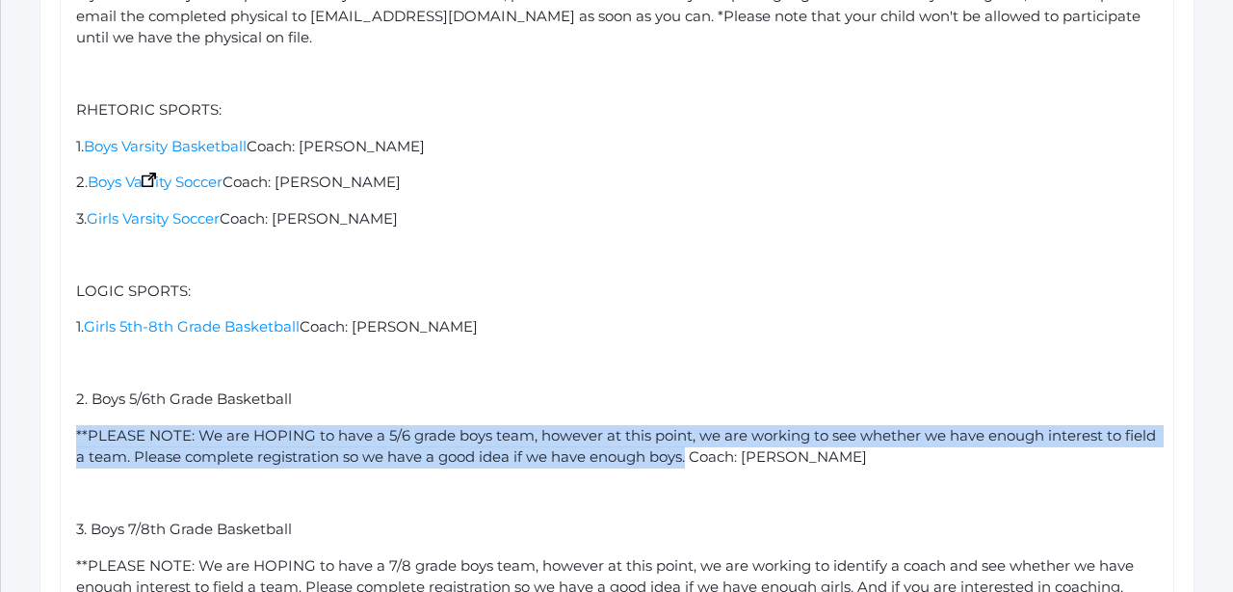
drag, startPoint x: 688, startPoint y: 425, endPoint x: 59, endPoint y: 409, distance: 629.4
click at [59, 409] on div "Normal Font Hello Beacon Hill Families! Beacon Hill Athletics is excited to ann…" at bounding box center [617, 274] width 1134 height 1254
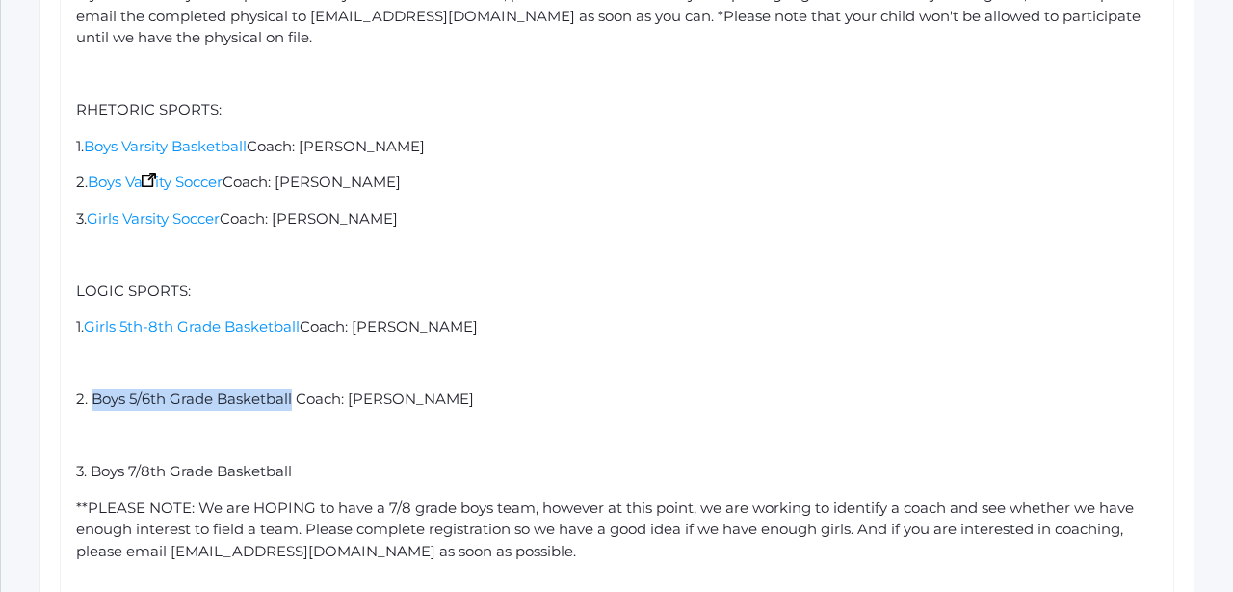
drag, startPoint x: 292, startPoint y: 367, endPoint x: 93, endPoint y: 373, distance: 198.6
click at [93, 389] on span "2. Boys 5/6th Grade Basketball Coach: [PERSON_NAME]" at bounding box center [275, 398] width 398 height 18
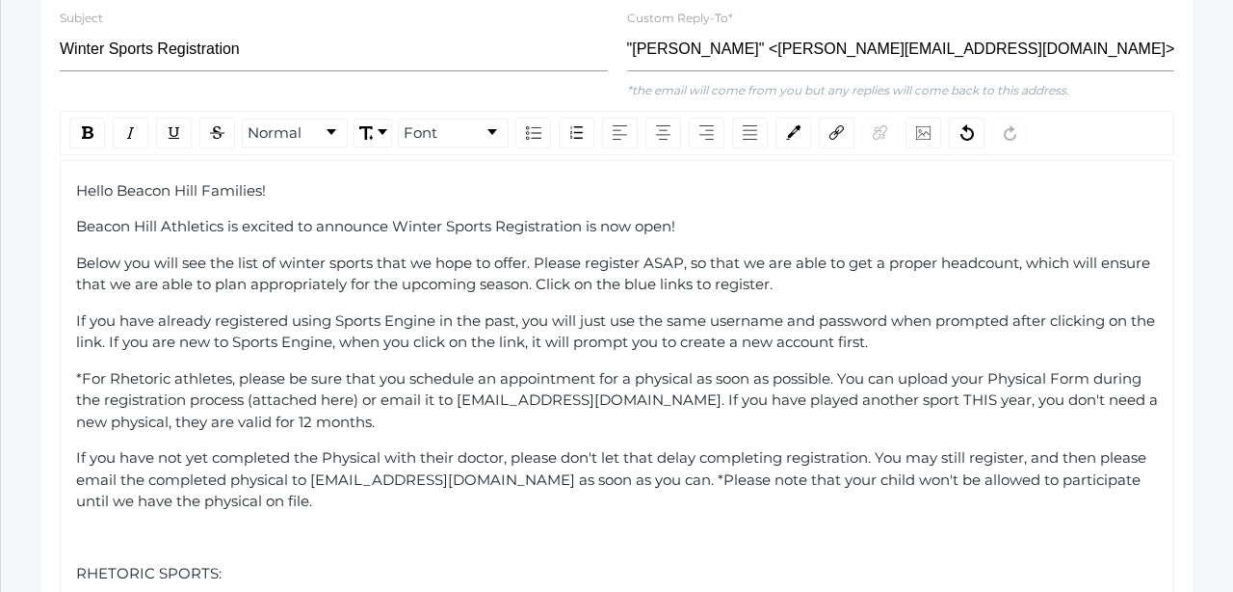
scroll to position [1310, 0]
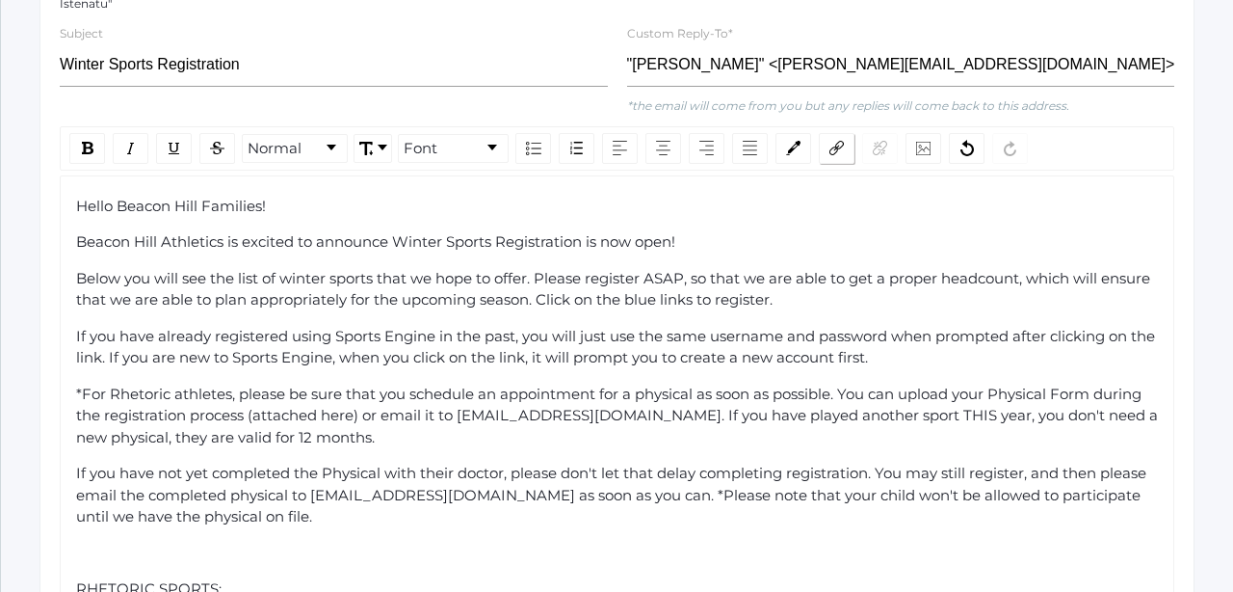
click at [833, 141] on img "rdw-link-control" at bounding box center [837, 148] width 14 height 14
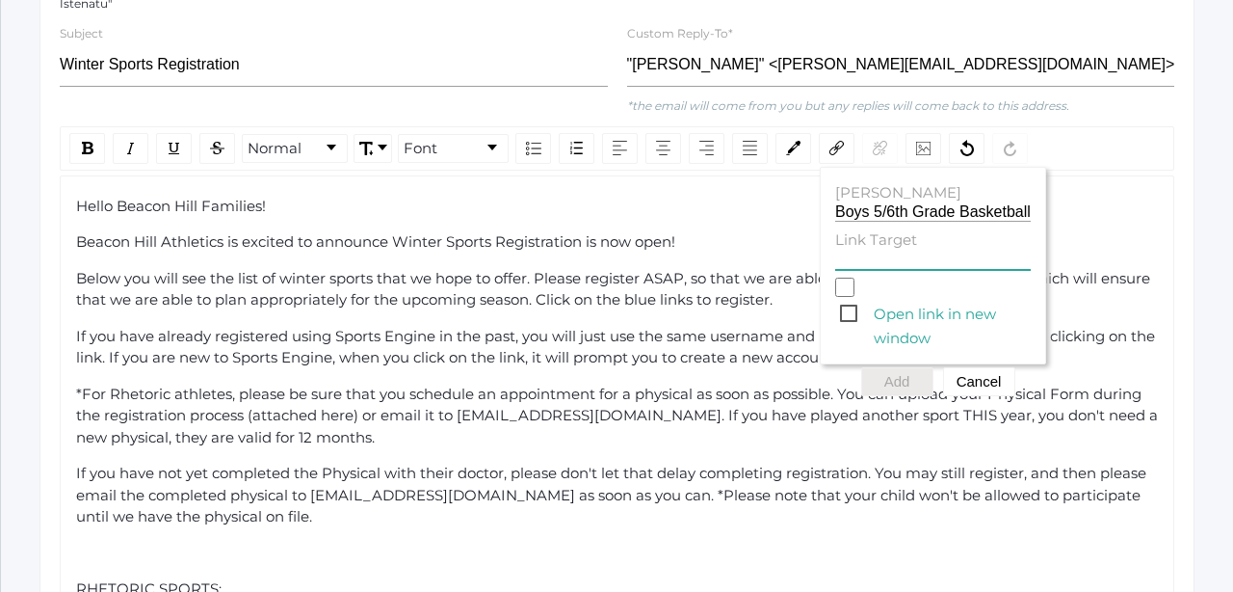
click at [865, 252] on input "Link Target" at bounding box center [933, 261] width 196 height 18
paste input "[URL][DOMAIN_NAME]"
type input "[URL][DOMAIN_NAME]"
click at [845, 302] on span "Open link in new window" at bounding box center [935, 314] width 191 height 24
click at [845, 294] on input "Open link in new window" at bounding box center [844, 287] width 19 height 19
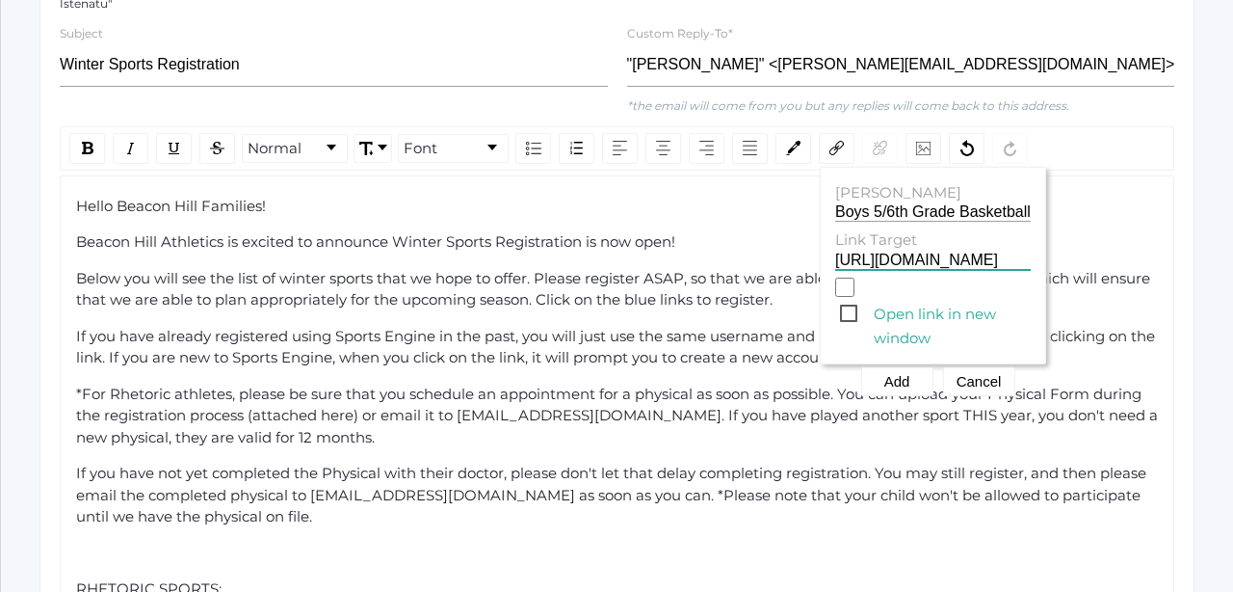
checkbox input "true"
click at [895, 367] on button "Add" at bounding box center [897, 381] width 72 height 29
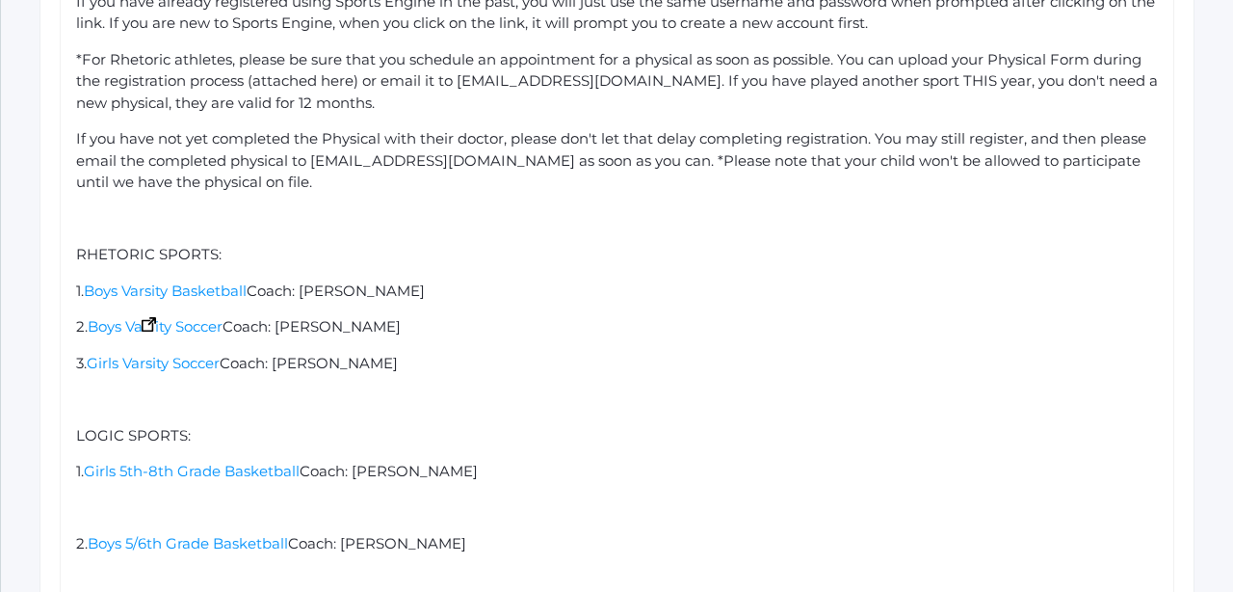
scroll to position [1648, 0]
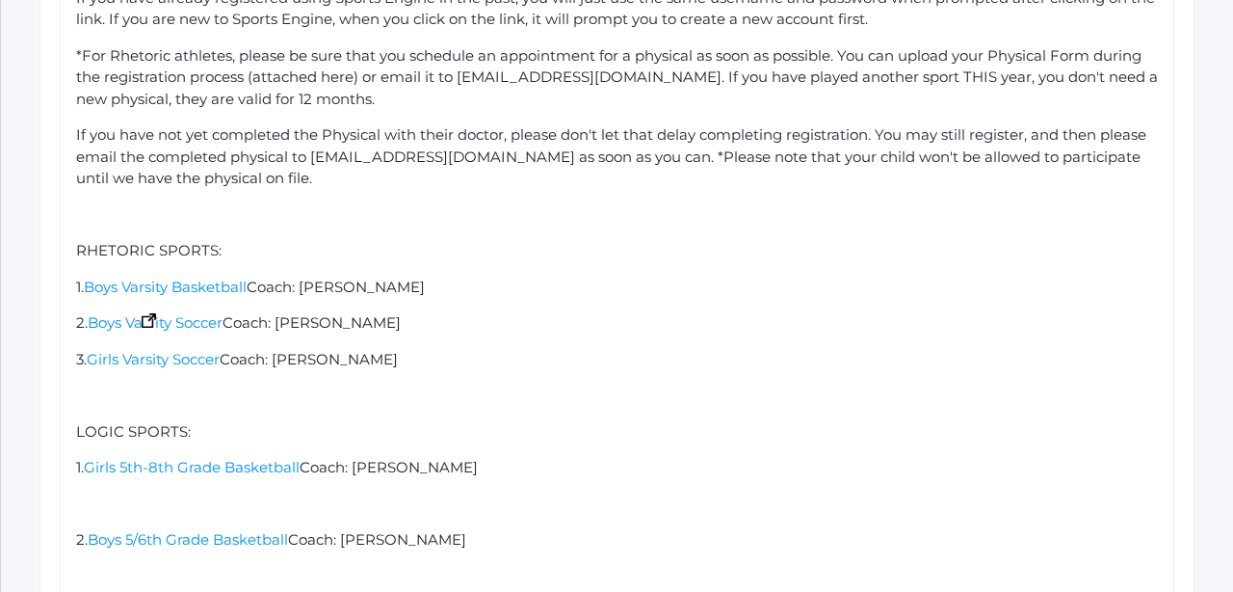
click at [154, 493] on div "rdw-editor" at bounding box center [617, 504] width 1083 height 22
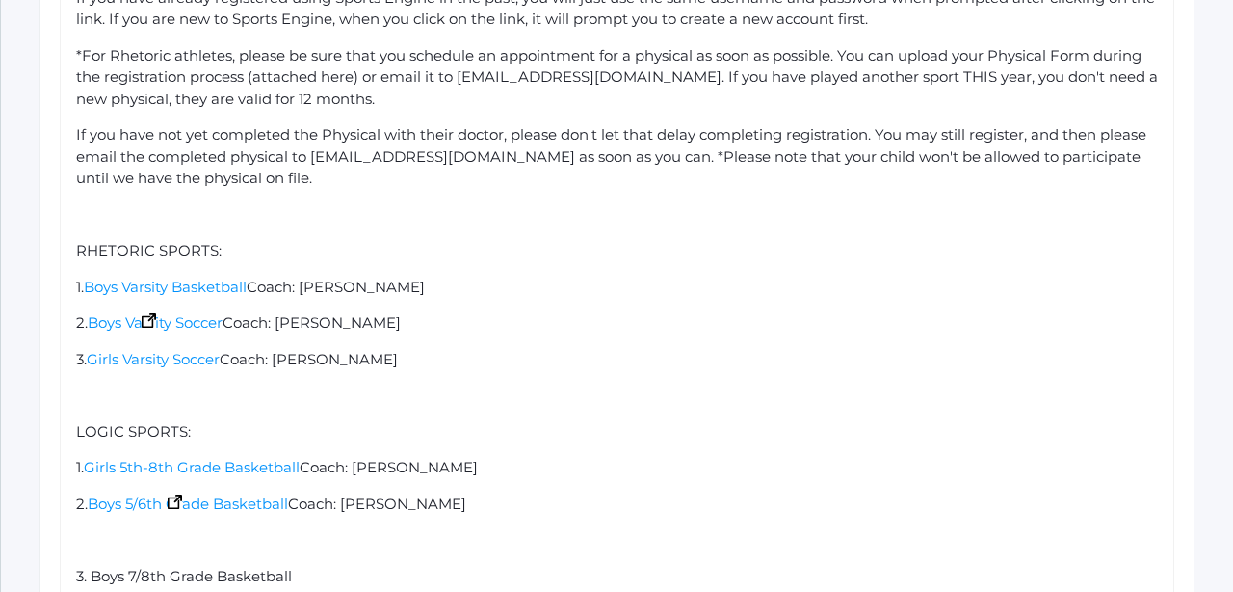
click at [136, 529] on div "rdw-editor" at bounding box center [617, 540] width 1083 height 22
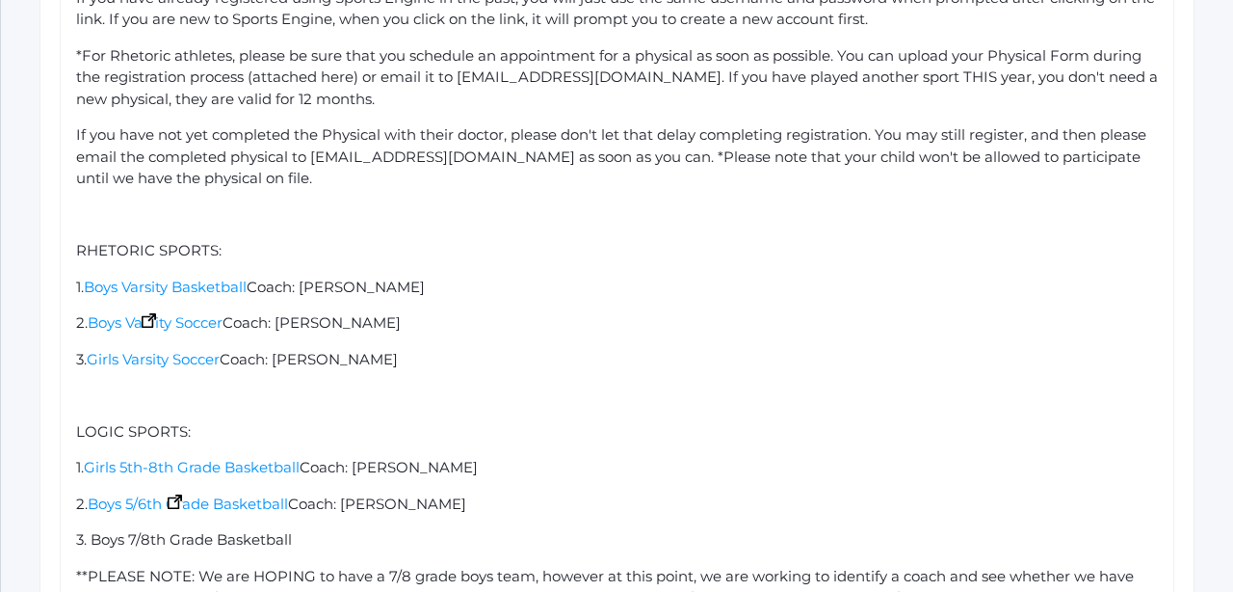
click at [304, 529] on div "3. Boys 7/8th Grade Basketball" at bounding box center [617, 540] width 1083 height 22
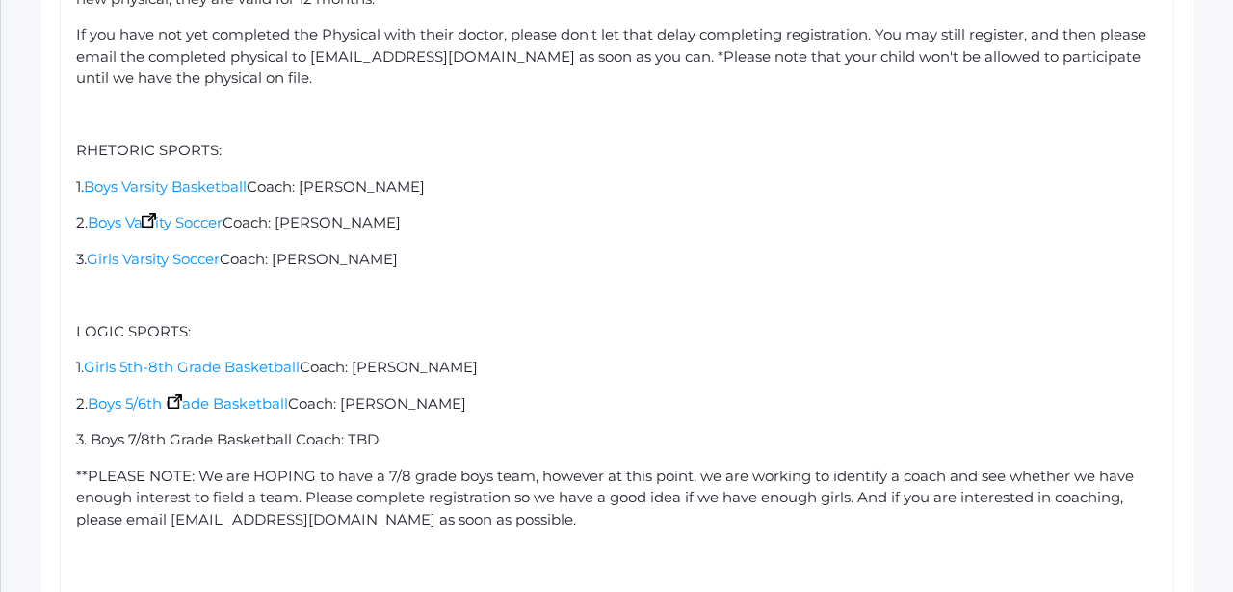
scroll to position [1748, 0]
drag, startPoint x: 857, startPoint y: 471, endPoint x: 661, endPoint y: 463, distance: 195.8
click at [661, 466] on span "**PLEASE NOTE: We are HOPING to have a 7/8 grade boys team, however at this poi…" at bounding box center [607, 497] width 1062 height 62
drag, startPoint x: 573, startPoint y: 490, endPoint x: 35, endPoint y: 444, distance: 540.6
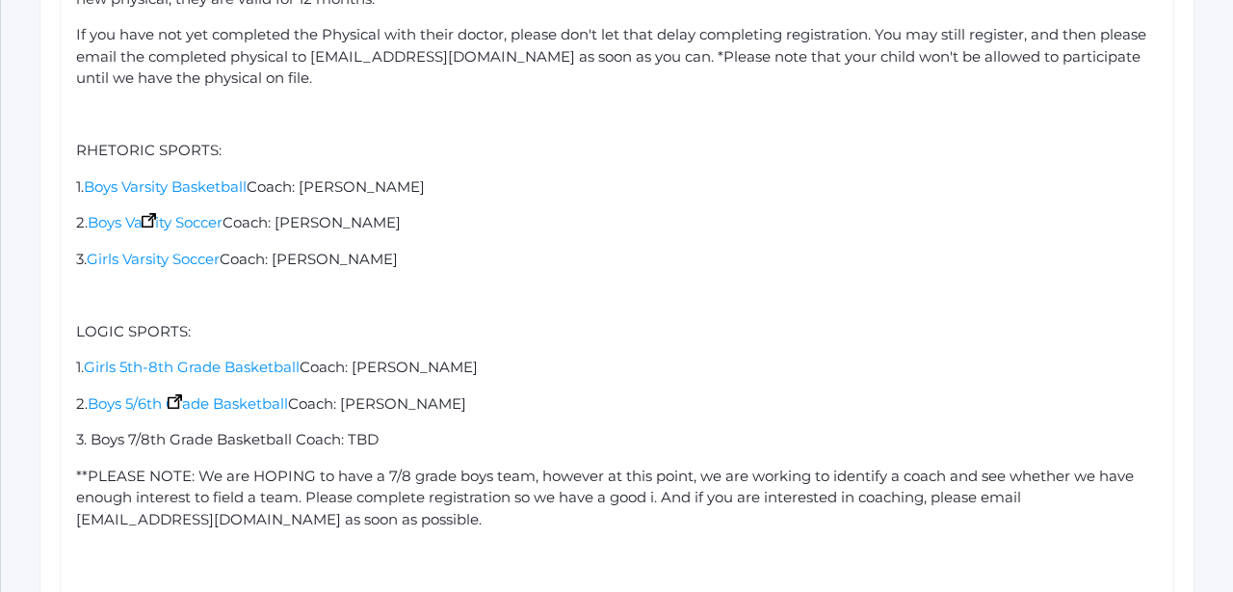
click at [472, 494] on div "**PLEASE NOTE: We are HOPING to have a 7/8 grade boys team, however at this poi…" at bounding box center [617, 498] width 1083 height 66
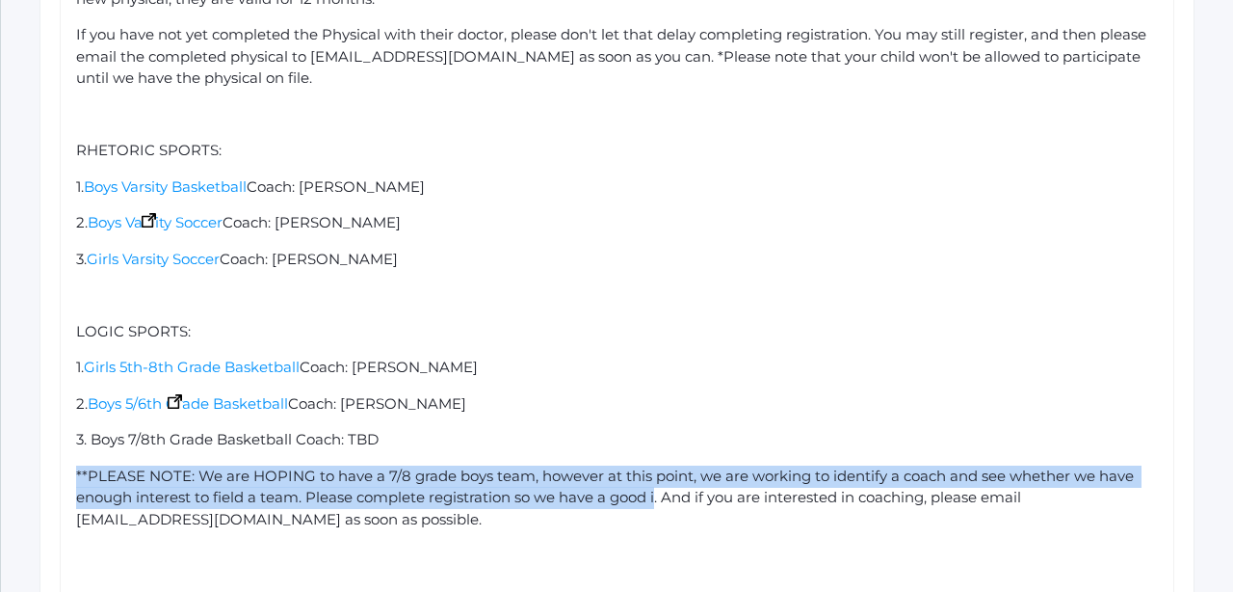
drag, startPoint x: 658, startPoint y: 464, endPoint x: 66, endPoint y: 439, distance: 592.2
click at [66, 439] on div "Hello Beacon Hill Families! Beacon Hill Athletics is excited to announce Winter…" at bounding box center [617, 274] width 1115 height 1074
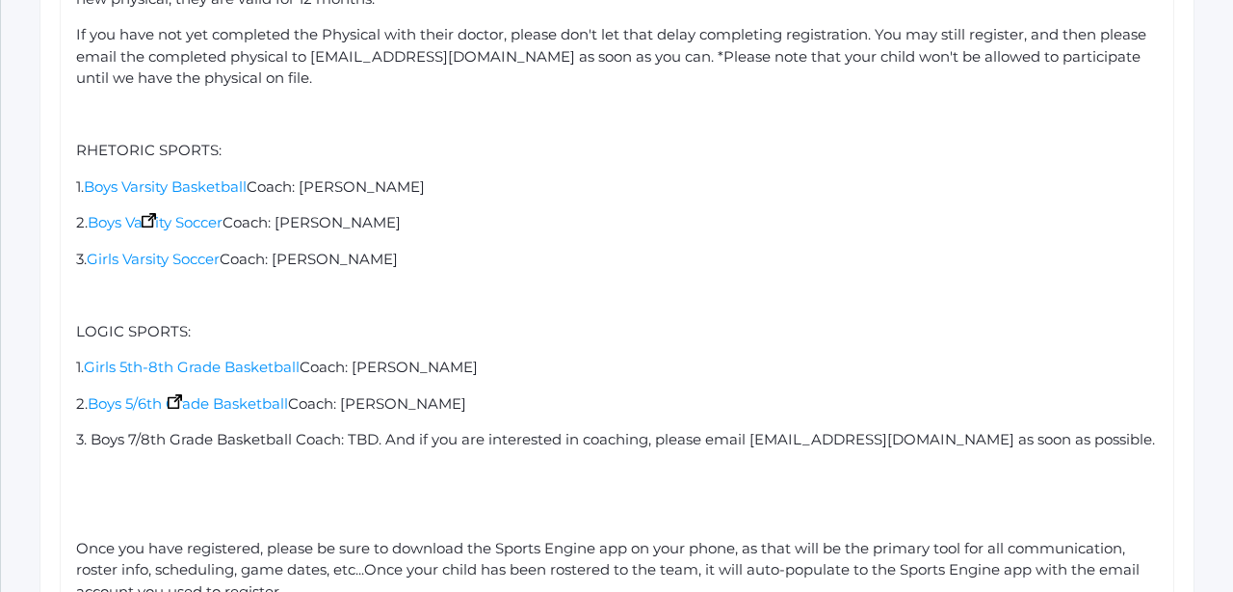
click at [419, 430] on span "3. Boys 7/8th Grade Basketball Coach: TBD. And if you are interested in coachin…" at bounding box center [615, 439] width 1079 height 18
click at [1113, 429] on div "3. Boys 7/8th Grade Basketball Coach: TBD (if you are interested in coaching, p…" at bounding box center [617, 440] width 1083 height 22
drag, startPoint x: 295, startPoint y: 410, endPoint x: 93, endPoint y: 414, distance: 202.4
click at [93, 430] on span "3. Boys 7/8th Grade Basketball Coach: TBD (if you are interested in coaching, p…" at bounding box center [600, 439] width 1049 height 18
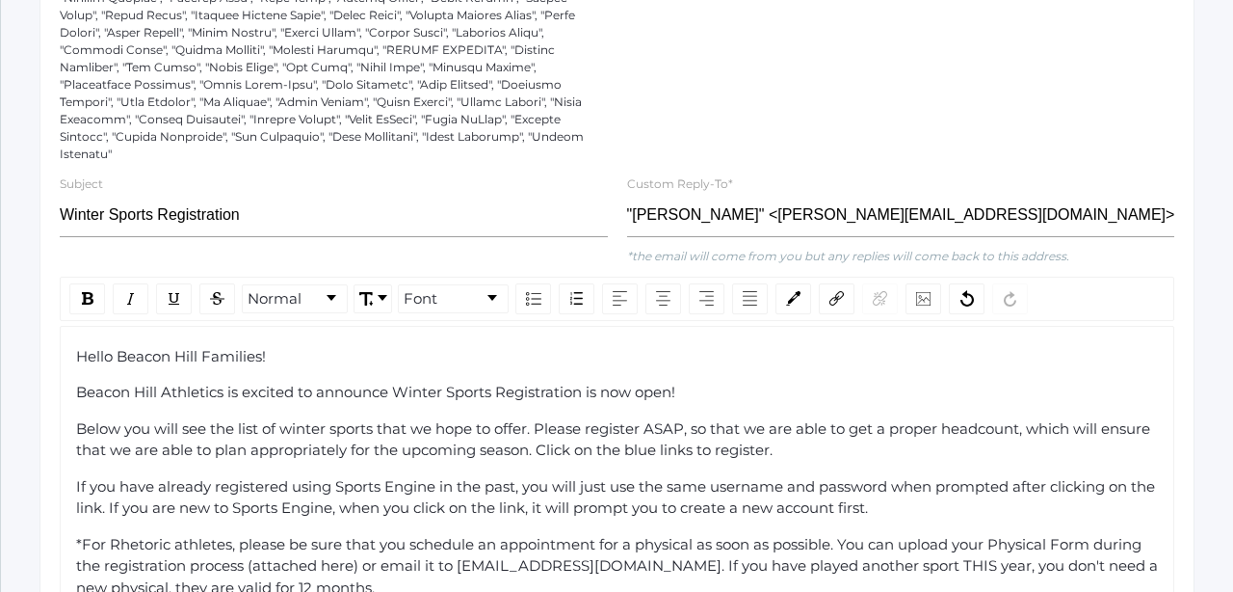
scroll to position [1156, 0]
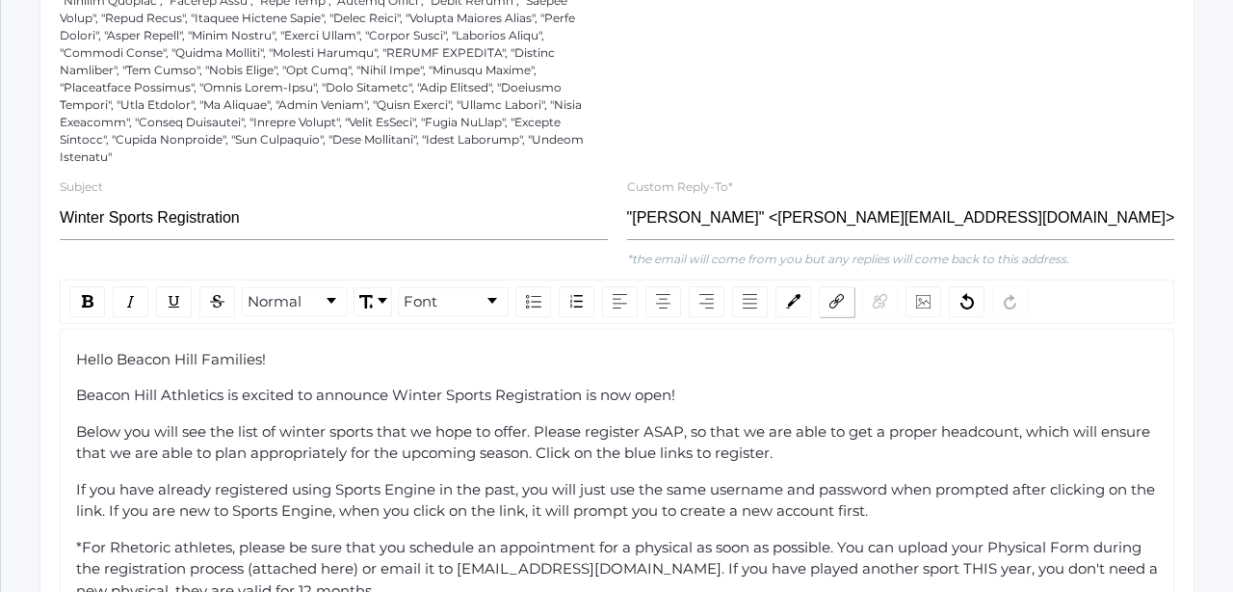
click at [838, 294] on img "rdw-link-control" at bounding box center [837, 301] width 14 height 14
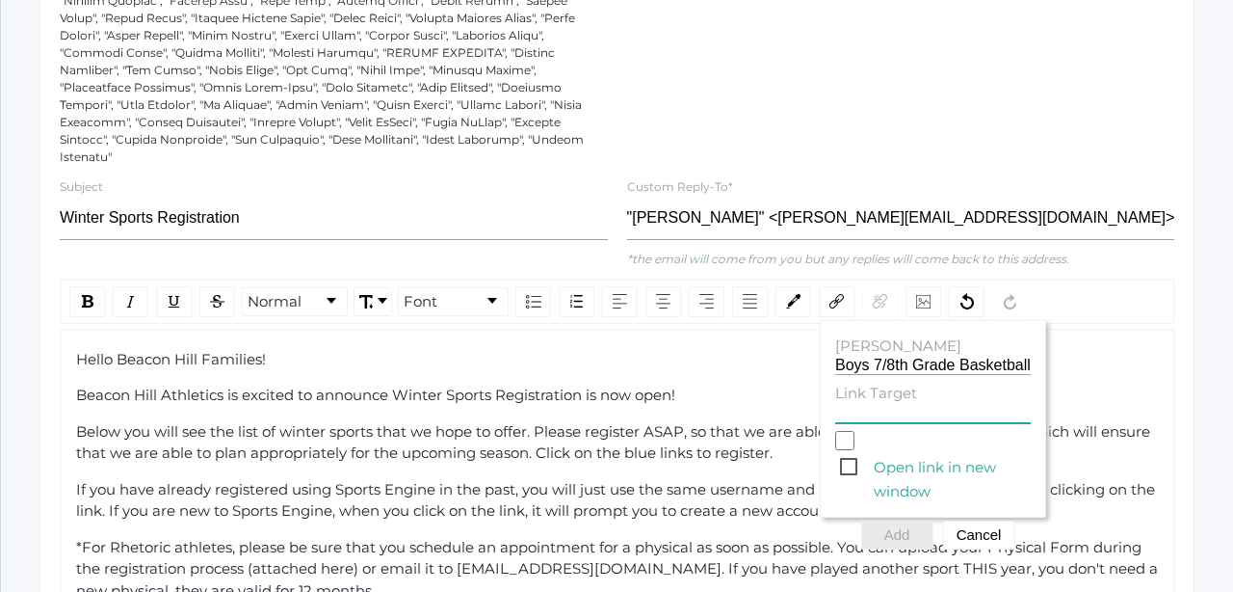
click at [861, 405] on input "Link Target" at bounding box center [933, 414] width 196 height 18
paste input "[URL][DOMAIN_NAME]"
type input "[URL][DOMAIN_NAME]"
click at [853, 455] on span "Open link in new window" at bounding box center [935, 467] width 191 height 24
click at [853, 443] on input "Open link in new window" at bounding box center [844, 440] width 19 height 19
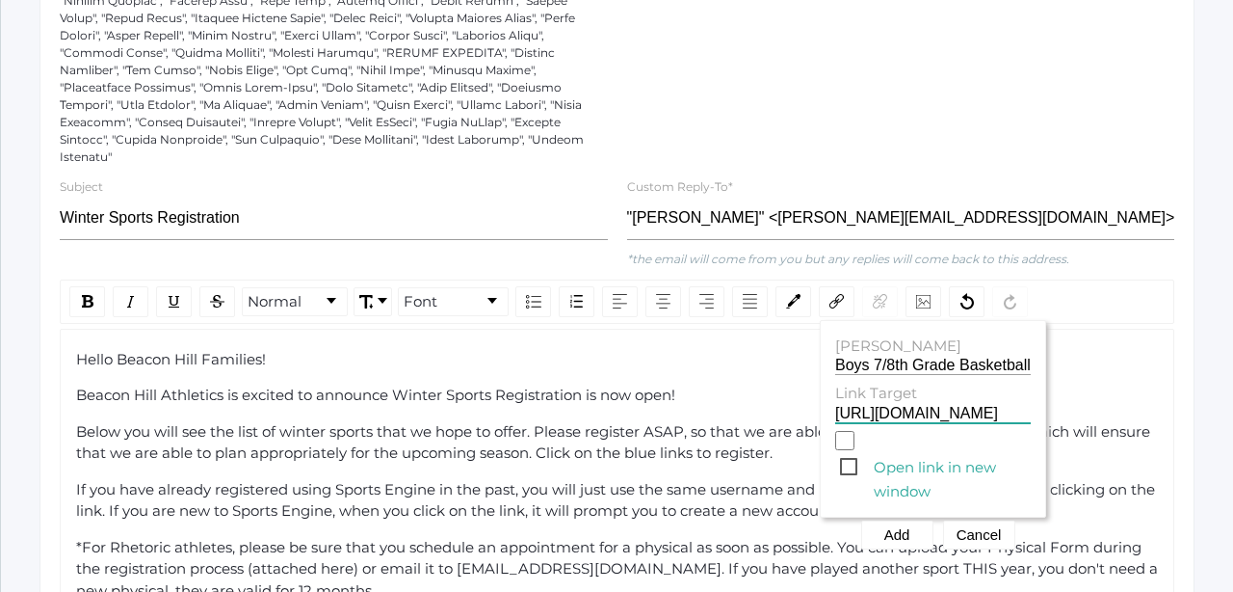
checkbox input "true"
click at [900, 520] on button "Add" at bounding box center [897, 534] width 72 height 29
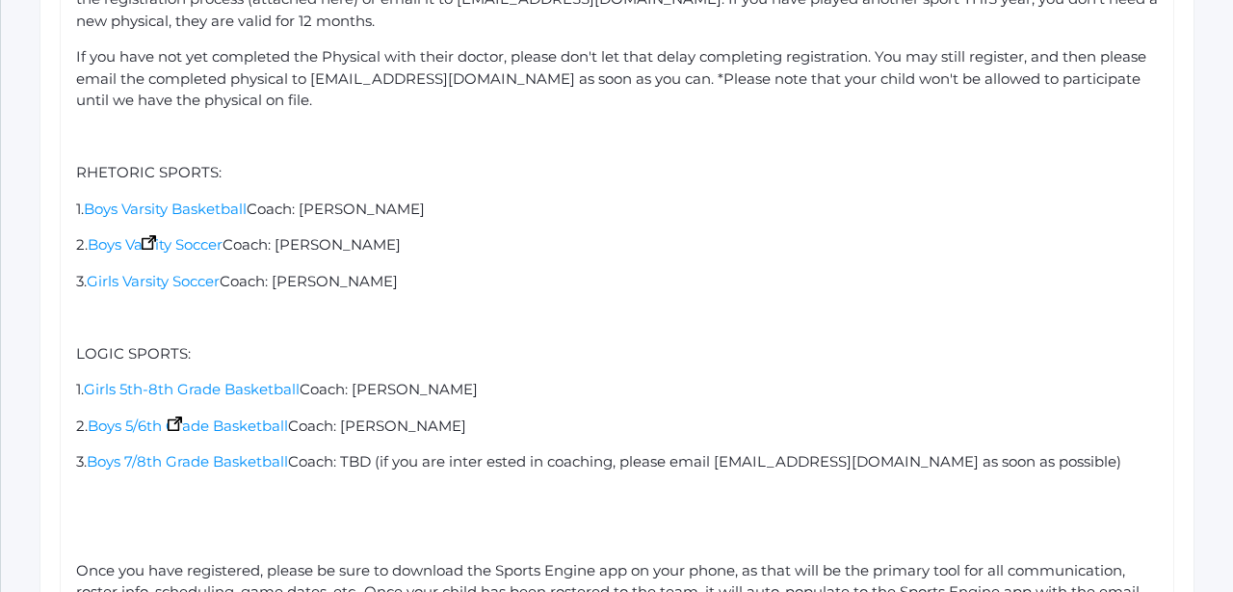
scroll to position [1739, 0]
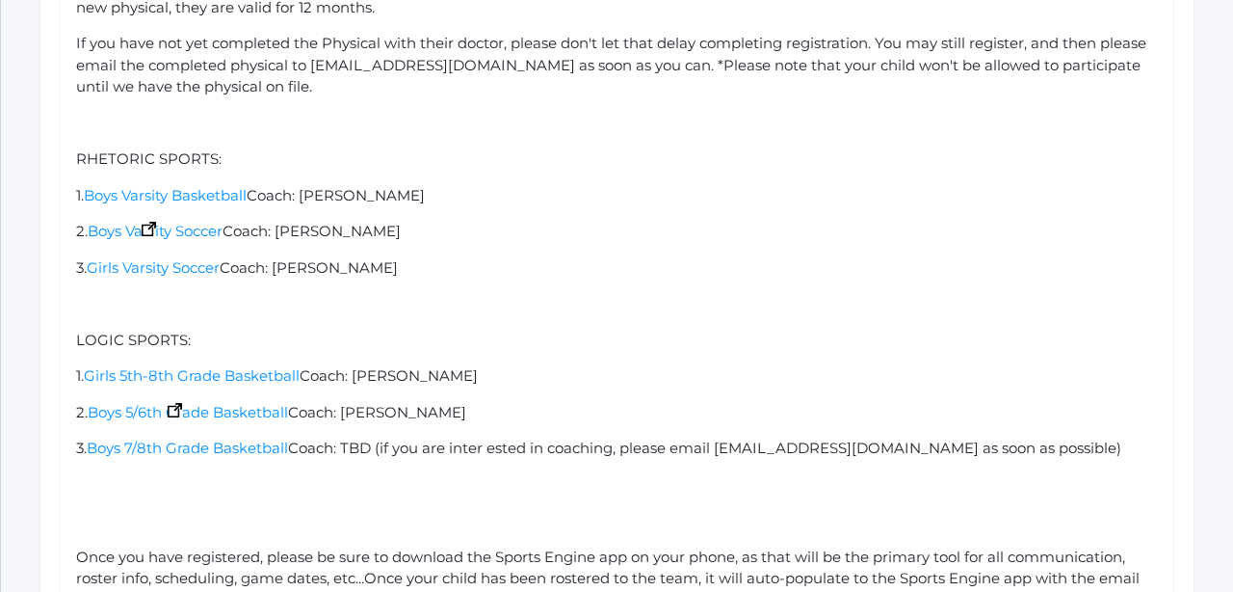
click at [498, 438] on span "Coach: TBD (if you are inter ested in coaching, please email [EMAIL_ADDRESS][DO…" at bounding box center [705, 447] width 834 height 18
click at [388, 438] on span "Coach: TBD (if you are interested in coaching, please email [EMAIL_ADDRESS][DOM…" at bounding box center [703, 447] width 830 height 18
click at [381, 438] on span "Coach: TBD (if you are interested in coaching, please email [EMAIL_ADDRESS][DOM…" at bounding box center [703, 447] width 830 height 18
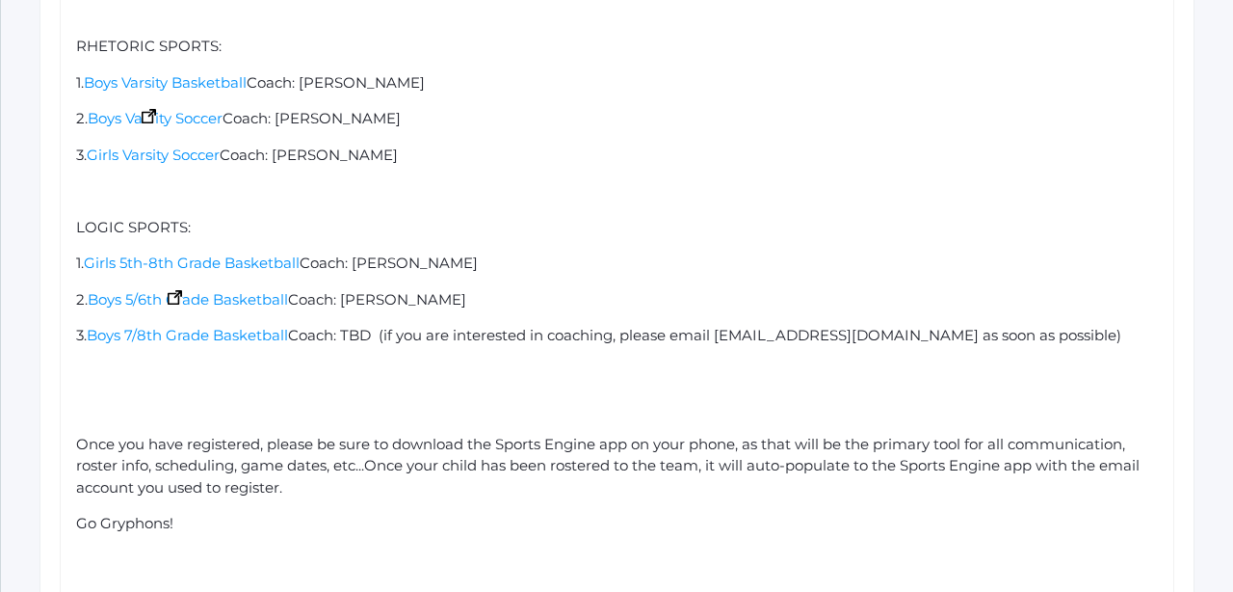
scroll to position [1853, 0]
click at [115, 396] on div "rdw-editor" at bounding box center [617, 407] width 1083 height 22
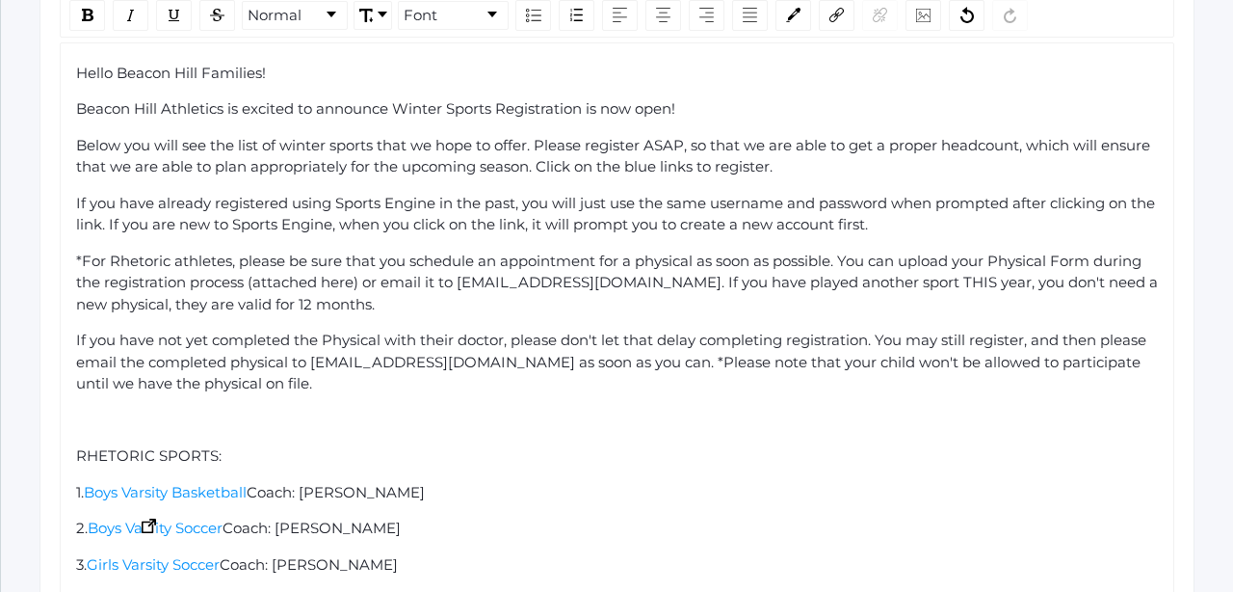
scroll to position [1419, 0]
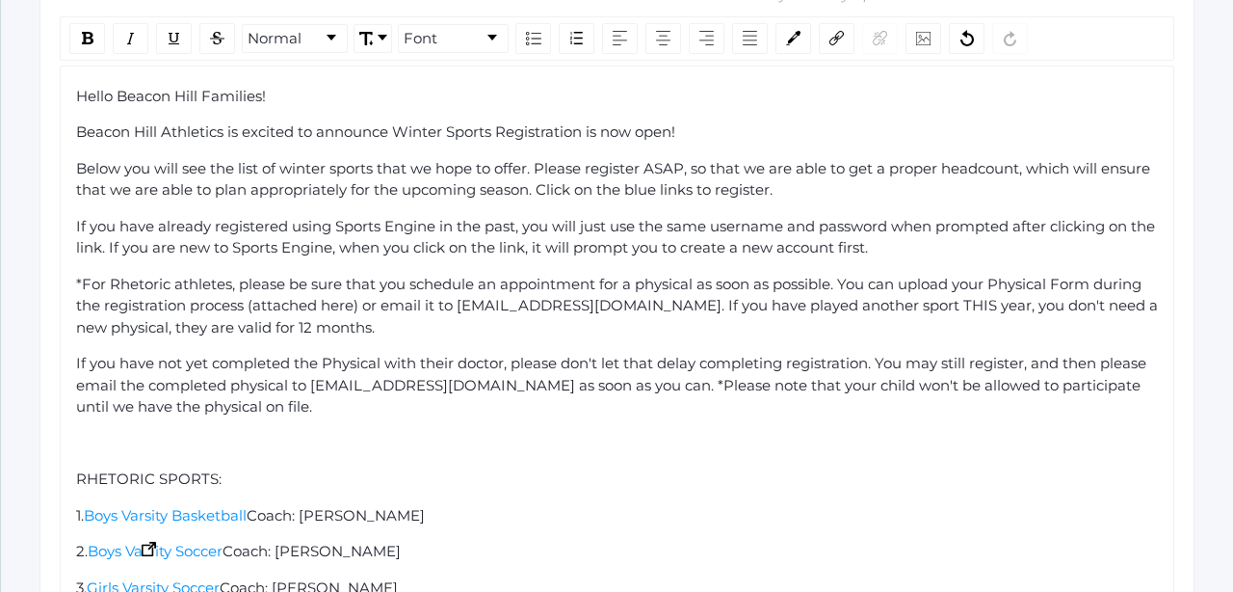
click at [818, 166] on div "Below you will see the list of winter sports that we hope to offer. Please regi…" at bounding box center [617, 179] width 1083 height 43
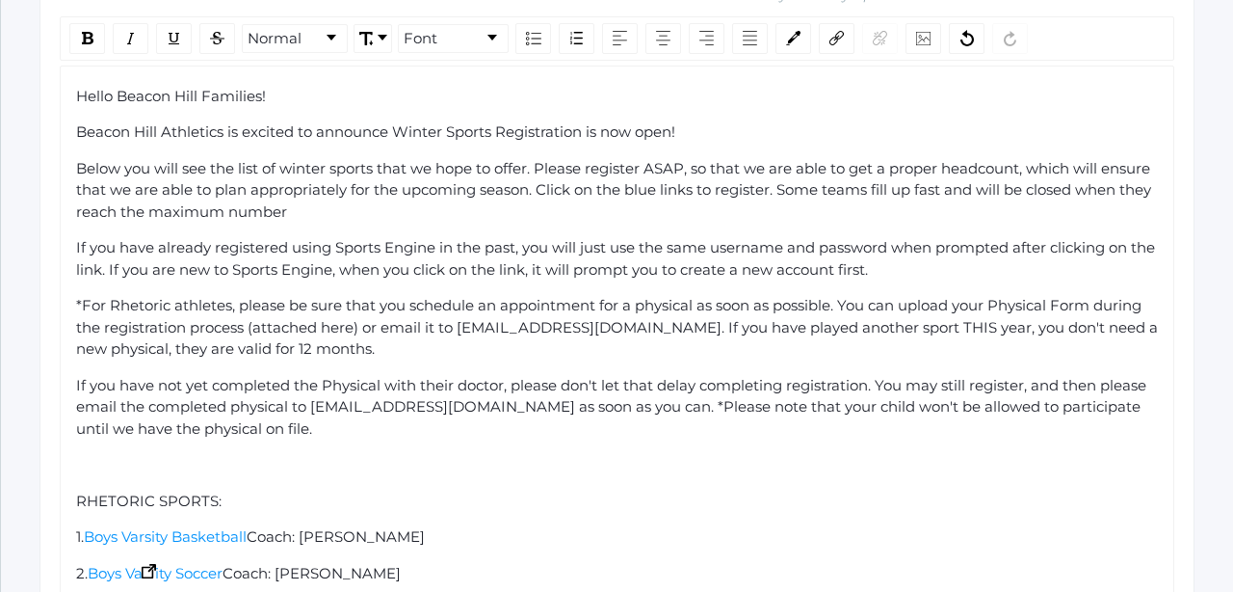
click at [789, 170] on span "Below you will see the list of winter sports that we hope to offer. Please regi…" at bounding box center [615, 190] width 1079 height 62
click at [542, 197] on div "Below you will see the list of winter sports that we hope to offer. Please regi…" at bounding box center [617, 191] width 1083 height 66
click at [991, 196] on div "Below you will see the list of winter sports that we hope to offer. Please regi…" at bounding box center [617, 191] width 1083 height 66
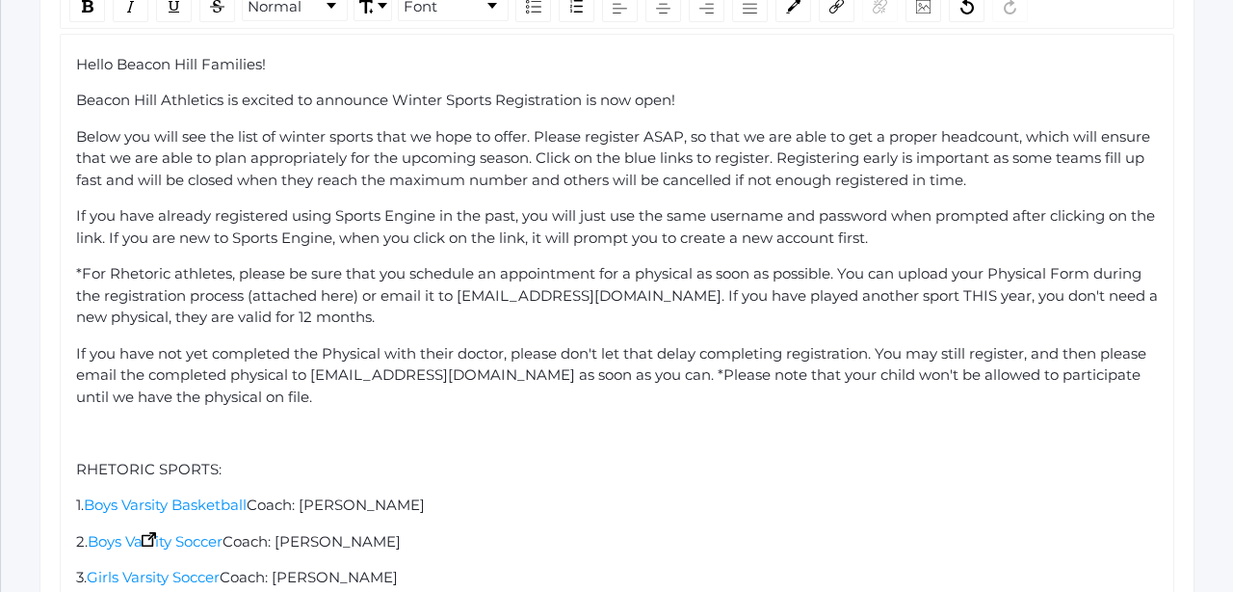
scroll to position [1409, 0]
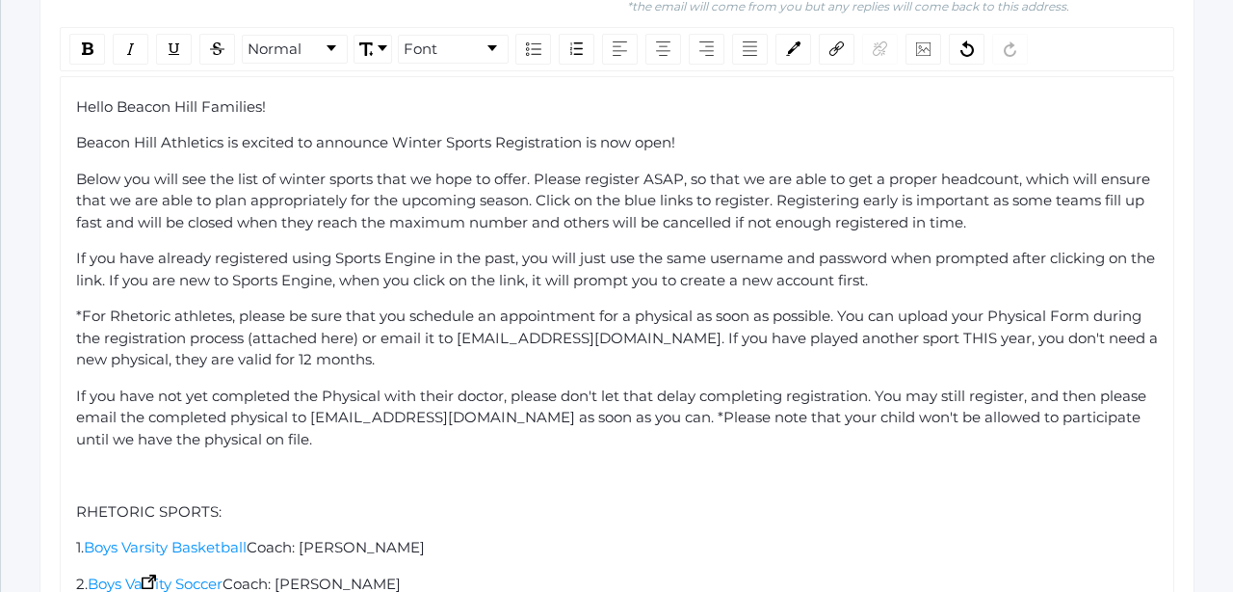
click at [147, 249] on span "If you have already registered using Sports Engine in the past, you will just u…" at bounding box center [617, 269] width 1083 height 40
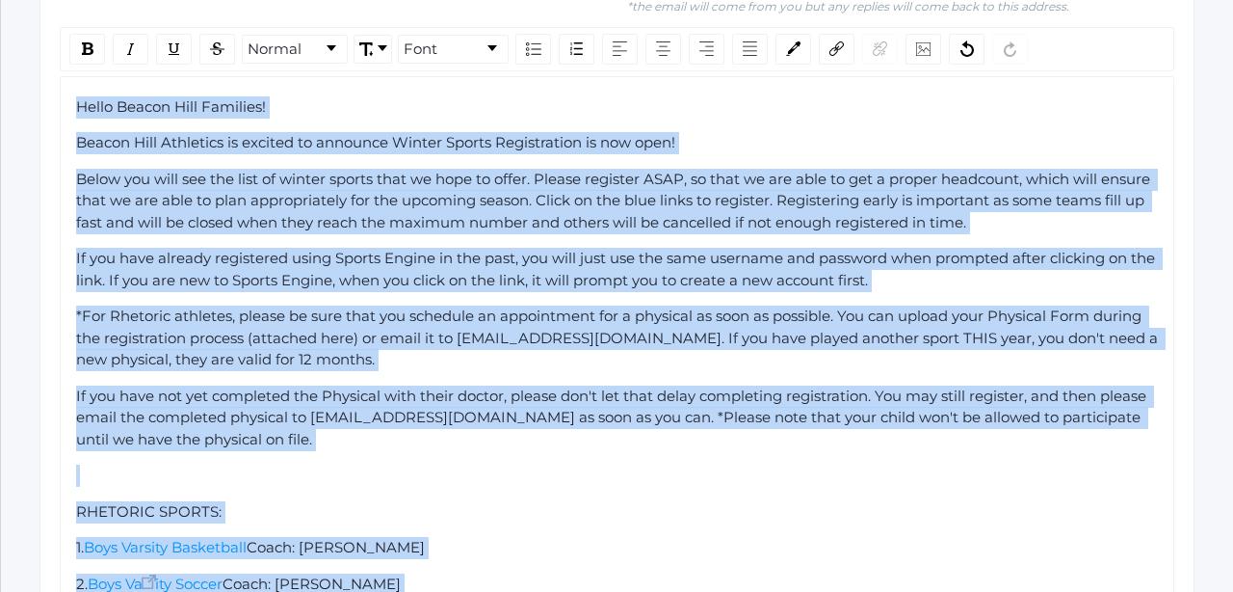
copy div "Hello Beacon Hill Families! Beacon Hill Athletics is excited to announce Winter…"
click at [681, 464] on div "rdw-editor" at bounding box center [617, 475] width 1083 height 22
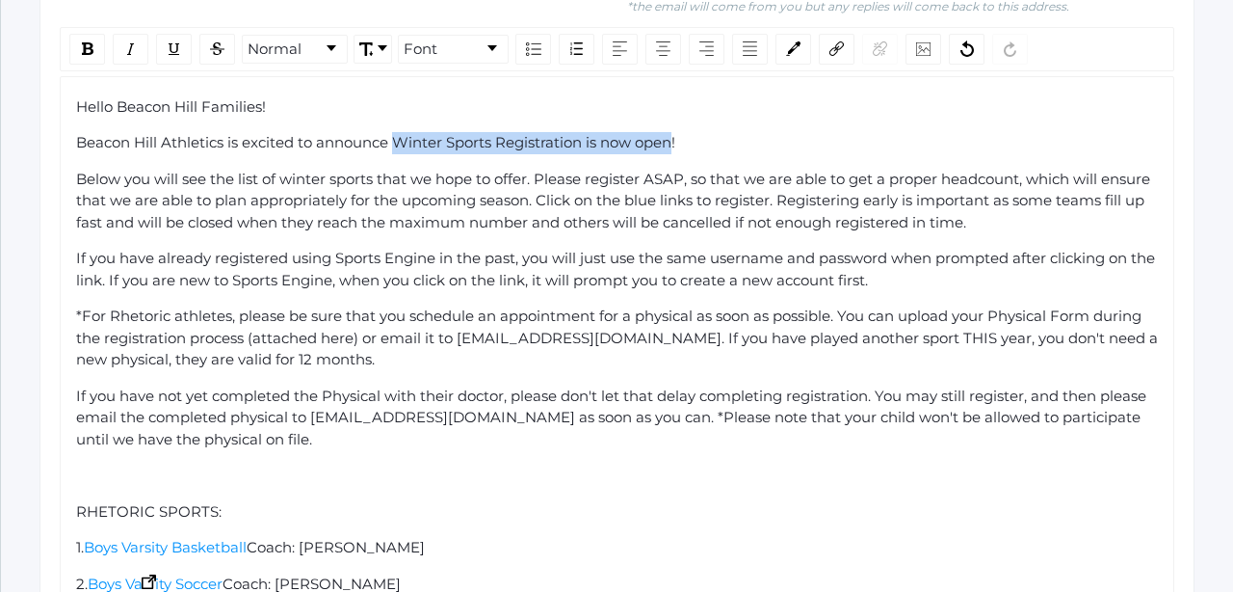
drag, startPoint x: 395, startPoint y: 121, endPoint x: 675, endPoint y: 124, distance: 280.4
click at [92, 42] on img "rdw-inline-control" at bounding box center [88, 48] width 12 height 13
click at [781, 98] on div "Hello Beacon Hill Families! Beacon Hill Athletics is excited to announce Winter…" at bounding box center [617, 566] width 1083 height 940
click at [686, 537] on div "1. Boys Varsity Basketball Coach: [PERSON_NAME]" at bounding box center [617, 548] width 1083 height 22
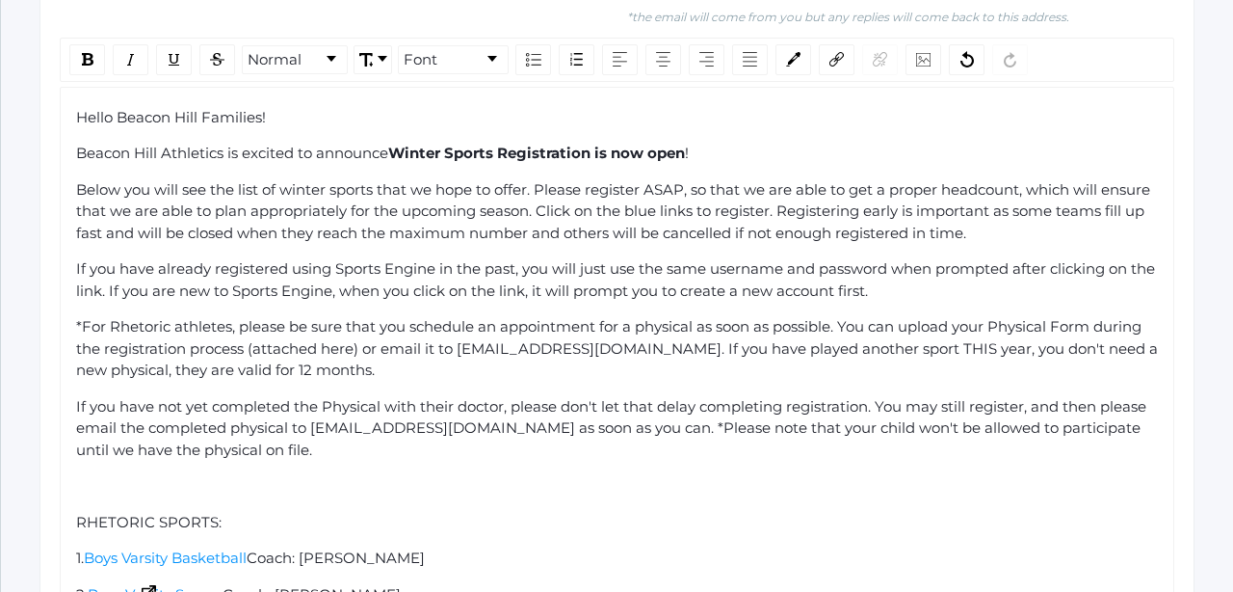
scroll to position [1395, 0]
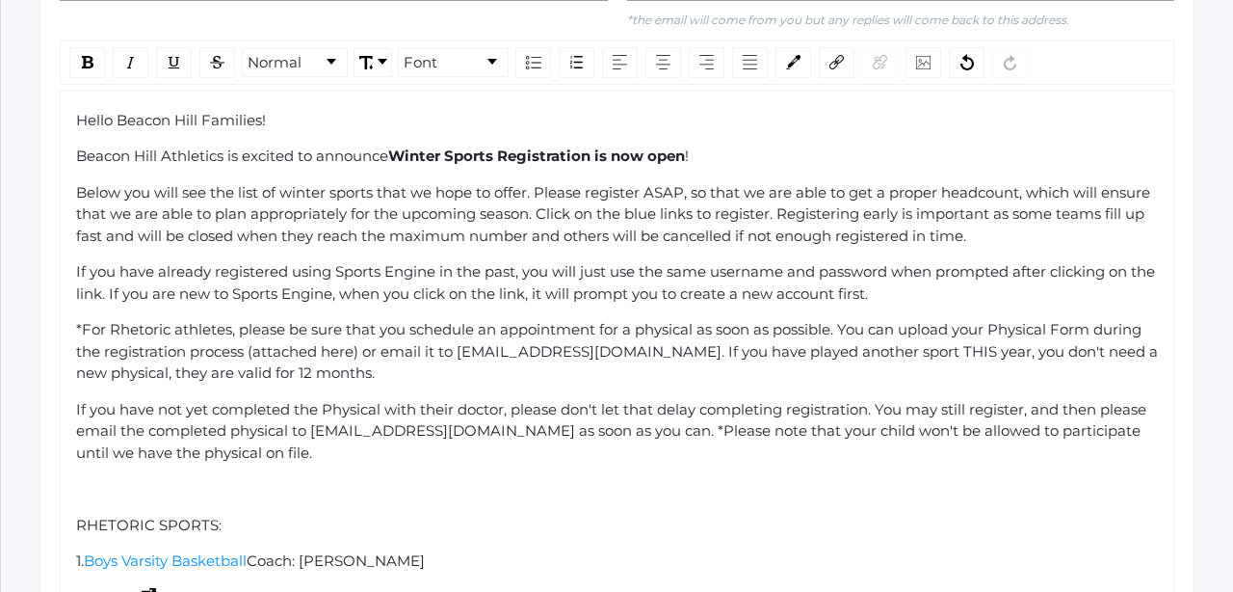
click at [381, 478] on div "rdw-editor" at bounding box center [617, 489] width 1083 height 22
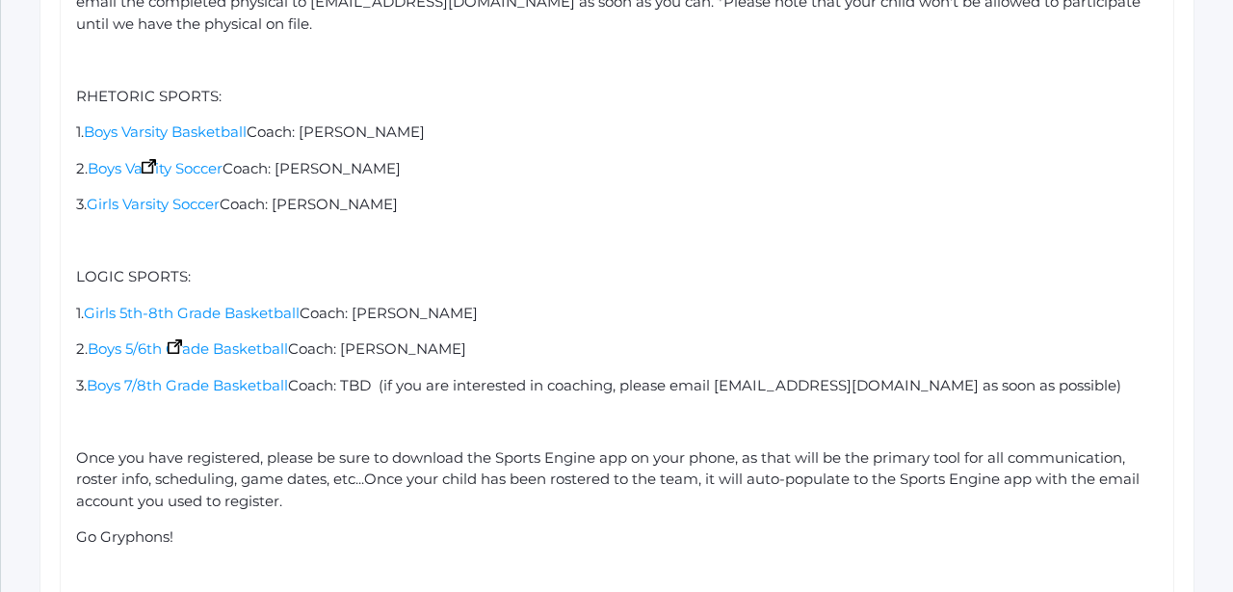
scroll to position [1663, 0]
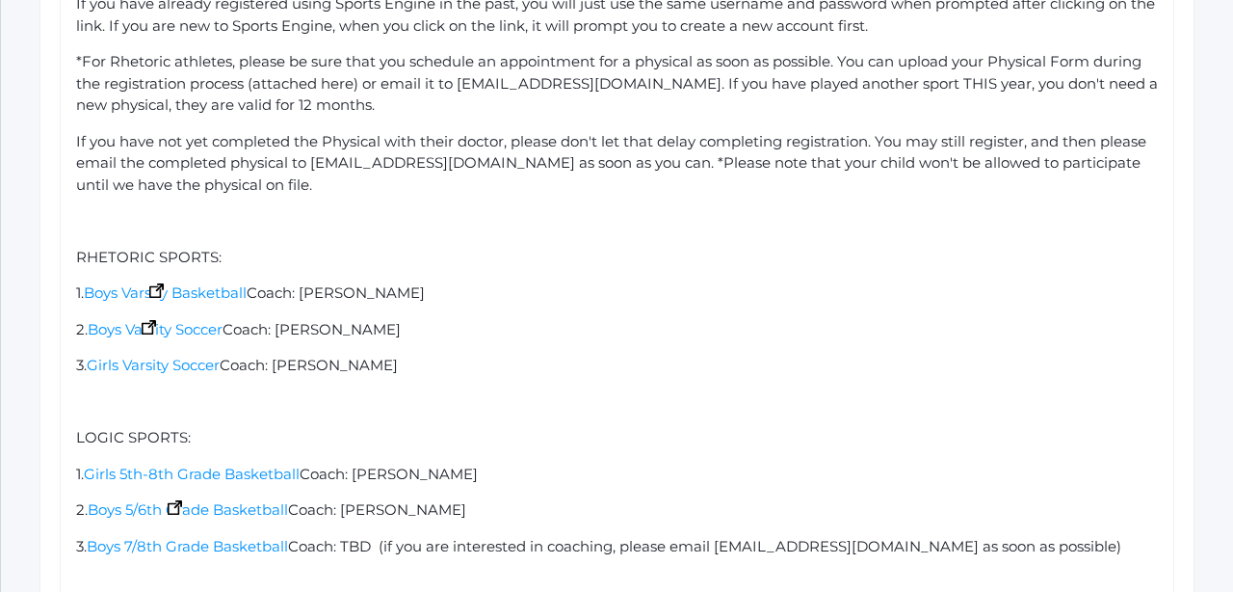
click at [161, 283] on img "rdw-editor" at bounding box center [156, 290] width 14 height 14
click at [153, 320] on span "Boys Varsity Soccer" at bounding box center [155, 329] width 135 height 18
click at [146, 320] on span "Boys Varsity Soccer" at bounding box center [155, 329] width 135 height 18
click at [163, 320] on span "Boys Varsity Soccer" at bounding box center [155, 329] width 135 height 18
click at [153, 320] on span "Boys Varsity Soccer" at bounding box center [155, 329] width 135 height 18
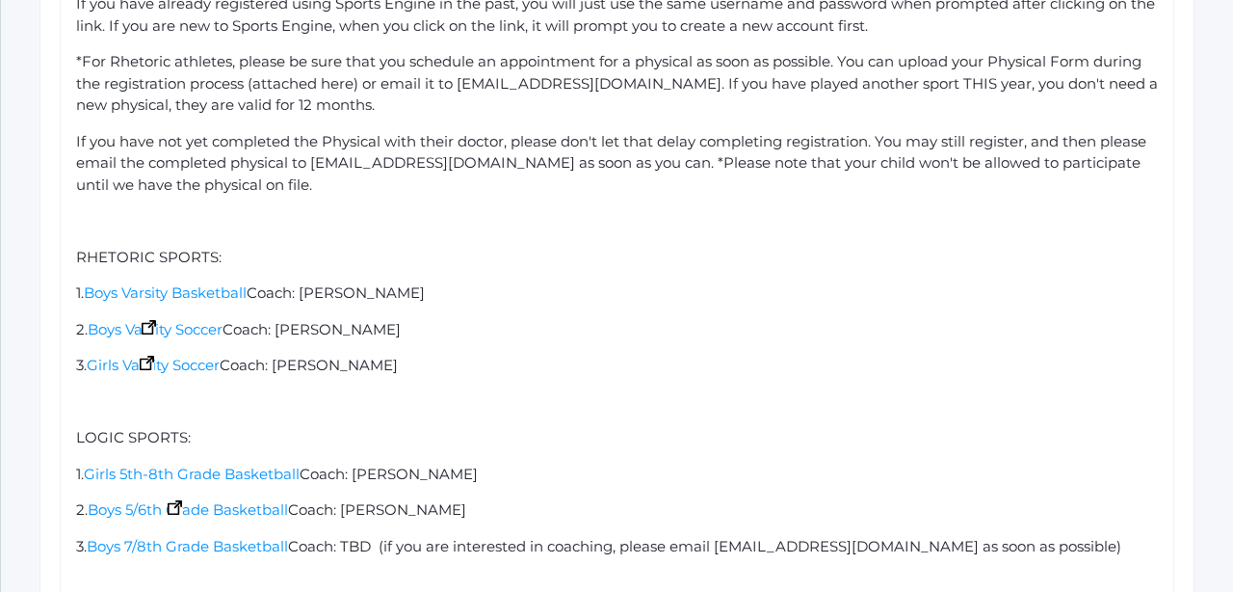
click at [151, 356] on img "rdw-editor" at bounding box center [147, 363] width 14 height 14
click at [151, 320] on span "Boys Varsity Soccer" at bounding box center [155, 329] width 135 height 18
click at [157, 320] on span "Boys Varsity Soccer" at bounding box center [155, 329] width 135 height 18
click at [146, 320] on span "Boys Varsity Soccer" at bounding box center [155, 329] width 135 height 18
click at [109, 320] on span "Boys Varsity Soccer" at bounding box center [155, 329] width 135 height 18
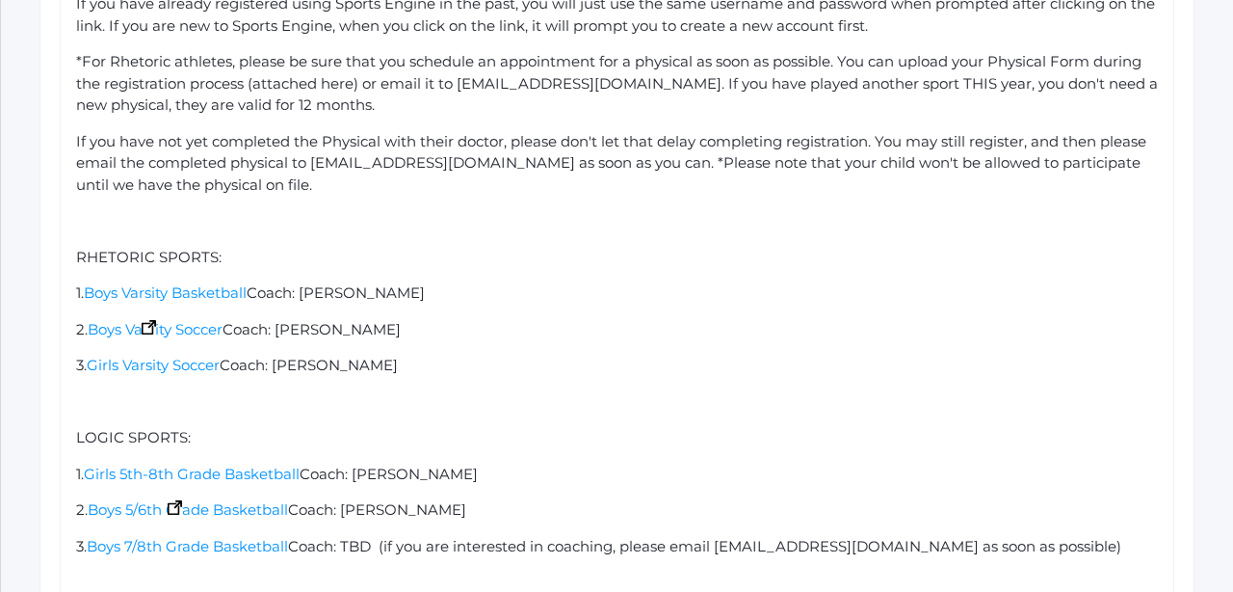
click at [156, 319] on div "2. Boys Varsity Soccer Coach: [PERSON_NAME]" at bounding box center [617, 330] width 1083 height 22
click at [161, 319] on div "2. Boys Varsity Soccer Coach: [PERSON_NAME]" at bounding box center [617, 330] width 1083 height 22
click at [159, 320] on span "Boys Varsity Soccer" at bounding box center [155, 329] width 135 height 18
click at [161, 283] on span "Boys Varsity Basketball" at bounding box center [165, 292] width 163 height 18
click at [154, 320] on span "Boys Varsity Soccer" at bounding box center [155, 329] width 135 height 18
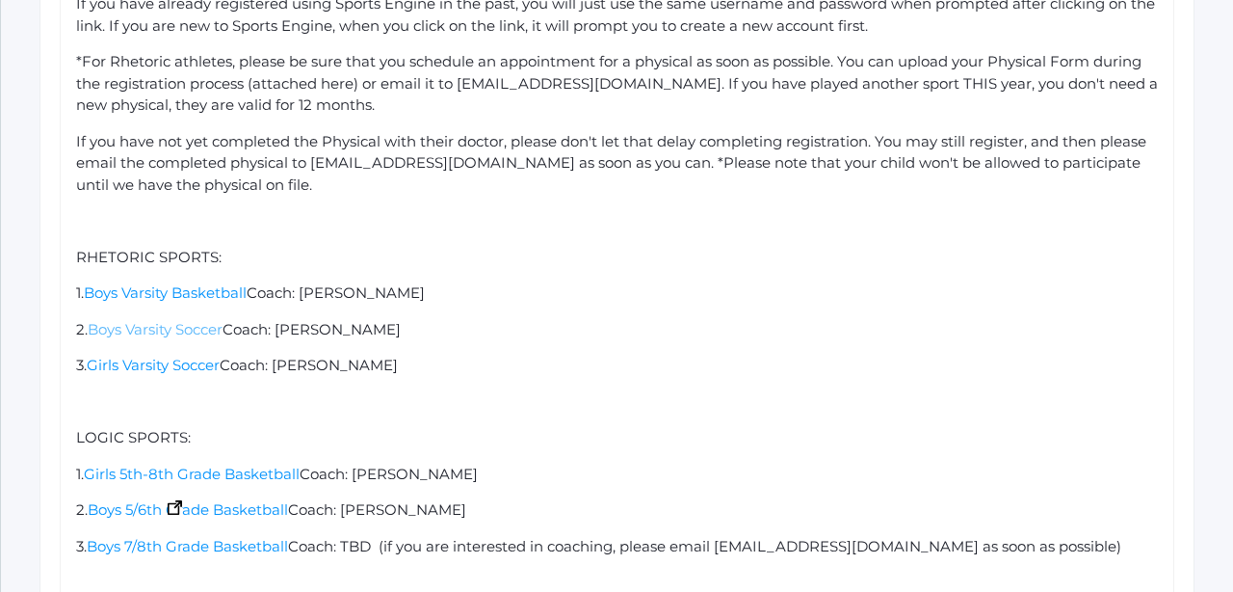
click at [157, 320] on span "Boys Varsity Soccer" at bounding box center [155, 329] width 135 height 18
click at [175, 464] on img "rdw-editor" at bounding box center [178, 471] width 14 height 14
click at [177, 500] on span "Boys 5/6th Grade Basketball" at bounding box center [188, 509] width 200 height 18
click at [98, 537] on span "Boys 7/8th Grade Basketball" at bounding box center [187, 546] width 201 height 18
click at [100, 320] on span "Boys Varsity Soccer" at bounding box center [155, 329] width 135 height 18
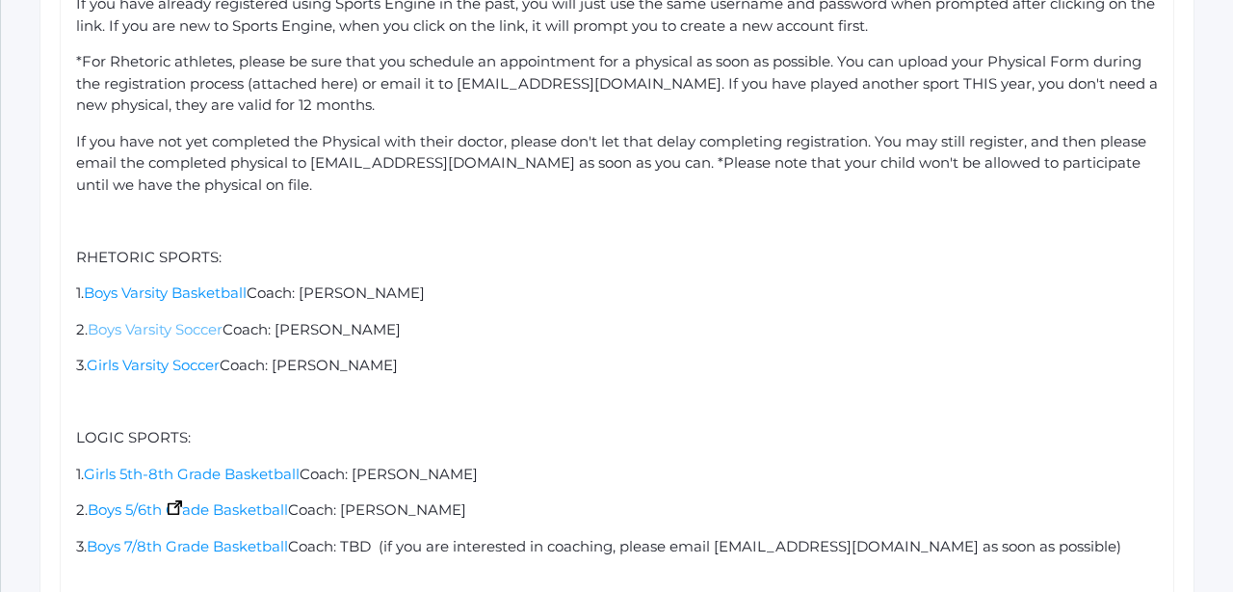
click at [152, 320] on span "Boys Varsity Soccer" at bounding box center [155, 329] width 135 height 18
click at [165, 320] on span "Boys Varsity Soccer" at bounding box center [155, 329] width 135 height 18
click at [210, 320] on span "Boys Varsity Soccer" at bounding box center [155, 329] width 135 height 18
click at [153, 314] on div "Hello Beacon Hill Families! Beacon Hill Athletics is excited to announce Winter…" at bounding box center [617, 312] width 1083 height 940
click at [152, 320] on span "Boys Varsity Soccer" at bounding box center [155, 329] width 135 height 18
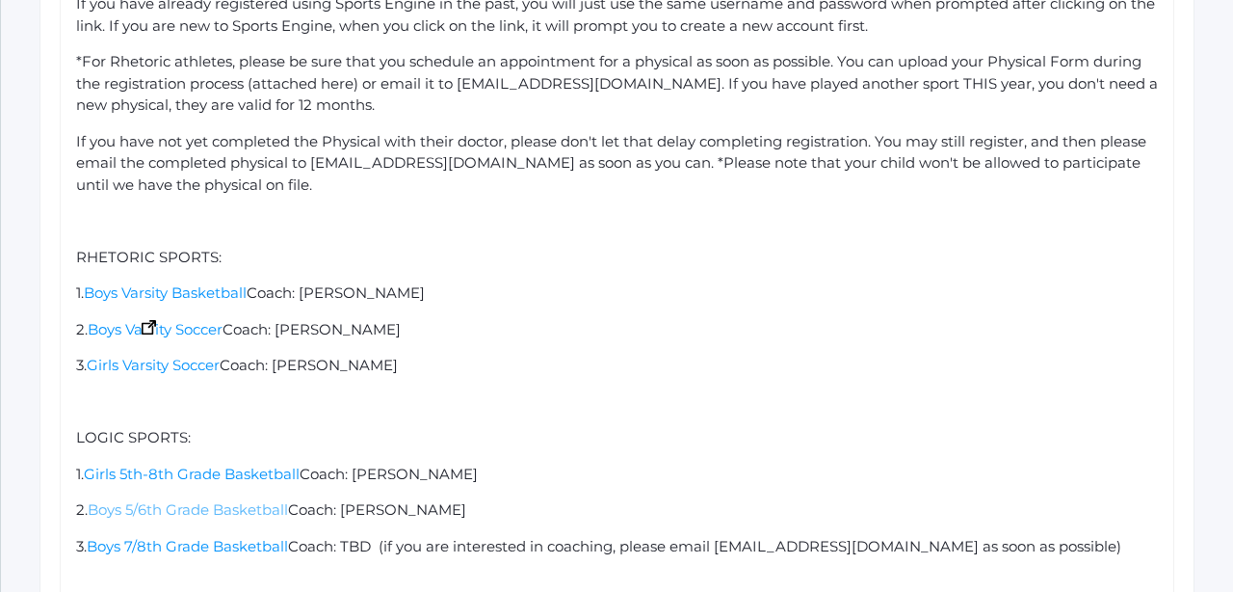
click at [176, 500] on span "Boys 5/6th Grade Basketball" at bounding box center [188, 509] width 200 height 18
click at [177, 537] on img "rdw-editor" at bounding box center [175, 544] width 14 height 14
click at [524, 537] on span "Coach: TBD (if you are interested in coaching, please email [EMAIL_ADDRESS][DOM…" at bounding box center [705, 546] width 834 height 18
click at [178, 500] on span "Boys 5/6th Grade Basketball" at bounding box center [188, 509] width 200 height 18
click at [410, 282] on div "1. Boys Varsity Basketball Coach: [PERSON_NAME]" at bounding box center [617, 293] width 1083 height 22
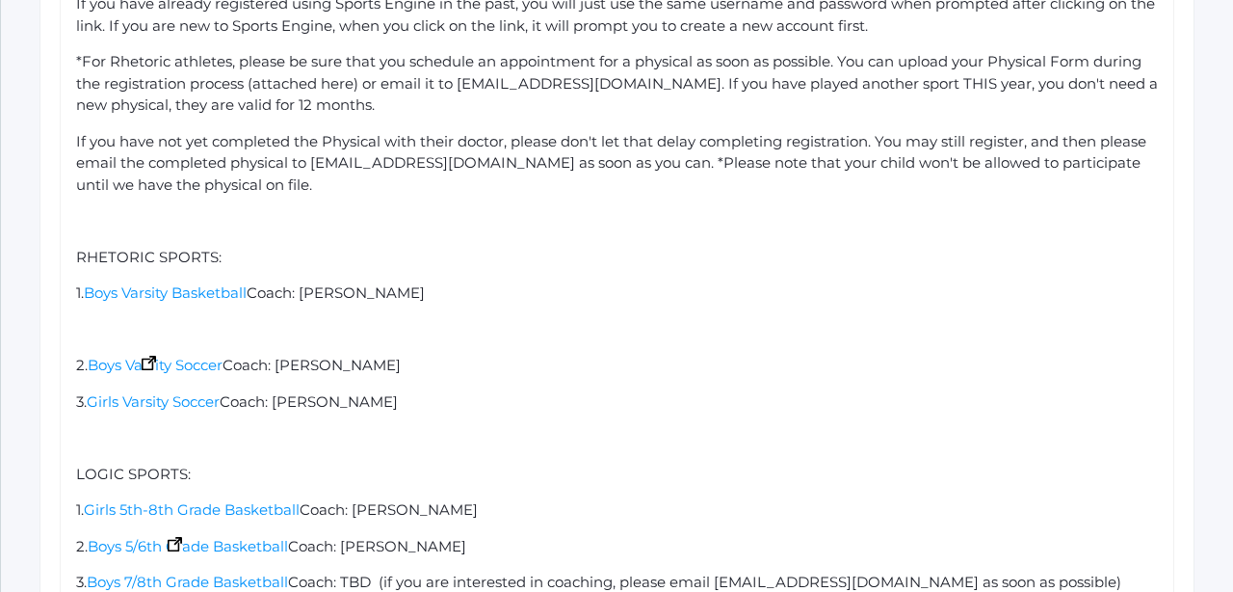
click at [393, 355] on div "2. Boys Varsity Soccer Coach: [PERSON_NAME]" at bounding box center [617, 366] width 1083 height 22
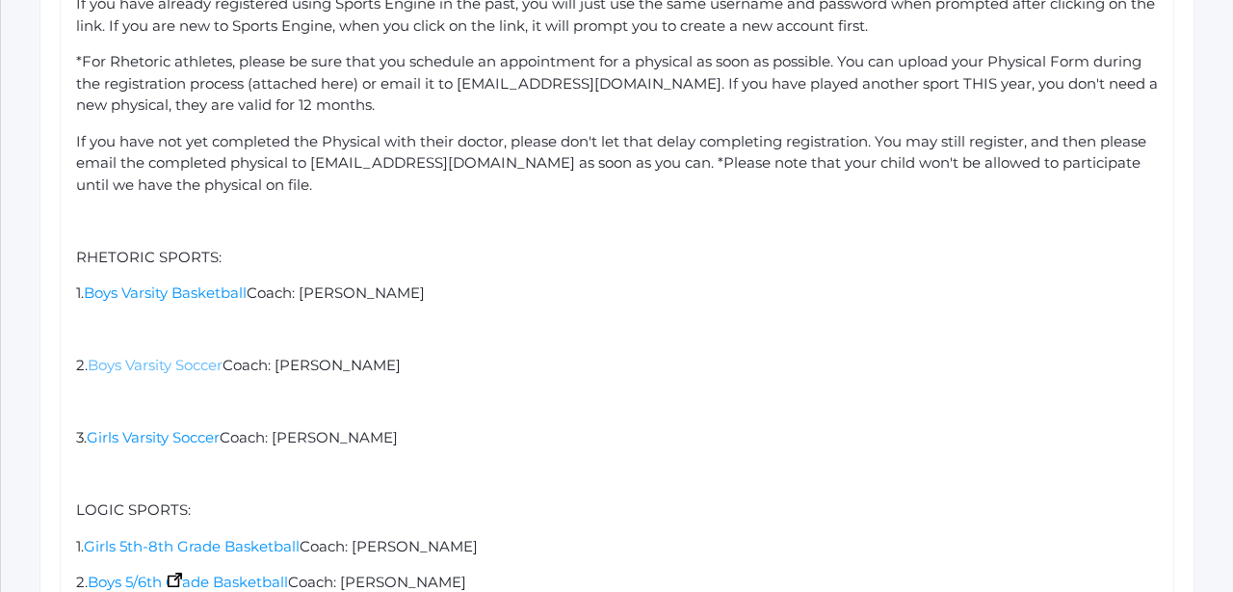
click at [153, 356] on span "Boys Varsity Soccer" at bounding box center [155, 365] width 135 height 18
click at [154, 356] on span "Boys Varsity Soccer" at bounding box center [155, 365] width 135 height 18
click at [136, 391] on div "rdw-editor" at bounding box center [617, 402] width 1083 height 22
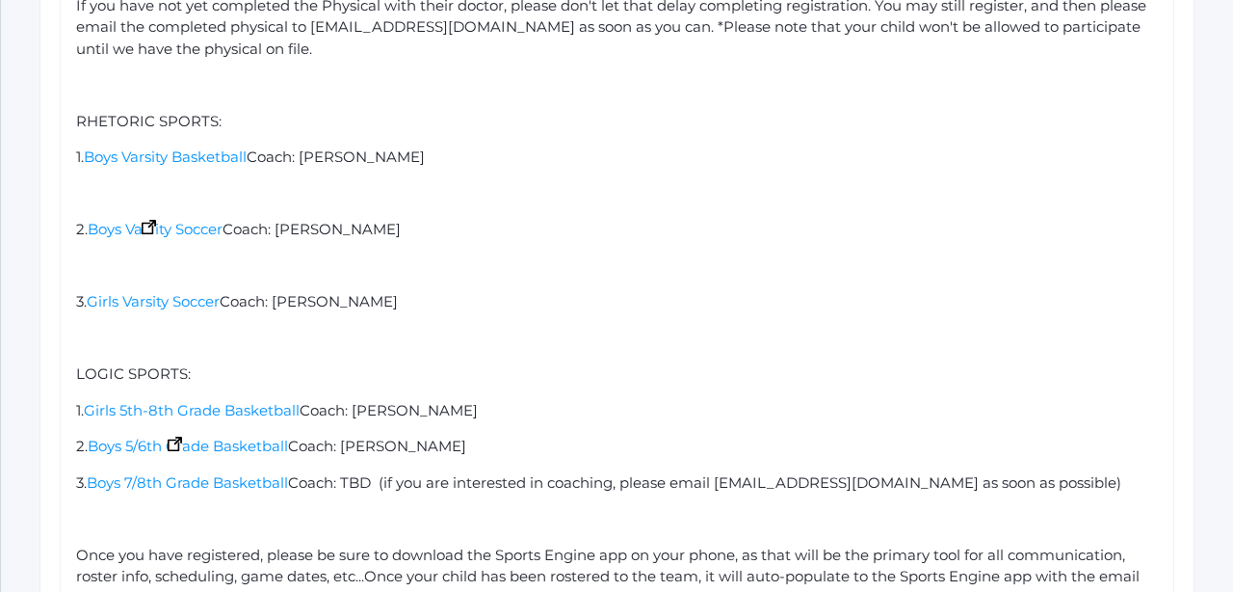
scroll to position [1800, 0]
click at [501, 399] on div "1. Girls 5th-8th Grade Basketball Coach: [PERSON_NAME]" at bounding box center [617, 410] width 1083 height 22
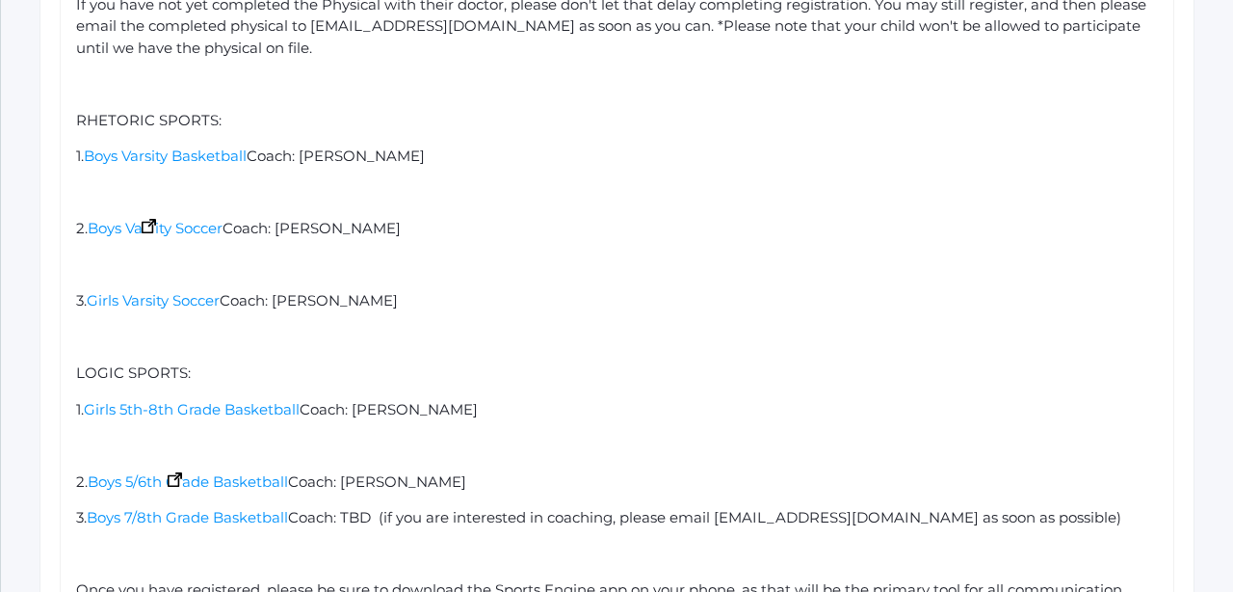
click at [496, 471] on div "2. Boys 5/6th Grade Basketball Coach: [PERSON_NAME]" at bounding box center [617, 482] width 1083 height 22
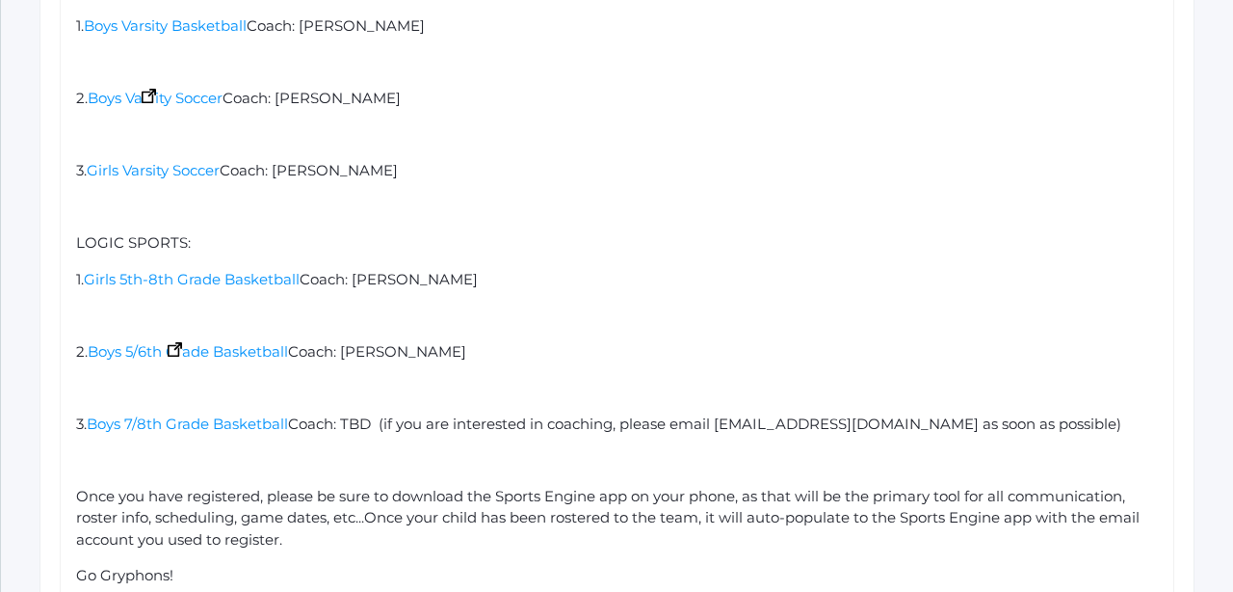
scroll to position [1889, 0]
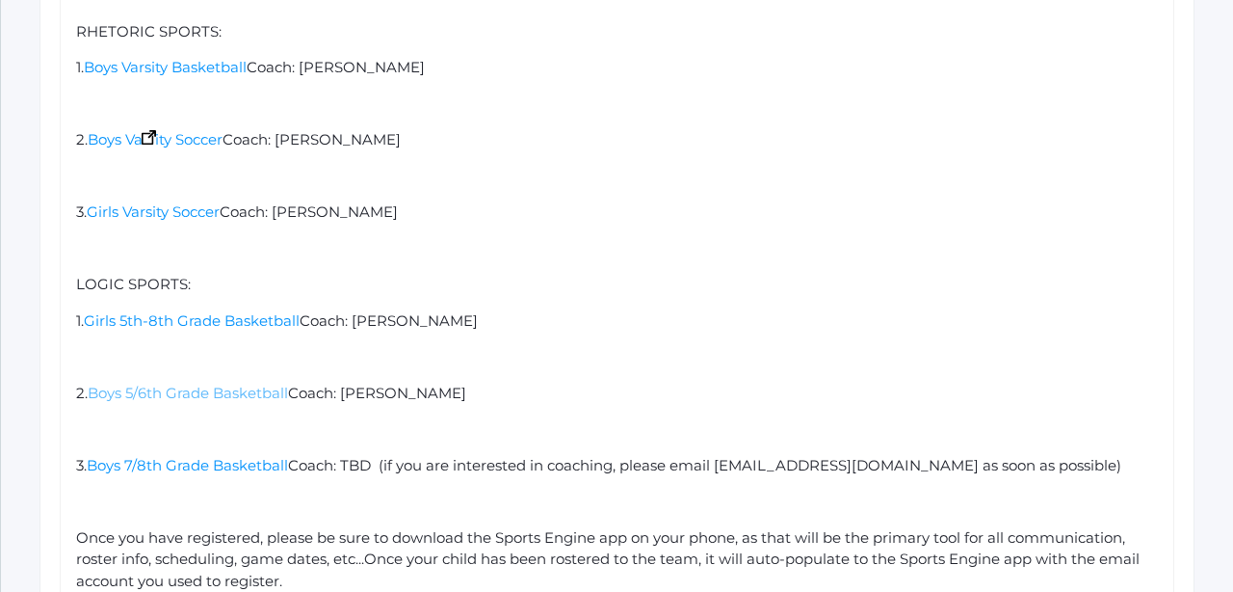
click at [174, 384] on span "Boys 5/6th Grade Basketball" at bounding box center [188, 393] width 200 height 18
click at [188, 384] on span "Boys 5/6th Grade Basketball" at bounding box center [188, 393] width 200 height 18
click at [223, 384] on span "Boys 5/6th Grade Basketball" at bounding box center [188, 393] width 200 height 18
click at [110, 384] on span "Boys 5/6th Grade Basketball" at bounding box center [188, 393] width 200 height 18
click at [176, 347] on div "Hello Beacon Hill Families! Beacon Hill Athletics is excited to announce Winter…" at bounding box center [617, 158] width 1083 height 1084
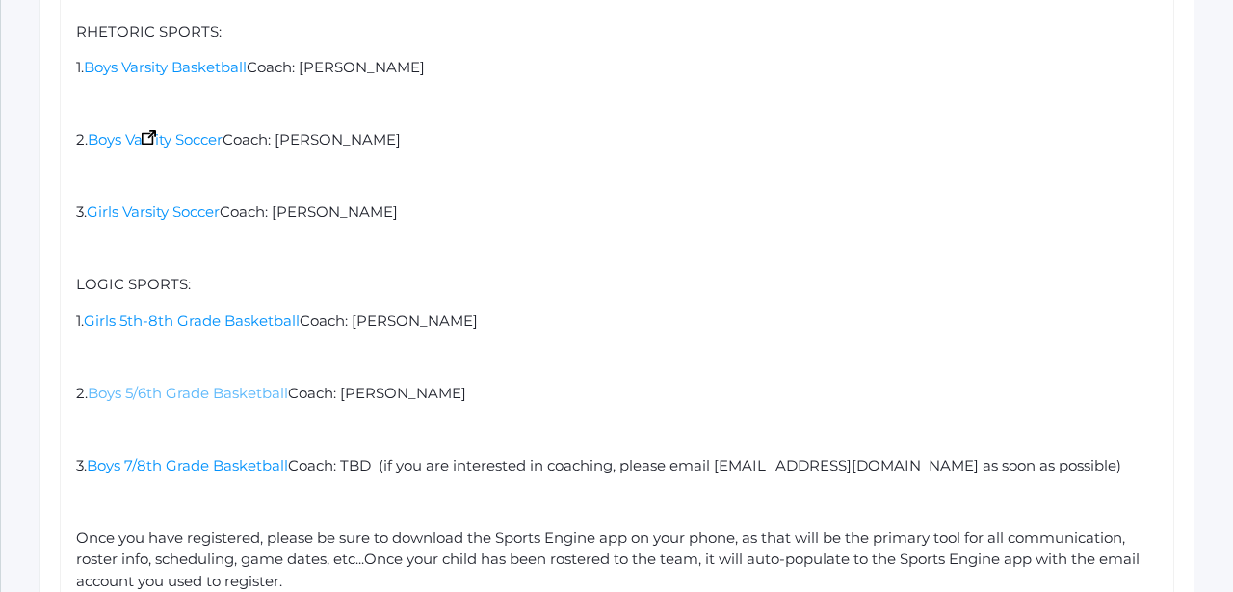
click at [178, 384] on span "Boys 5/6th Grade Basketball" at bounding box center [188, 393] width 200 height 18
click at [180, 384] on span "Boys 5/6th Grade Basketball" at bounding box center [188, 393] width 200 height 18
click at [185, 381] on div "Hello Beacon Hill Families! Beacon Hill Athletics is excited to announce Winter…" at bounding box center [617, 158] width 1083 height 1084
click at [180, 384] on span "Boys 5/6th Grade Basketball" at bounding box center [188, 393] width 200 height 18
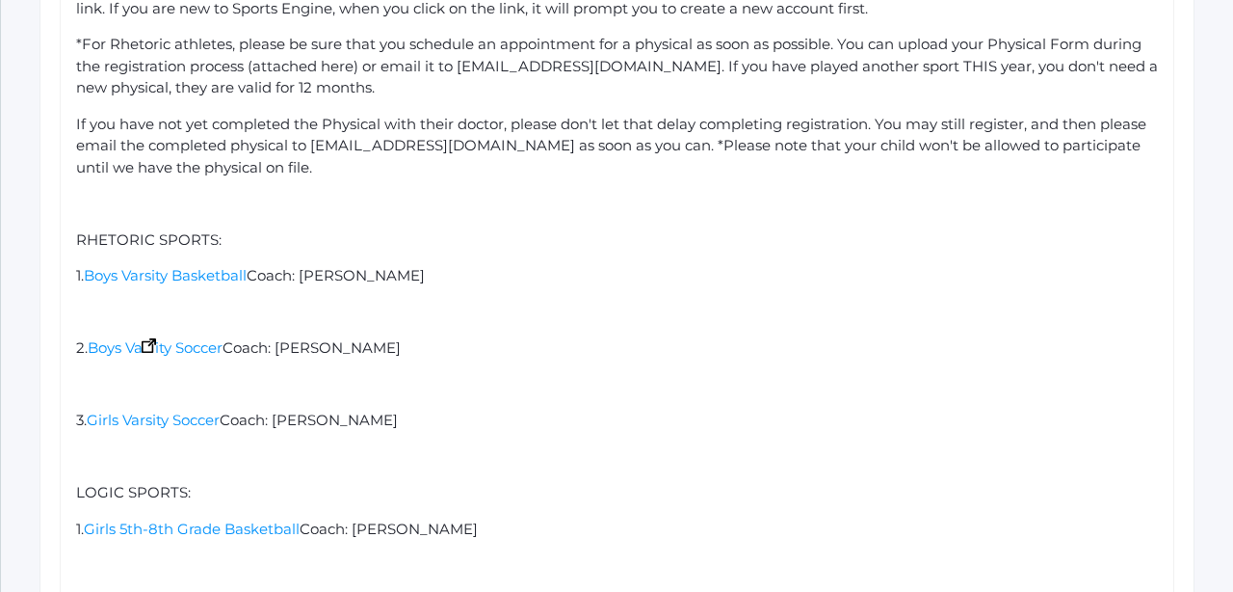
scroll to position [1628, 0]
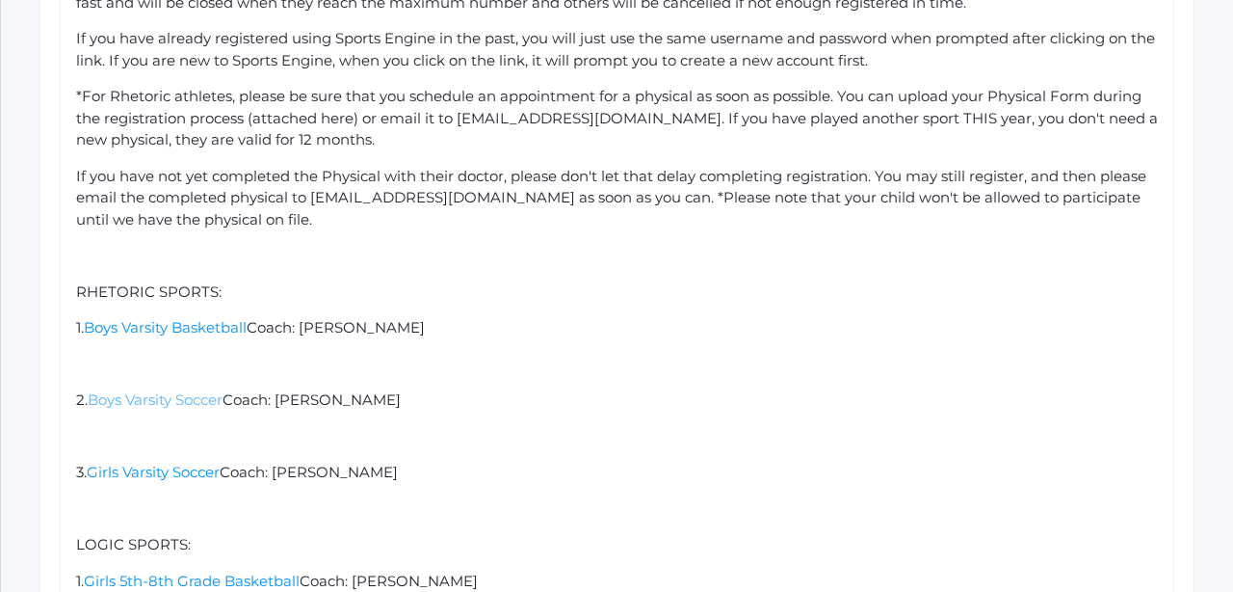
click at [152, 390] on span "Boys Varsity Soccer" at bounding box center [155, 399] width 135 height 18
drag, startPoint x: 229, startPoint y: 371, endPoint x: 87, endPoint y: 376, distance: 142.7
click at [81, 389] on div "2. Boys Varsity Soccer Coach: [PERSON_NAME]" at bounding box center [617, 400] width 1083 height 22
click at [154, 390] on span "Boys Varsity Soccer" at bounding box center [155, 399] width 135 height 18
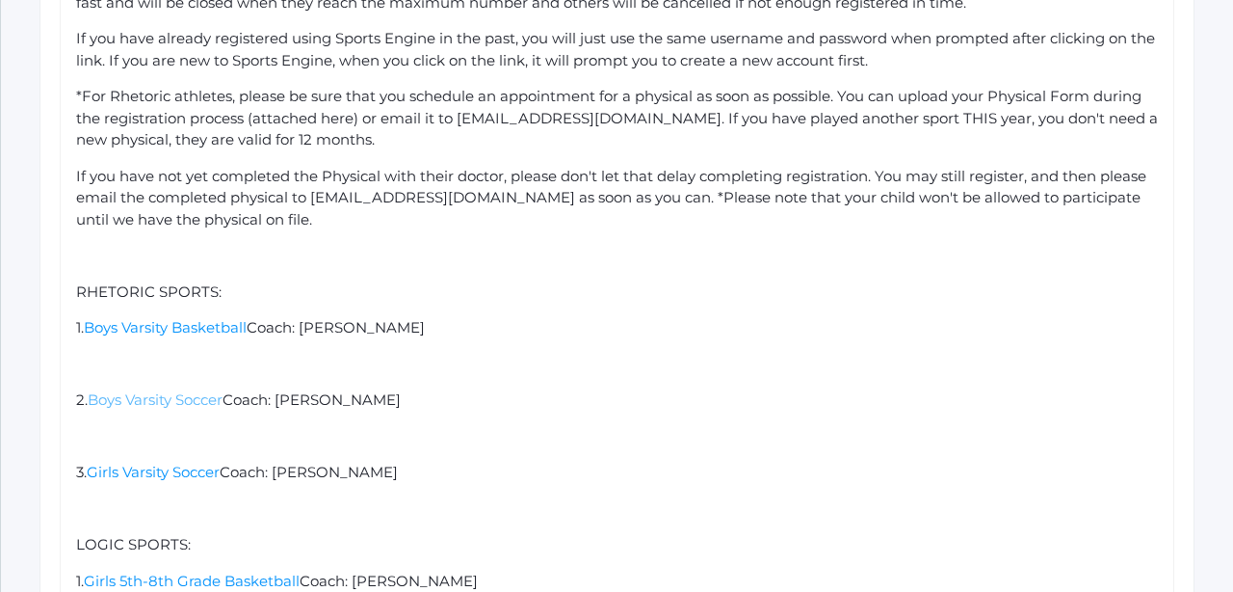
click at [155, 390] on span "Boys Varsity Soccer" at bounding box center [155, 399] width 135 height 18
click at [154, 390] on span "Boys Varsity Soccer" at bounding box center [155, 399] width 135 height 18
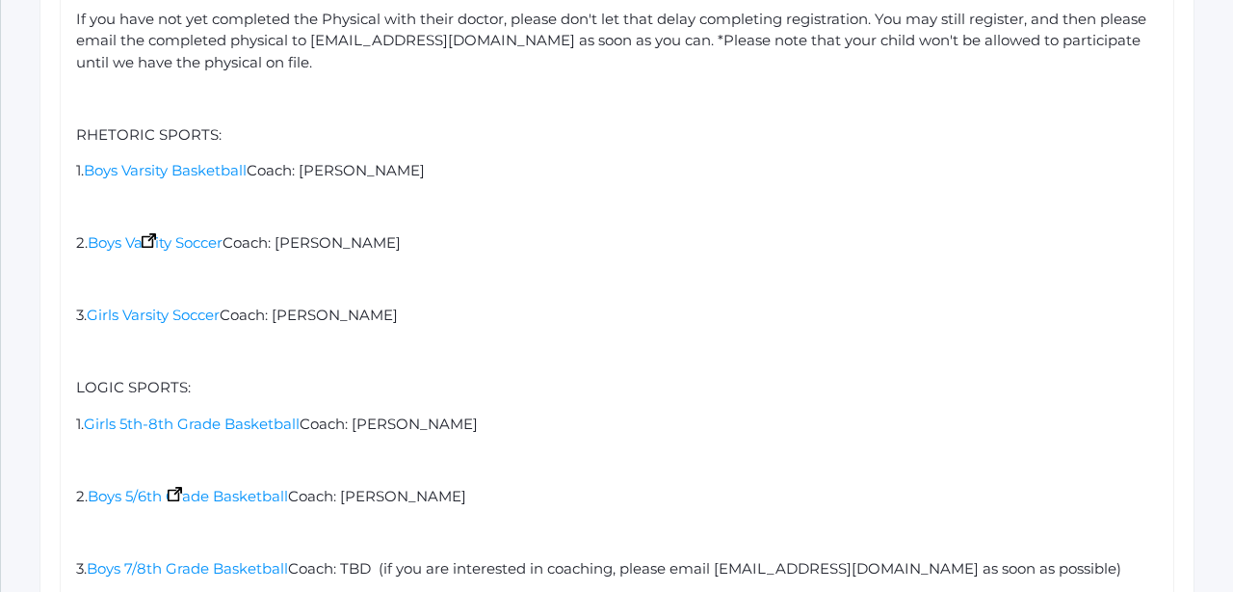
scroll to position [1850, 0]
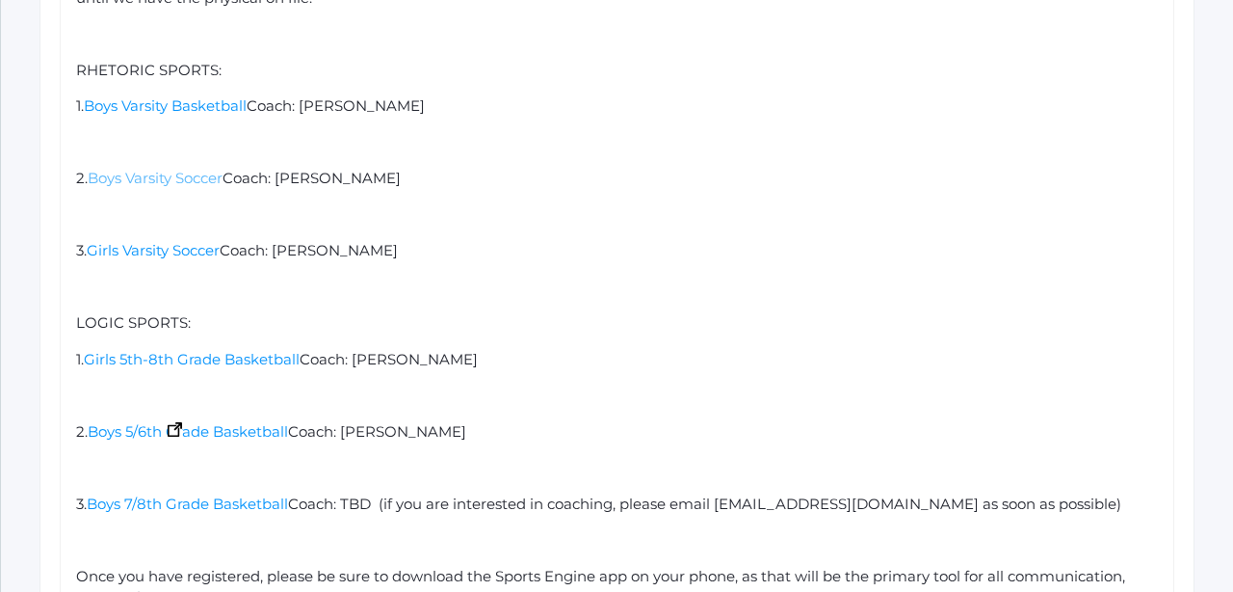
click at [223, 169] on span "Boys Varsity Soccer" at bounding box center [155, 178] width 135 height 18
click at [152, 169] on span "Boys Varsity Soccer" at bounding box center [155, 178] width 135 height 18
click at [295, 169] on span "Coach: [PERSON_NAME]" at bounding box center [312, 178] width 178 height 18
click at [155, 169] on span "Boys Varsity Soccer" at bounding box center [155, 178] width 135 height 18
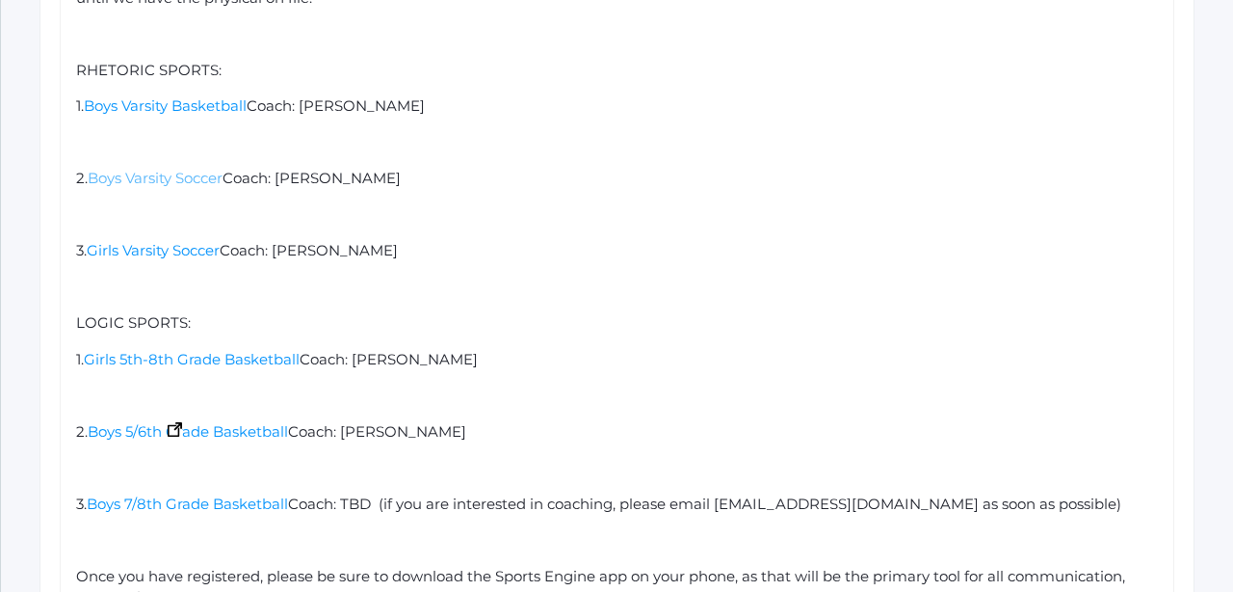
click at [154, 169] on span "Boys Varsity Soccer" at bounding box center [155, 178] width 135 height 18
click at [245, 169] on span "Coach: [PERSON_NAME]" at bounding box center [312, 178] width 178 height 18
click at [150, 169] on span "Boys Varsity Soccer" at bounding box center [155, 178] width 135 height 18
drag, startPoint x: 230, startPoint y: 152, endPoint x: 80, endPoint y: 151, distance: 150.3
click at [80, 168] on div "2. Boys Varsity Soccer Coach: [PERSON_NAME]" at bounding box center [617, 179] width 1083 height 22
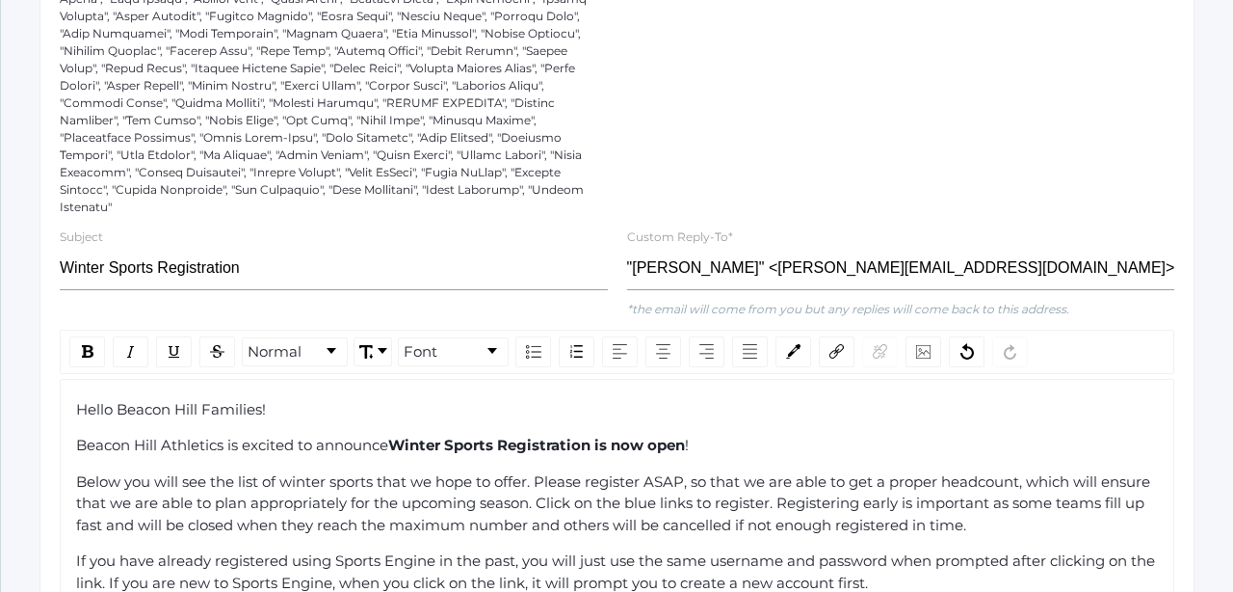
scroll to position [1091, 0]
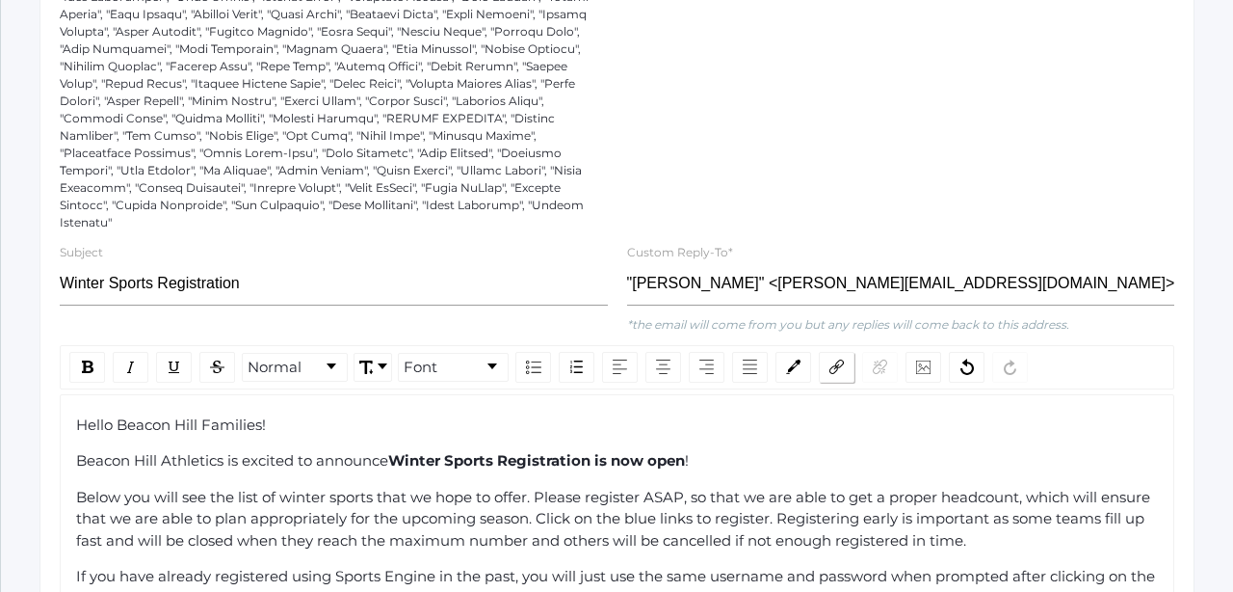
click at [840, 359] on img "rdw-link-control" at bounding box center [837, 366] width 14 height 14
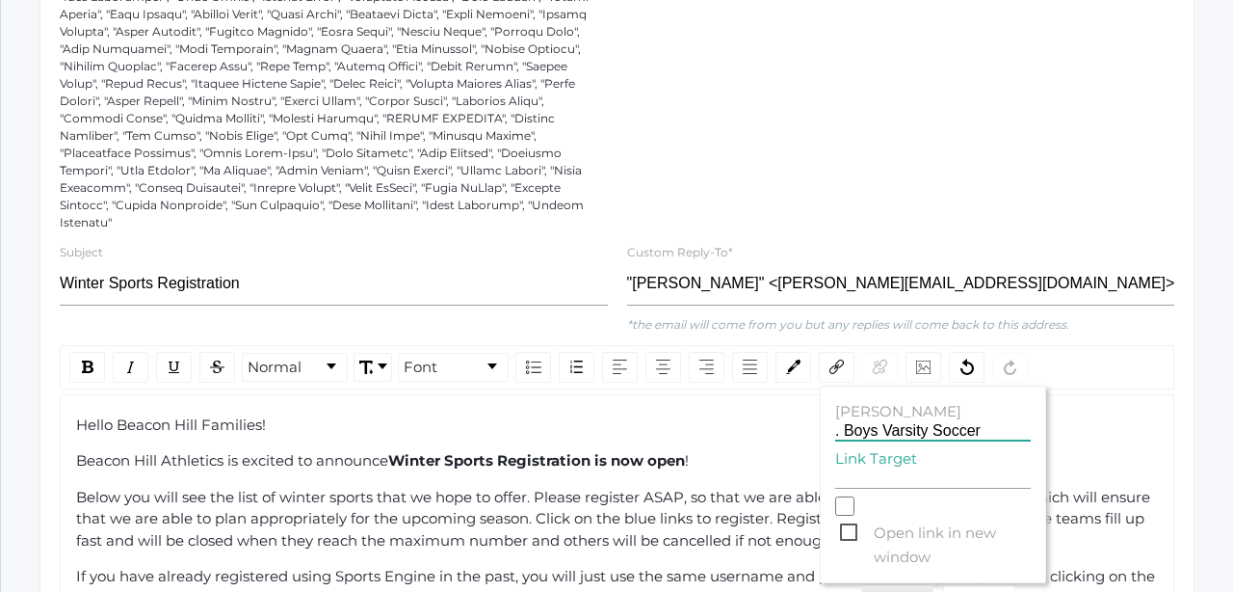
click at [846, 422] on input ". Boys Varsity Soccer" at bounding box center [933, 431] width 196 height 18
click at [846, 470] on input "Link Target" at bounding box center [933, 479] width 196 height 18
paste input "[URL][DOMAIN_NAME]"
type input "[URL][DOMAIN_NAME]"
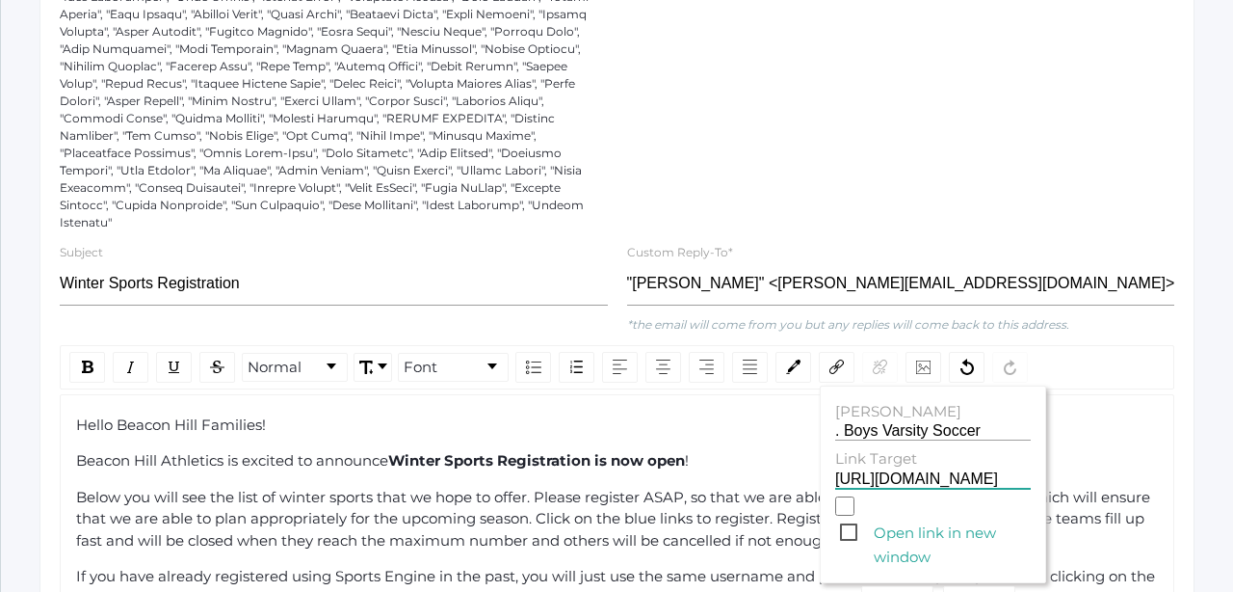
click at [846, 520] on span "Open link in new window" at bounding box center [935, 532] width 191 height 24
click at [846, 508] on input "Open link in new window" at bounding box center [844, 505] width 19 height 19
checkbox input "true"
click at [889, 586] on button "Add" at bounding box center [897, 600] width 72 height 29
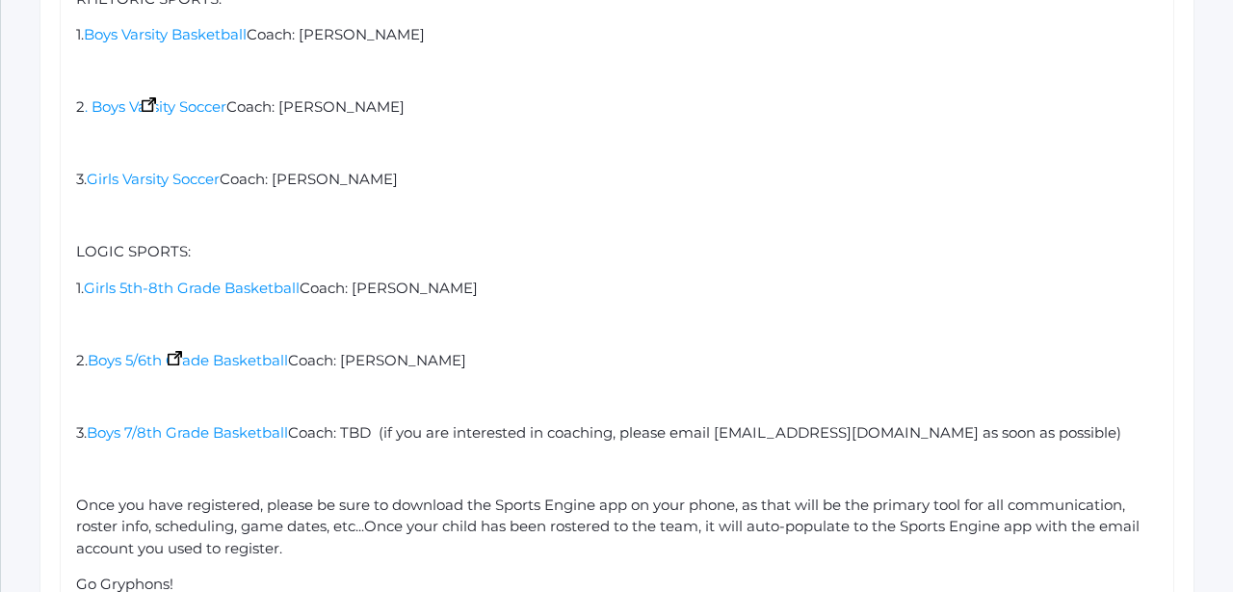
scroll to position [1937, 0]
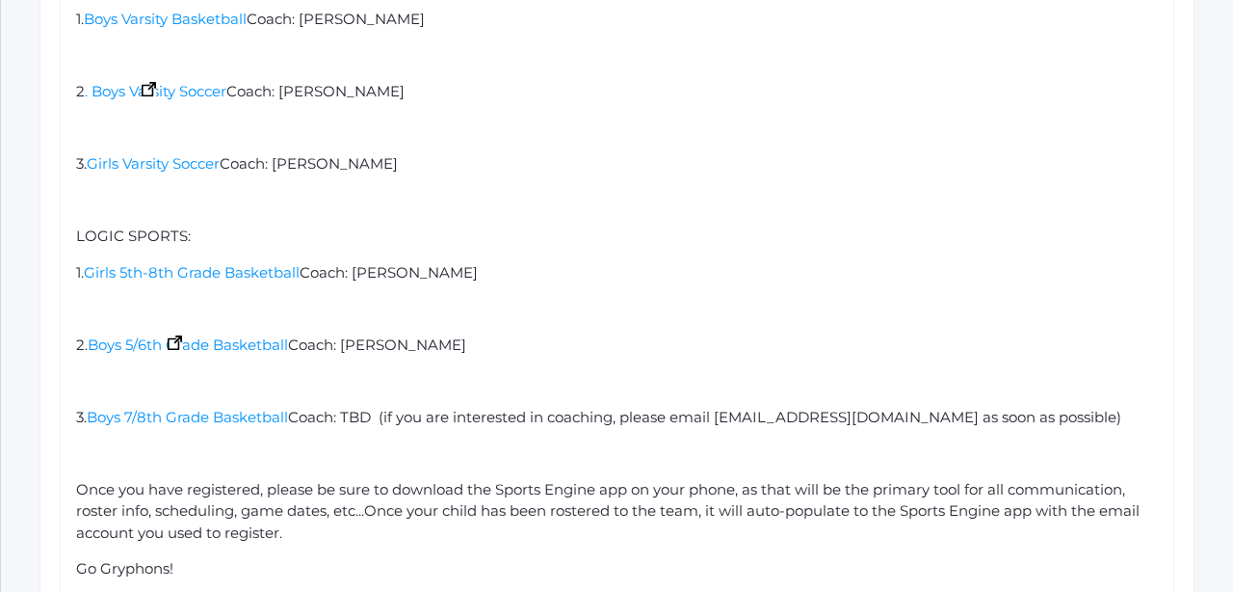
click at [146, 82] on img "rdw-editor" at bounding box center [149, 89] width 14 height 14
drag, startPoint x: 293, startPoint y: 307, endPoint x: 90, endPoint y: 309, distance: 203.3
click at [90, 334] on div "2. Boys 5/6th Grade Basketball Coach: [PERSON_NAME]" at bounding box center [617, 345] width 1083 height 22
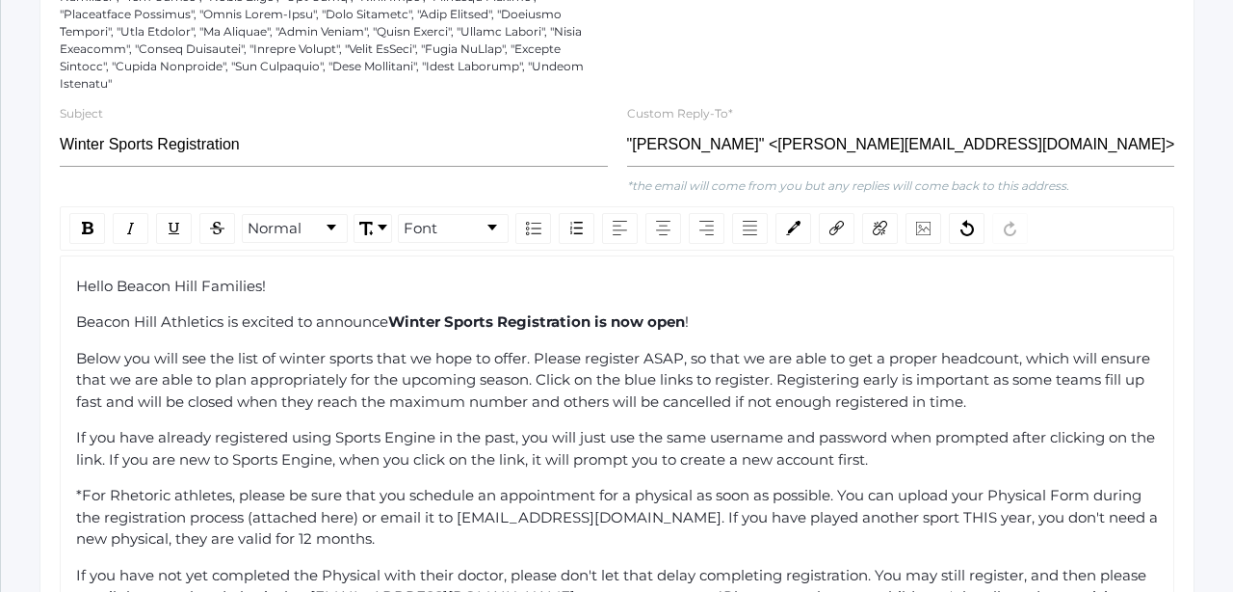
scroll to position [1129, 0]
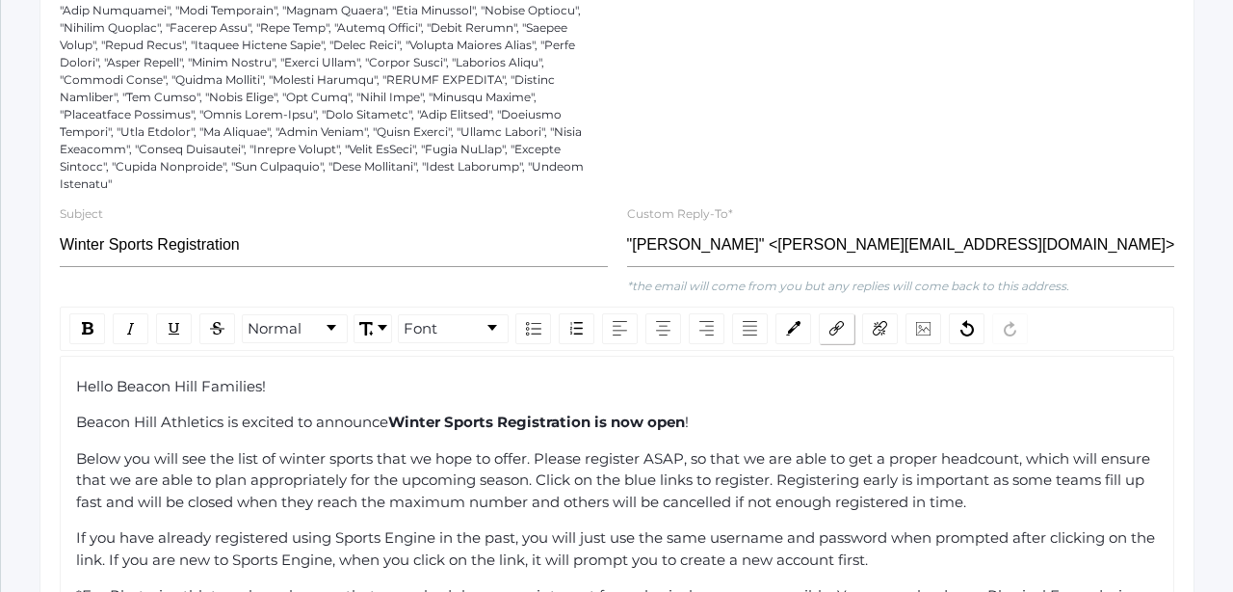
click at [835, 321] on img "rdw-link-control" at bounding box center [837, 328] width 14 height 14
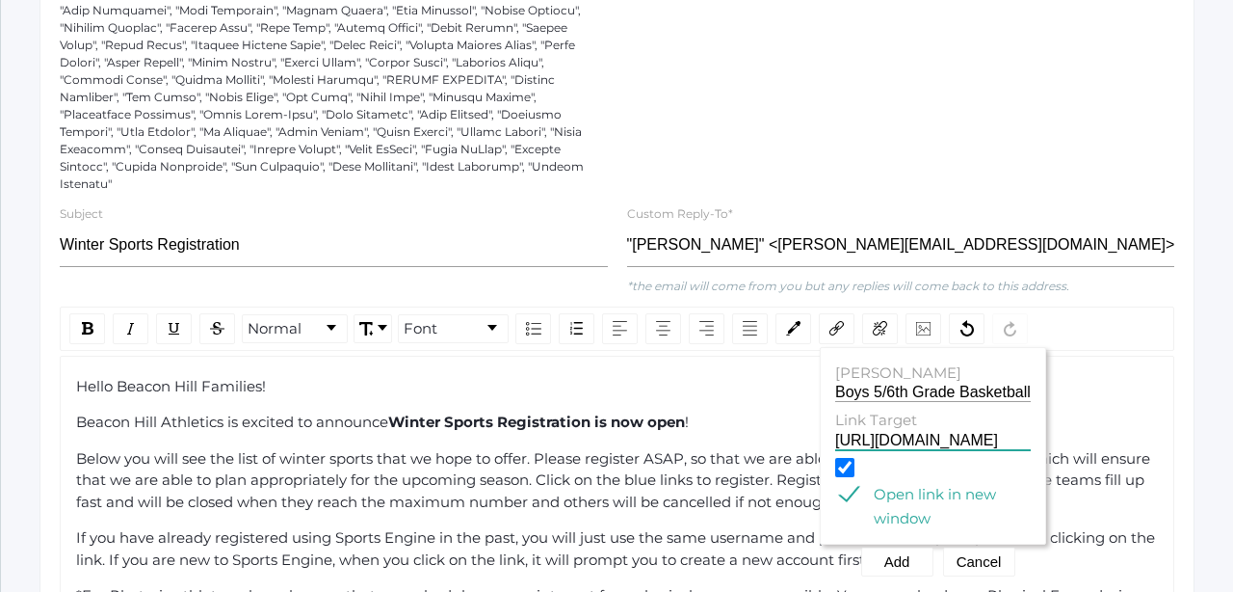
click at [870, 432] on input "[URL][DOMAIN_NAME]" at bounding box center [933, 441] width 196 height 18
click at [993, 432] on input "[URL][DOMAIN_NAME]" at bounding box center [933, 441] width 196 height 18
type input "[URL][DOMAIN_NAME]"
drag, startPoint x: 1028, startPoint y: 420, endPoint x: 791, endPoint y: 422, distance: 237.1
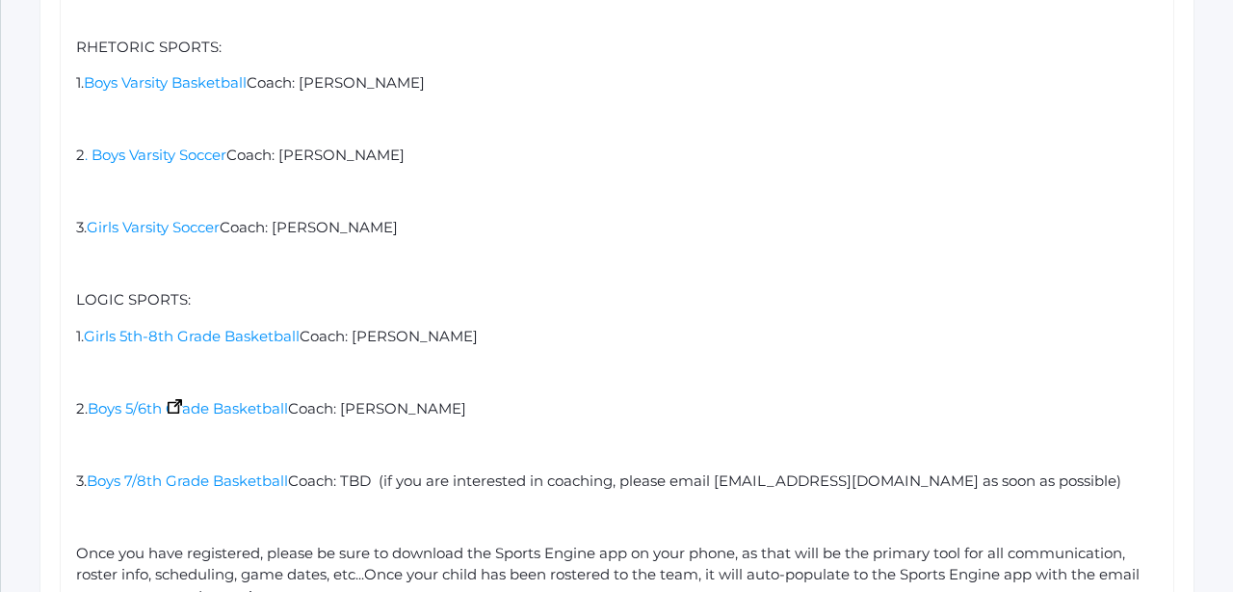
scroll to position [1875, 0]
drag, startPoint x: 293, startPoint y: 373, endPoint x: 86, endPoint y: 373, distance: 207.2
click at [86, 396] on div "2. Boys 5/6th Grade Basketball Coach: [PERSON_NAME]" at bounding box center [617, 407] width 1083 height 22
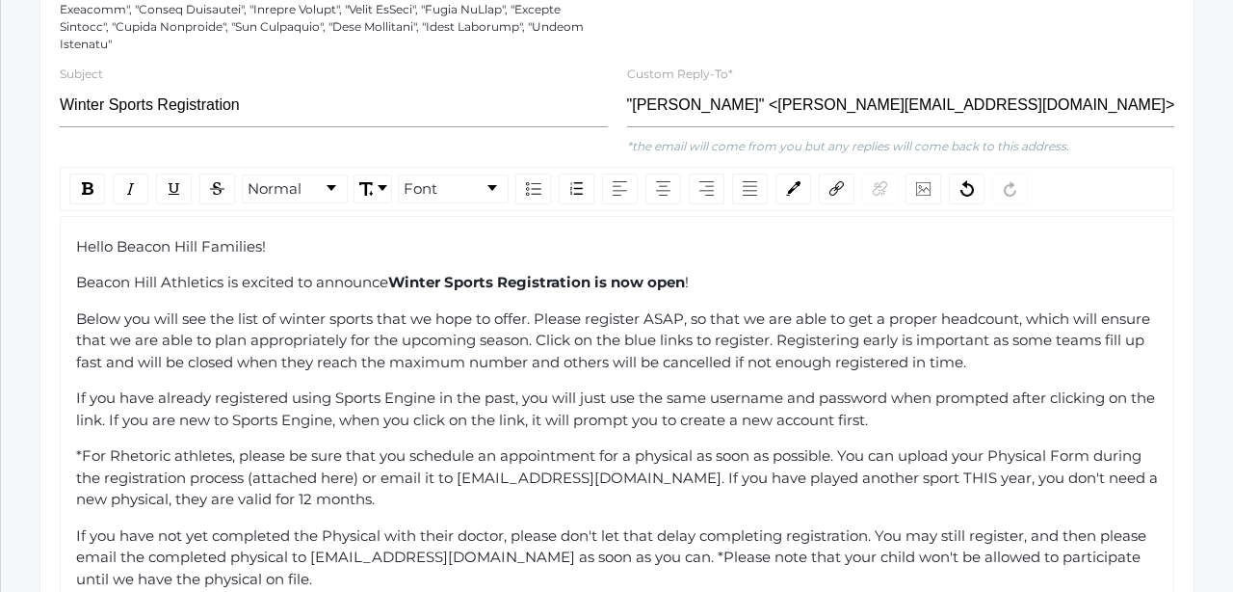
scroll to position [1254, 0]
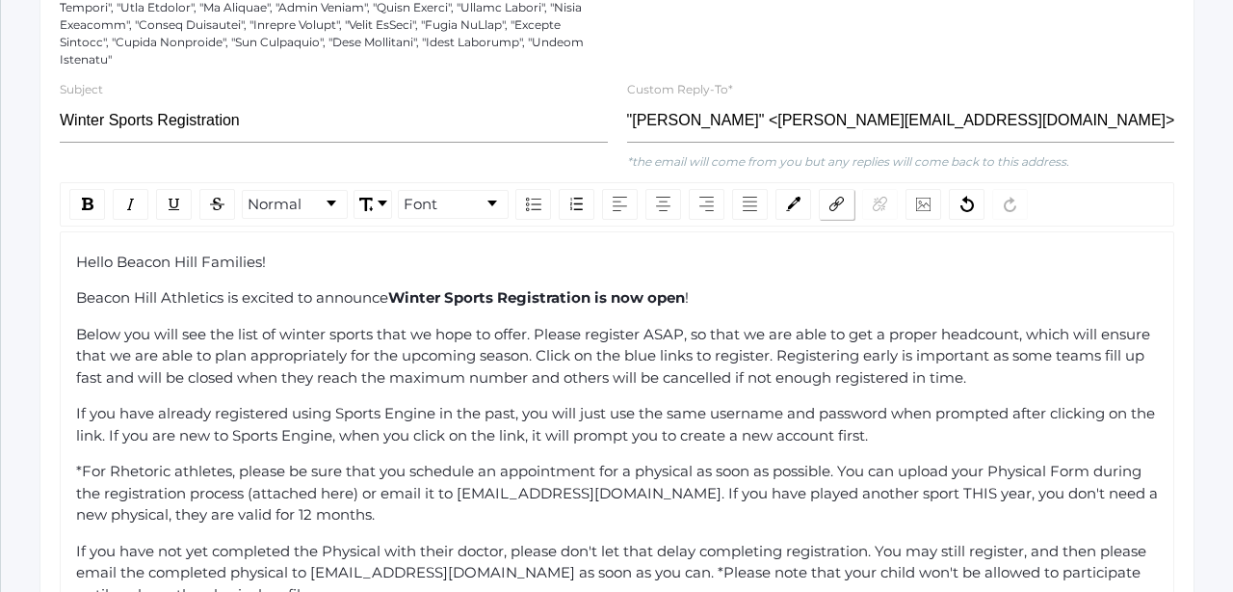
click at [829, 190] on div "rdw-link-control" at bounding box center [837, 204] width 36 height 31
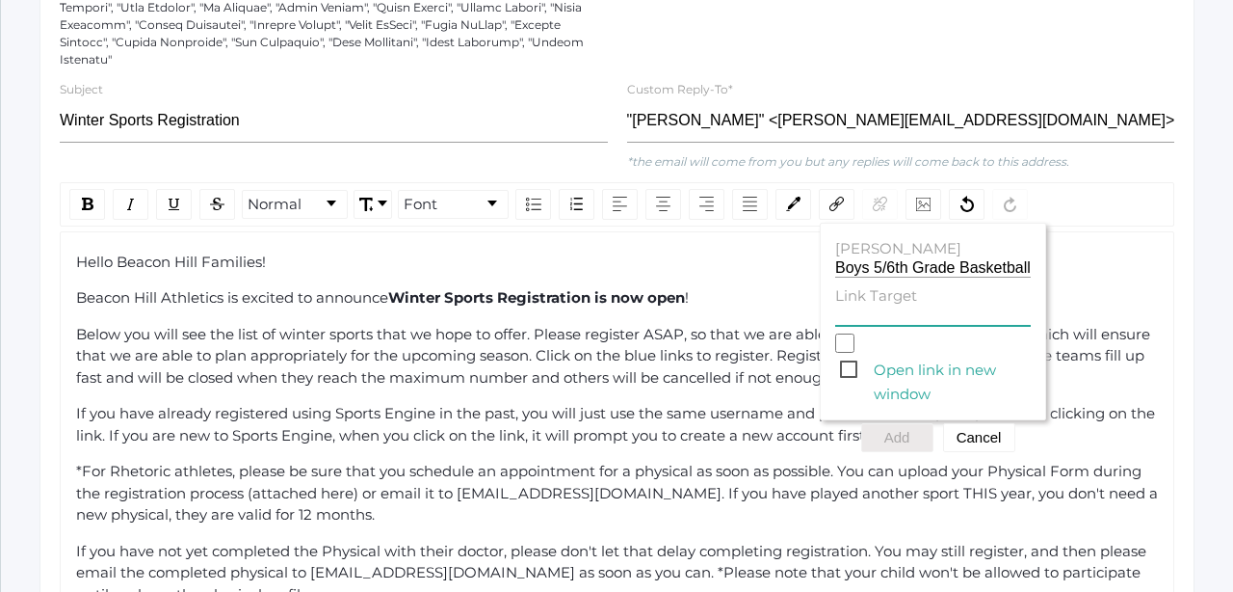
click at [854, 307] on input "Link Target" at bounding box center [933, 316] width 196 height 18
paste input "[URL][DOMAIN_NAME]"
type input "[URL][DOMAIN_NAME]"
click at [849, 357] on span "Open link in new window" at bounding box center [935, 369] width 191 height 24
click at [849, 346] on input "Open link in new window" at bounding box center [844, 342] width 19 height 19
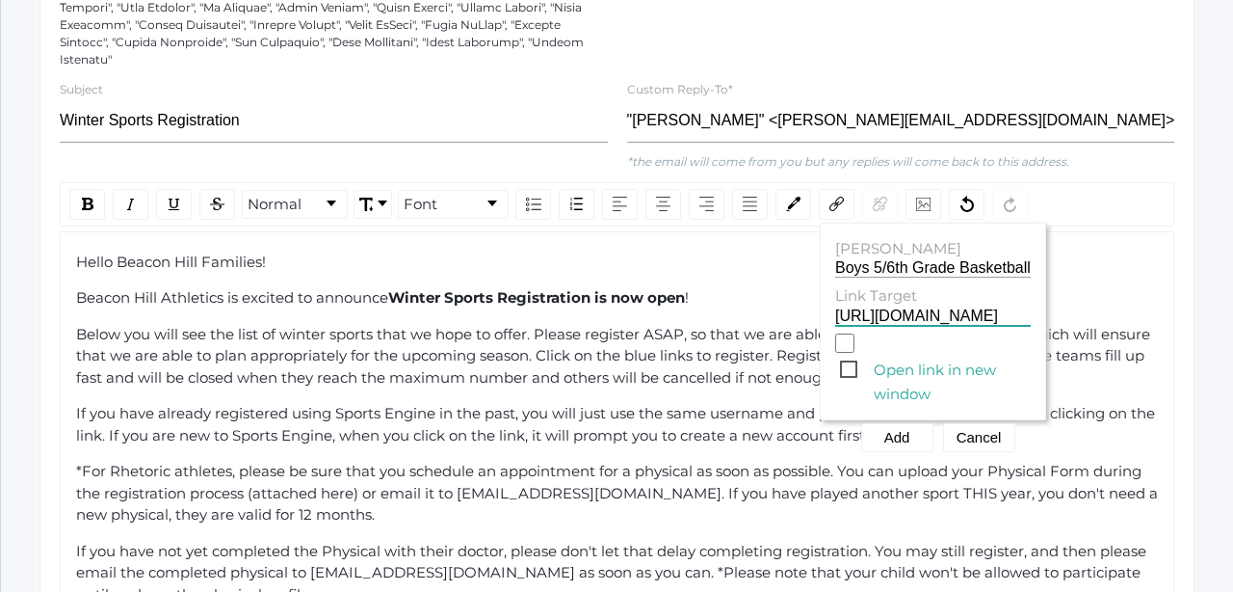
checkbox input "true"
click at [901, 423] on button "Add" at bounding box center [897, 437] width 72 height 29
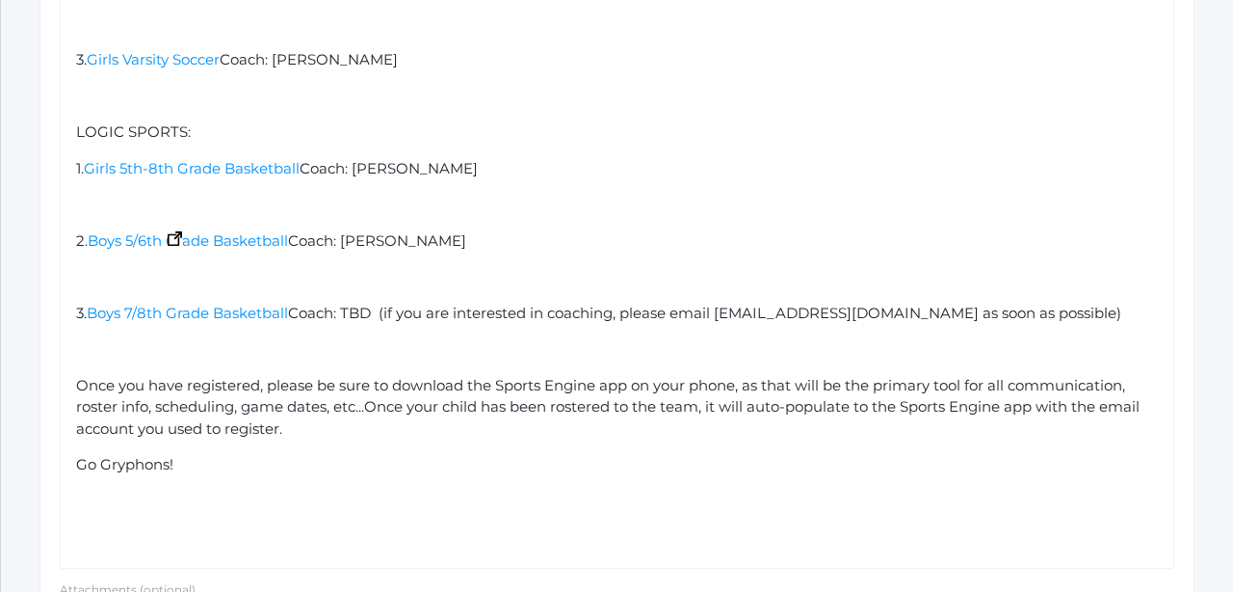
scroll to position [2157, 0]
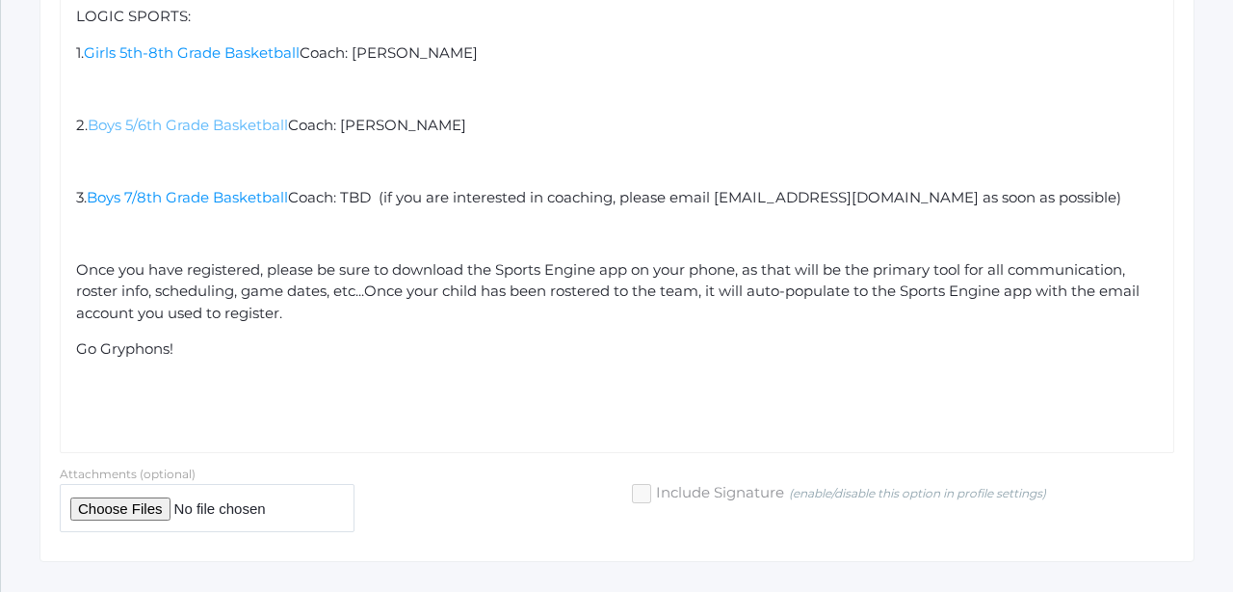
click at [177, 116] on span "Boys 5/6th Grade Basketball" at bounding box center [188, 125] width 200 height 18
click at [155, 116] on span "Boys 5/6th Grade Basketball" at bounding box center [188, 125] width 200 height 18
click at [177, 116] on span "Boys 5/6th Grade Basketball" at bounding box center [188, 125] width 200 height 18
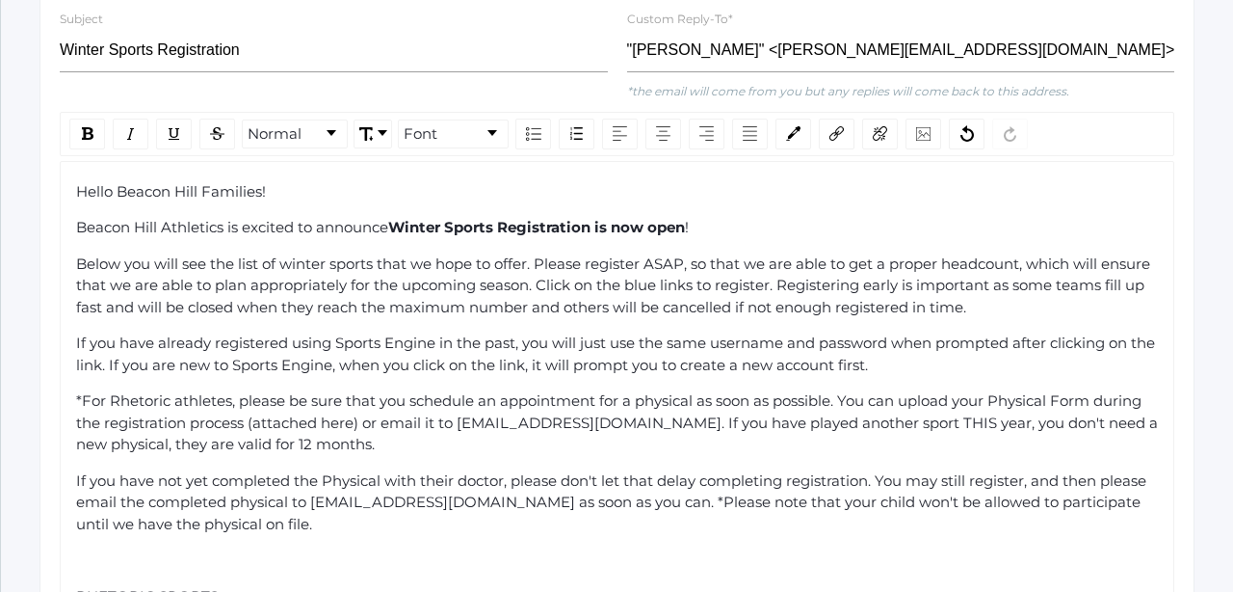
scroll to position [1326, 0]
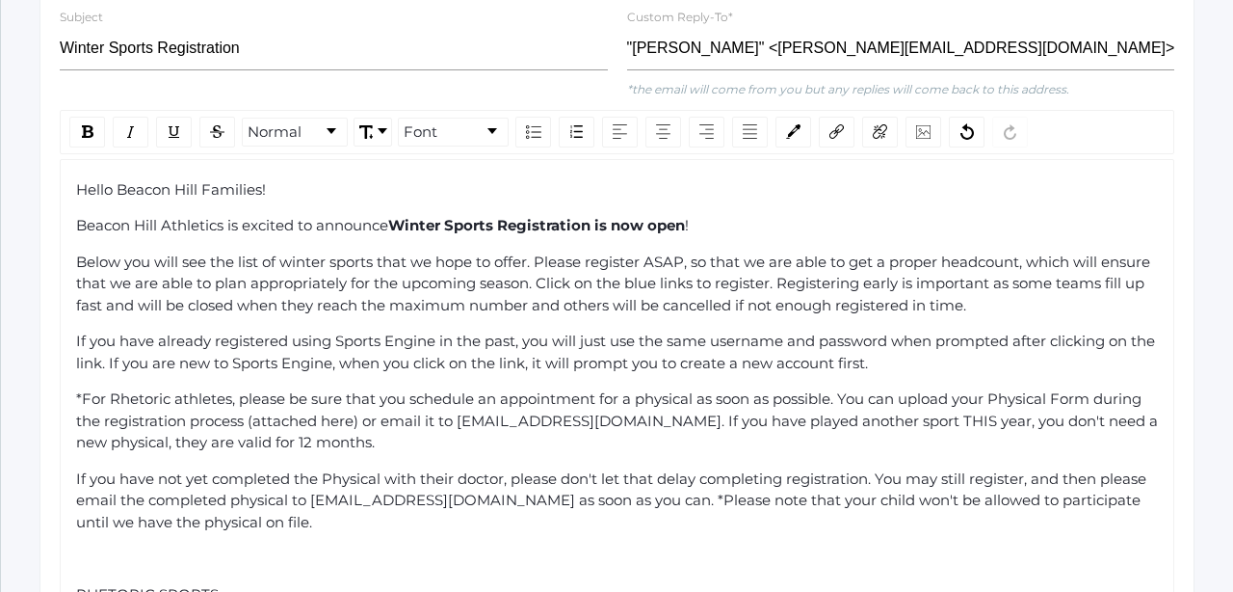
drag, startPoint x: 977, startPoint y: 280, endPoint x: 191, endPoint y: 245, distance: 787.1
click at [191, 252] on span "Below you will see the list of winter sports that we hope to offer. Please regi…" at bounding box center [615, 283] width 1078 height 62
click at [77, 252] on span "Below you will see the list of winter sports that we hope to offer. Please regi…" at bounding box center [615, 283] width 1078 height 62
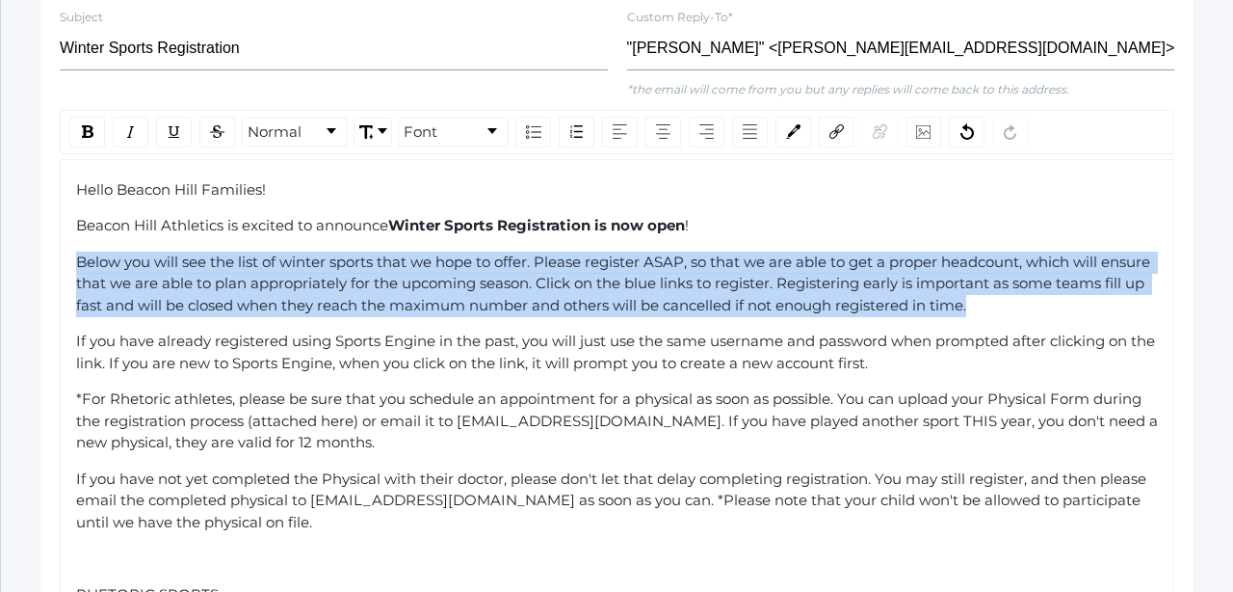
drag, startPoint x: 77, startPoint y: 235, endPoint x: 974, endPoint y: 280, distance: 898.3
copy span "Below you will see the list of winter sports that we hope to offer. Please regi…"
click at [1074, 179] on div "Hello Beacon Hill Families!" at bounding box center [617, 190] width 1083 height 22
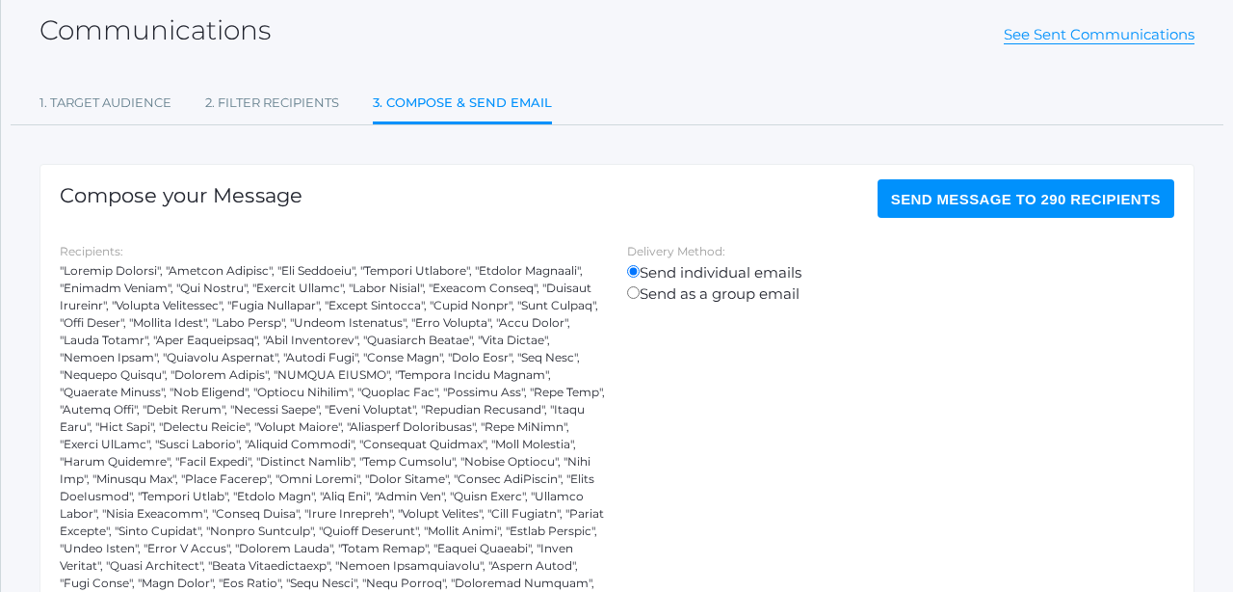
scroll to position [45, 0]
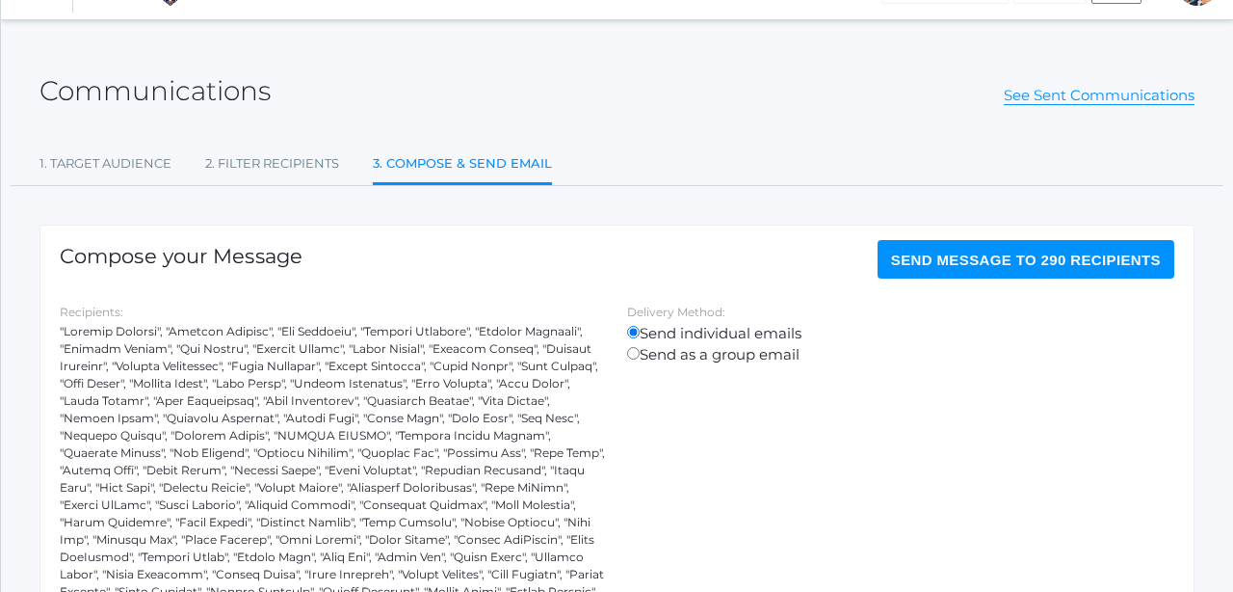
click at [968, 263] on span "Send Message to 290 recipients" at bounding box center [1026, 260] width 270 height 16
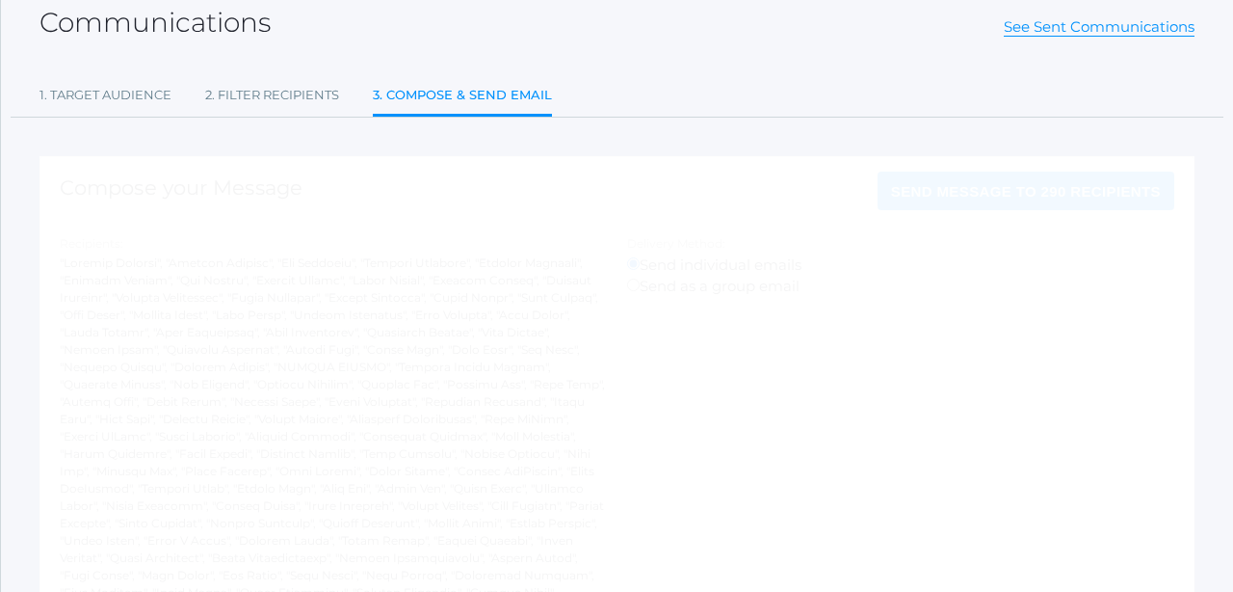
scroll to position [11, 0]
